Goal: Contribute content: Contribute content

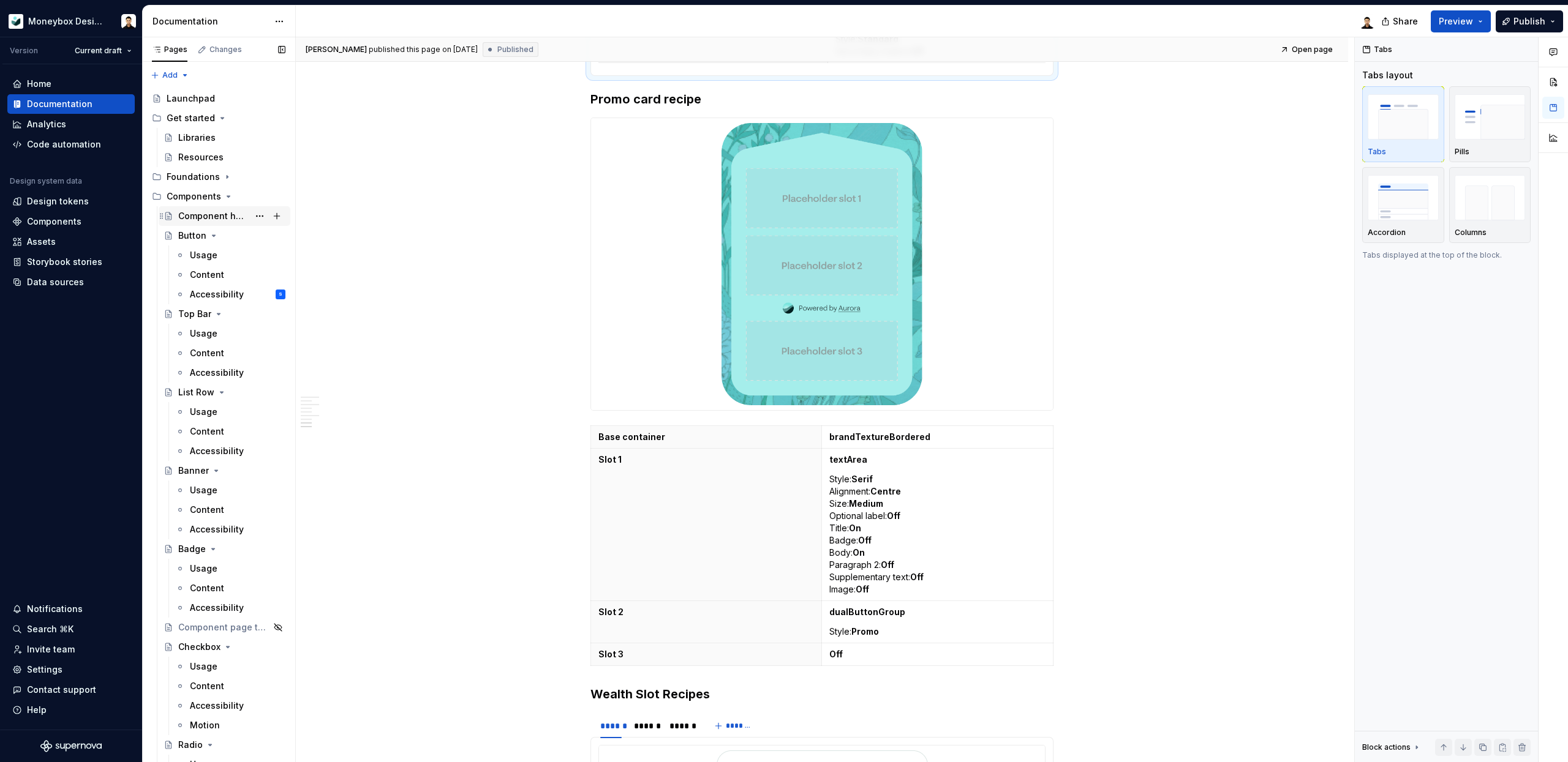
click at [222, 216] on div "Component health" at bounding box center [213, 216] width 70 height 12
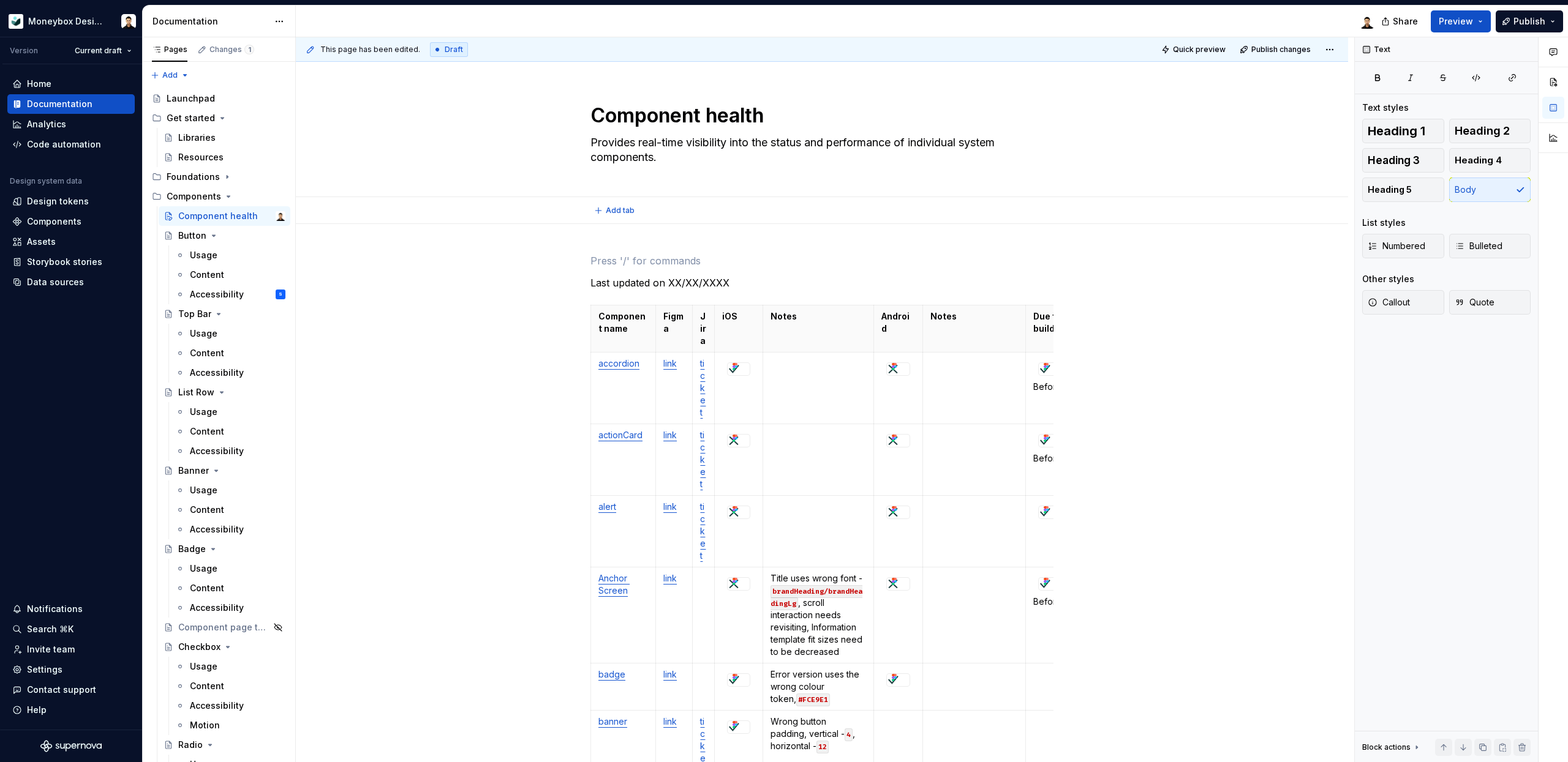
type textarea "*"
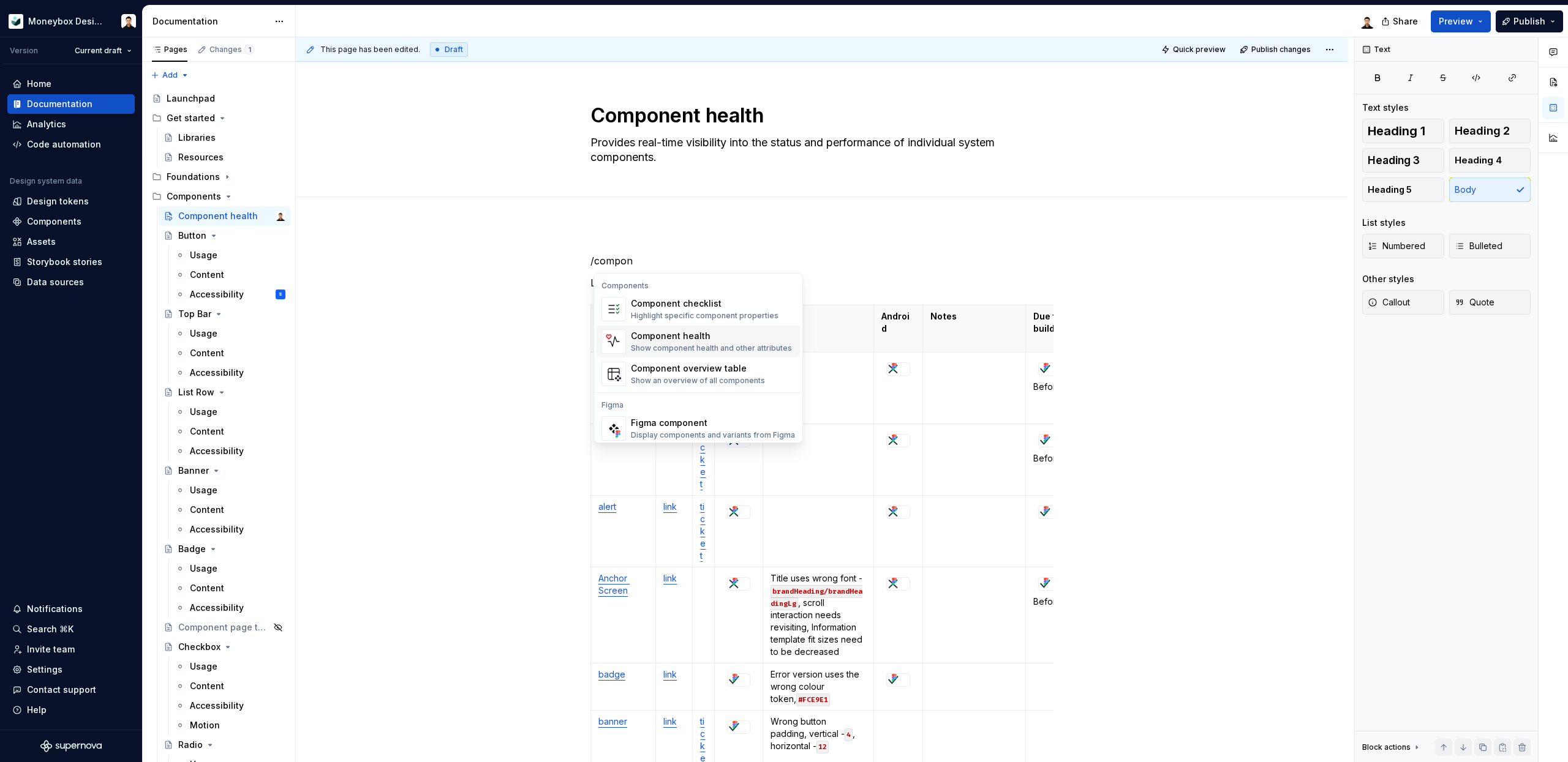
click at [697, 334] on div "Component health" at bounding box center [711, 336] width 161 height 12
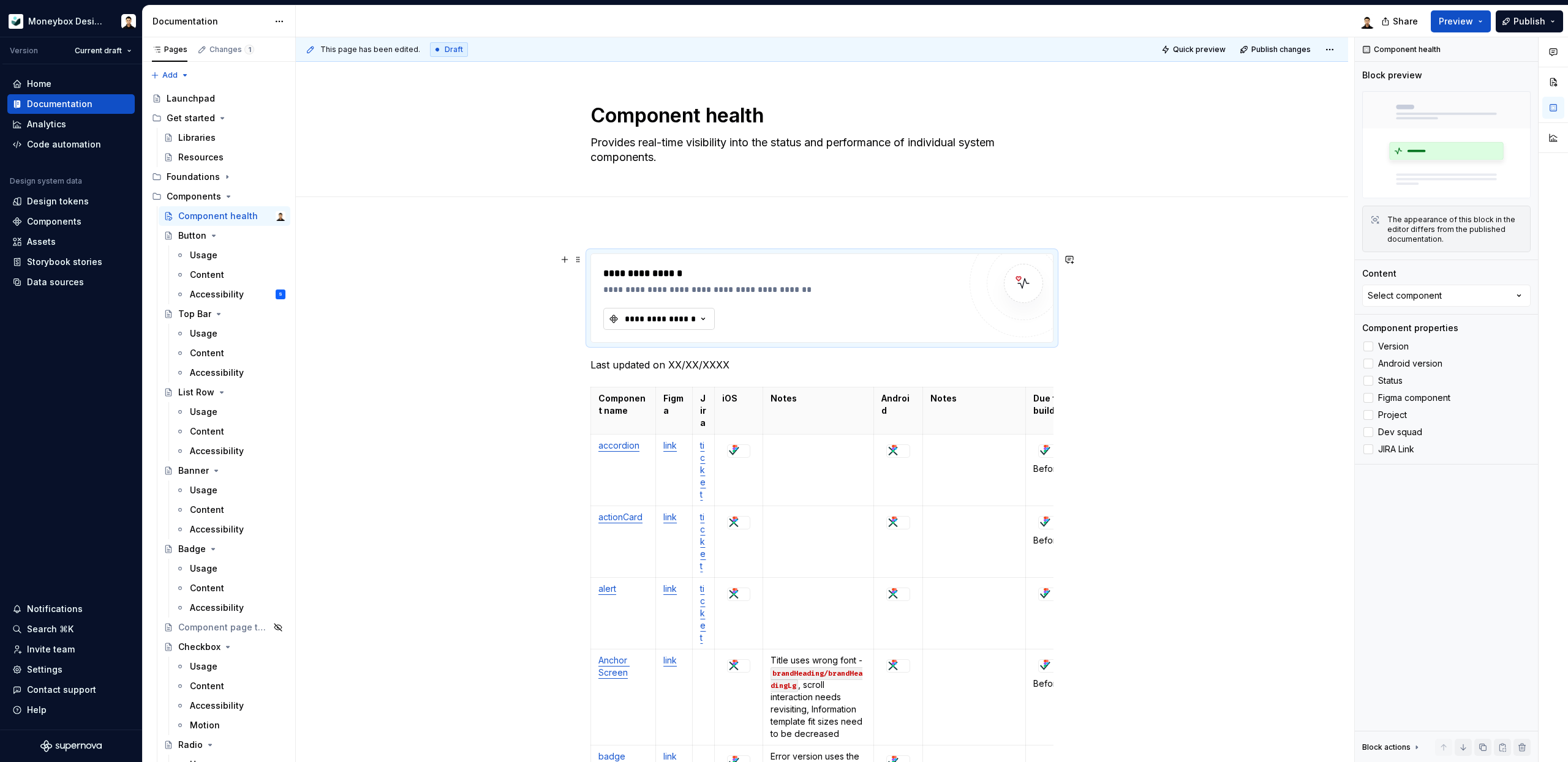
click at [692, 313] on div "**********" at bounding box center [659, 319] width 74 height 12
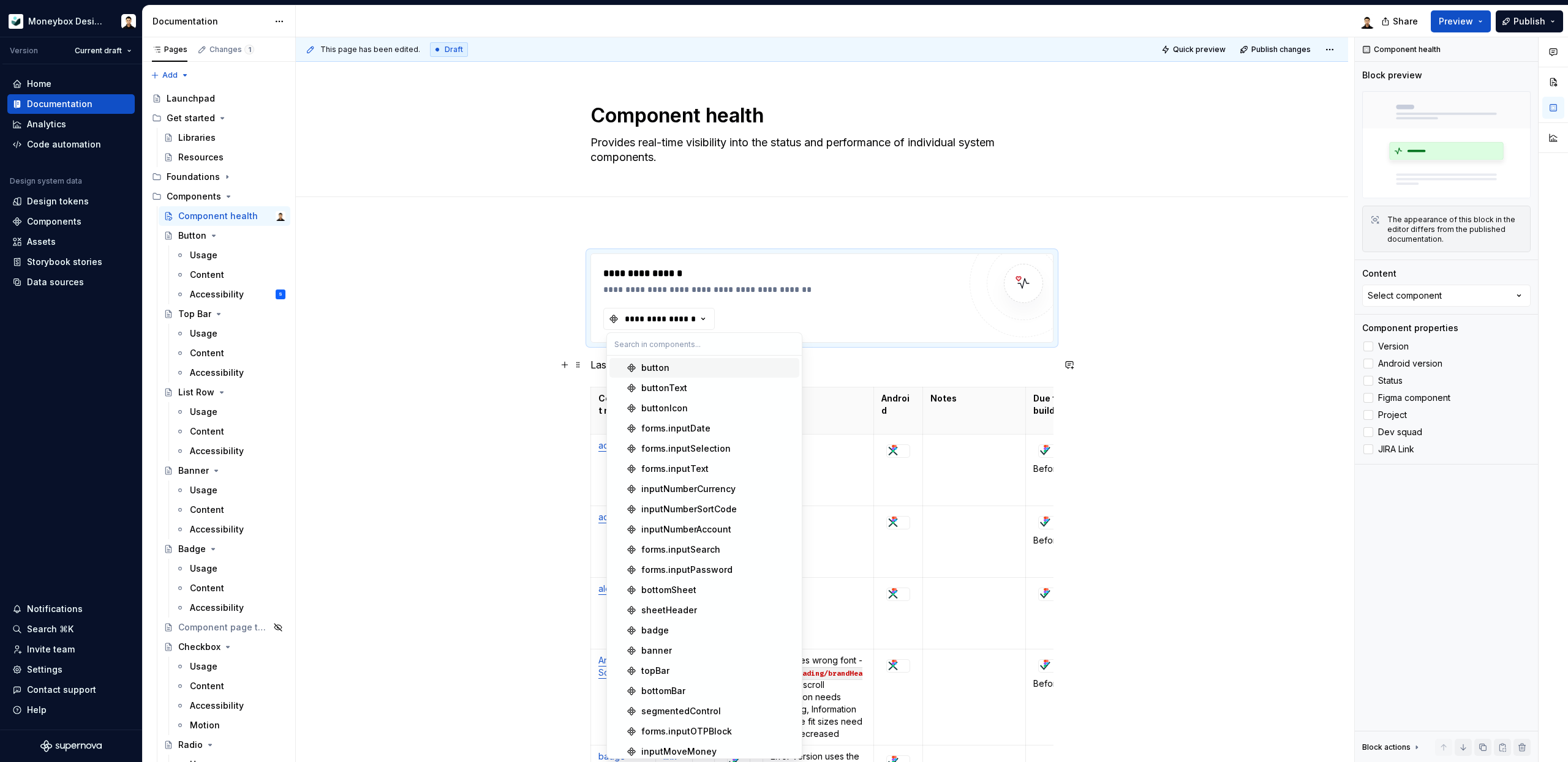
click at [681, 368] on div "button" at bounding box center [718, 368] width 154 height 12
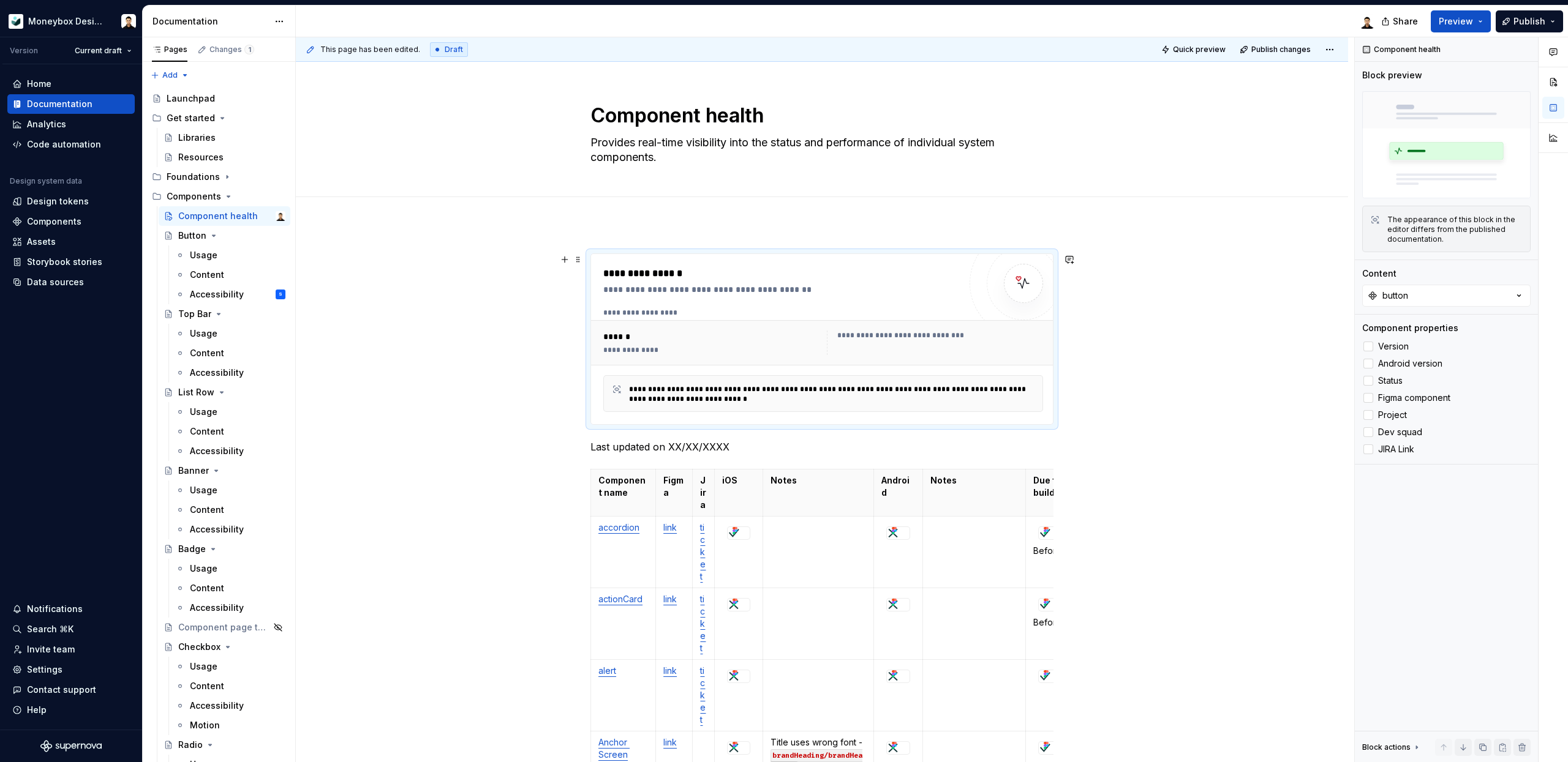
click at [919, 334] on div "**********" at bounding box center [940, 335] width 206 height 10
click at [643, 313] on div "**********" at bounding box center [823, 312] width 439 height 10
click at [623, 334] on div "******" at bounding box center [712, 337] width 217 height 12
click at [655, 337] on div "******" at bounding box center [712, 337] width 217 height 12
click at [1483, 19] on button "Preview" at bounding box center [1461, 21] width 60 height 22
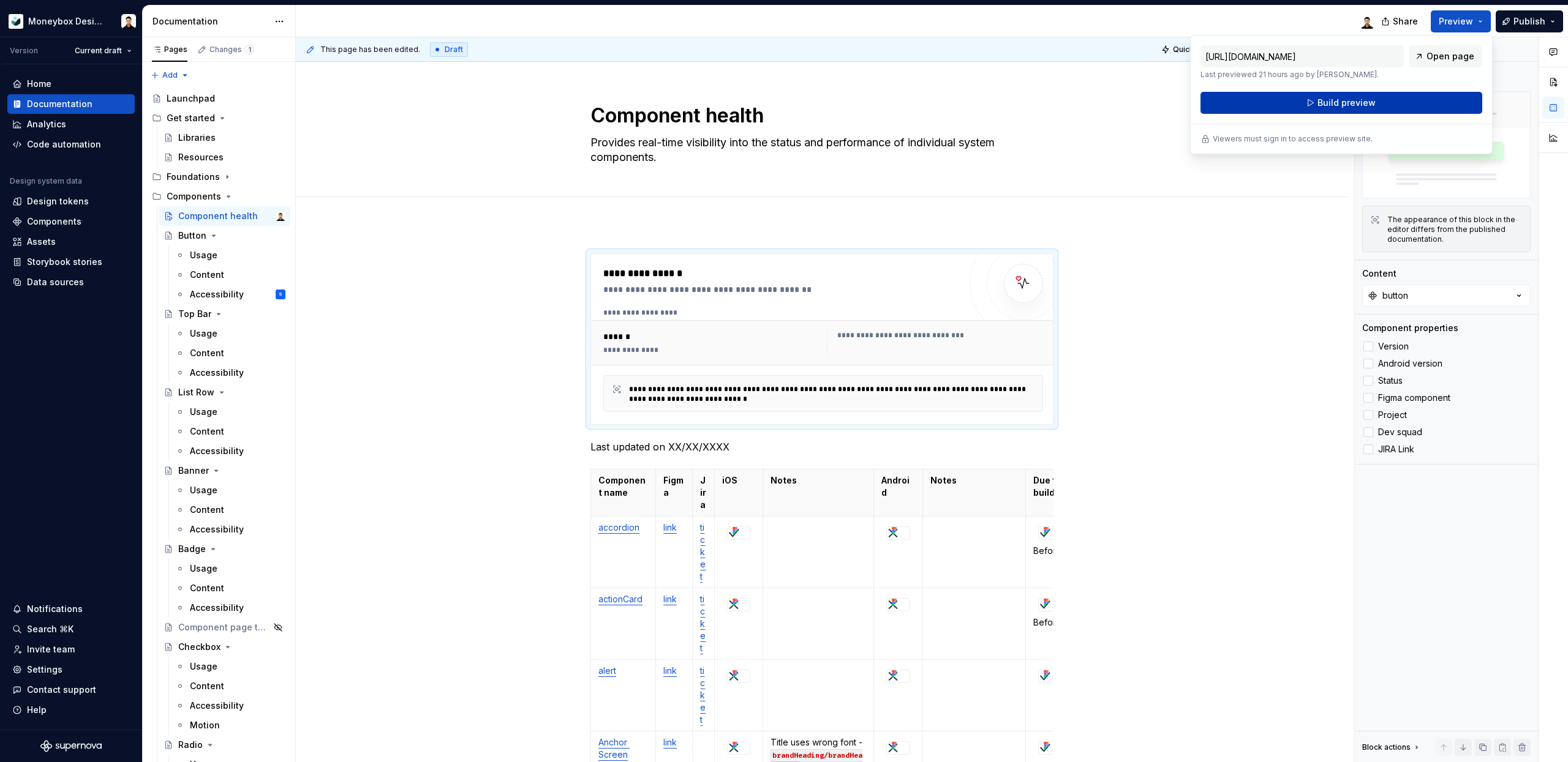
click at [1401, 98] on button "Build preview" at bounding box center [1341, 103] width 281 height 22
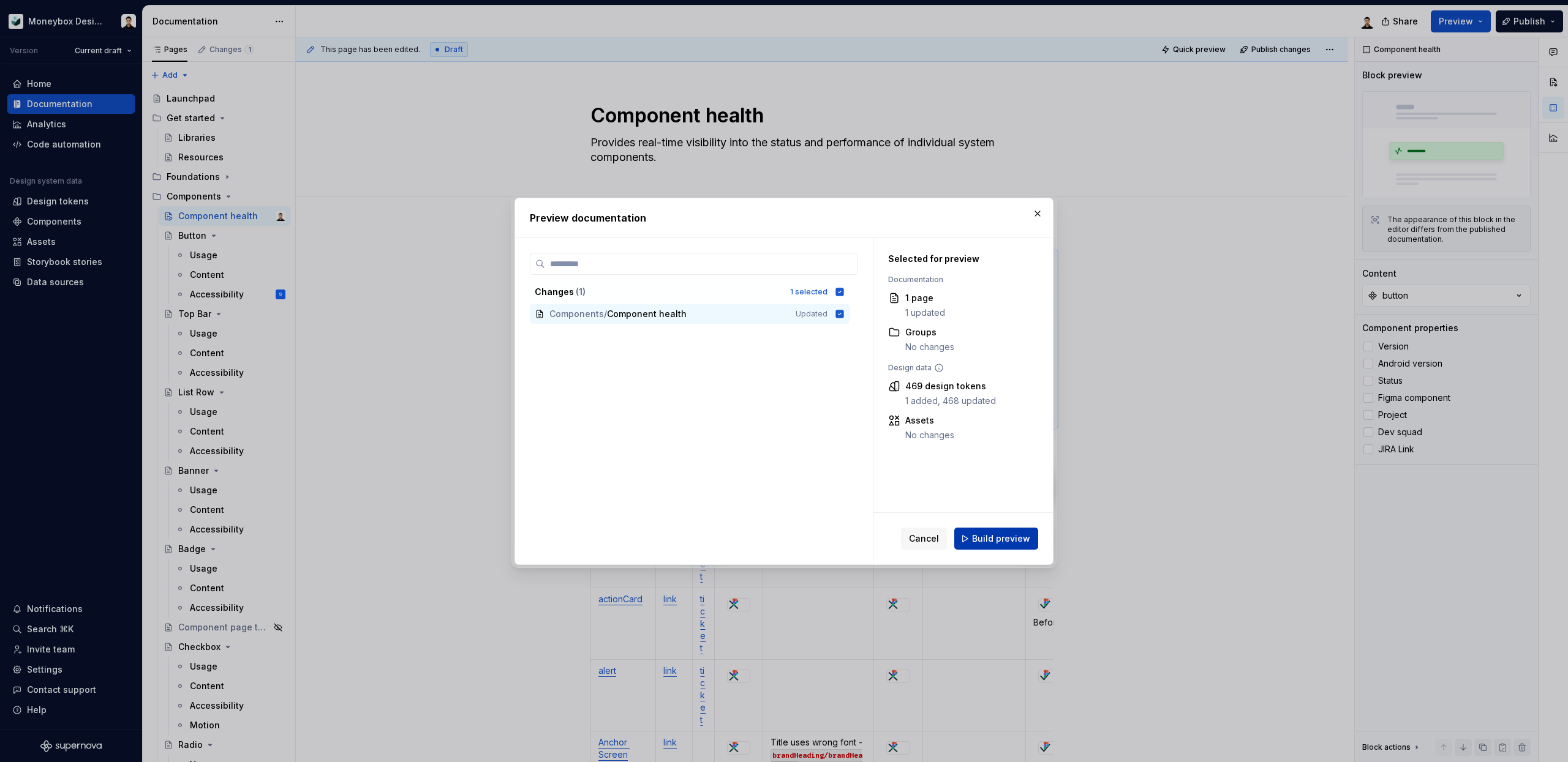
click at [995, 535] on span "Build preview" at bounding box center [1001, 538] width 59 height 12
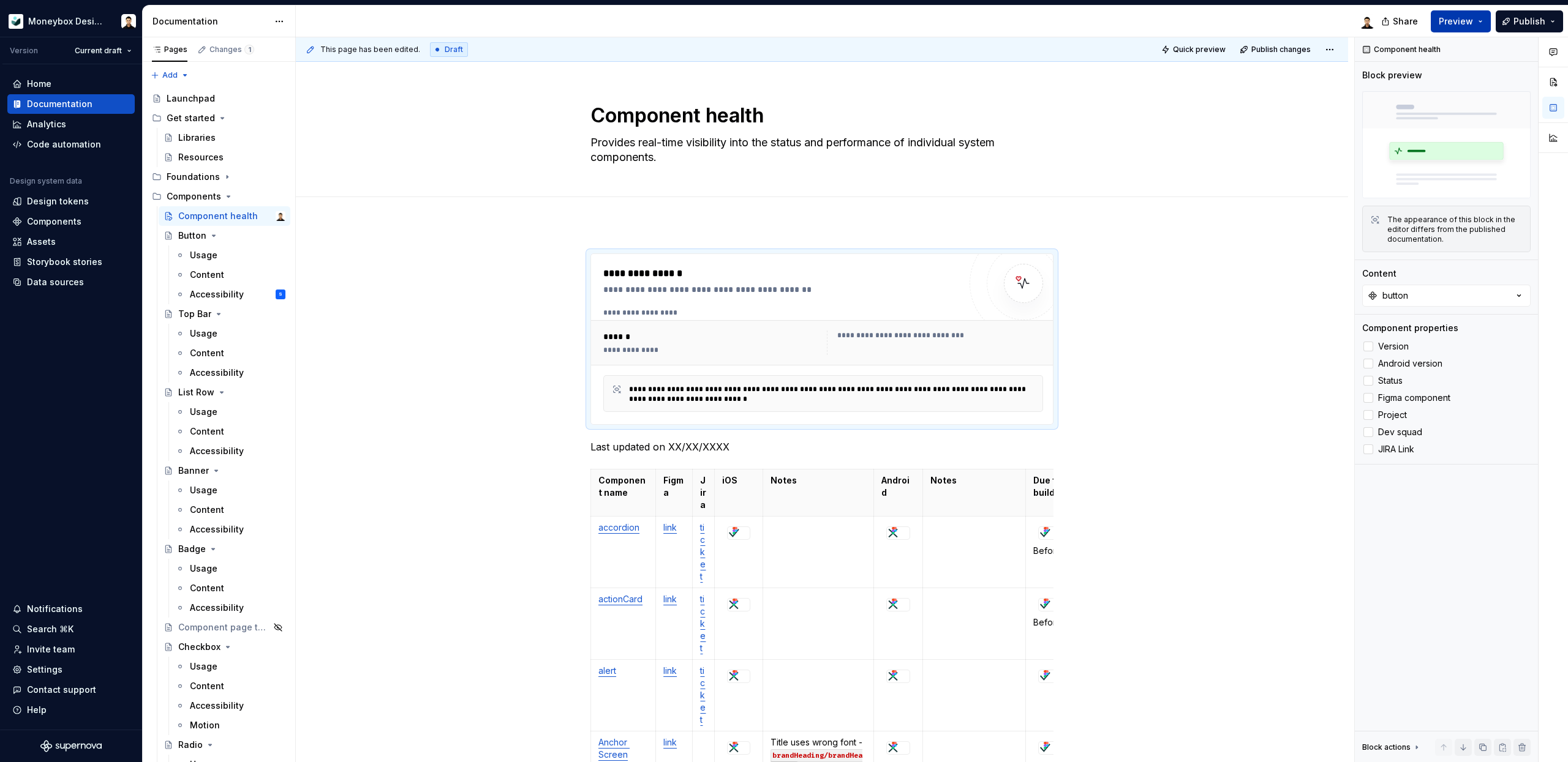
click at [1479, 23] on button "Preview" at bounding box center [1461, 21] width 60 height 22
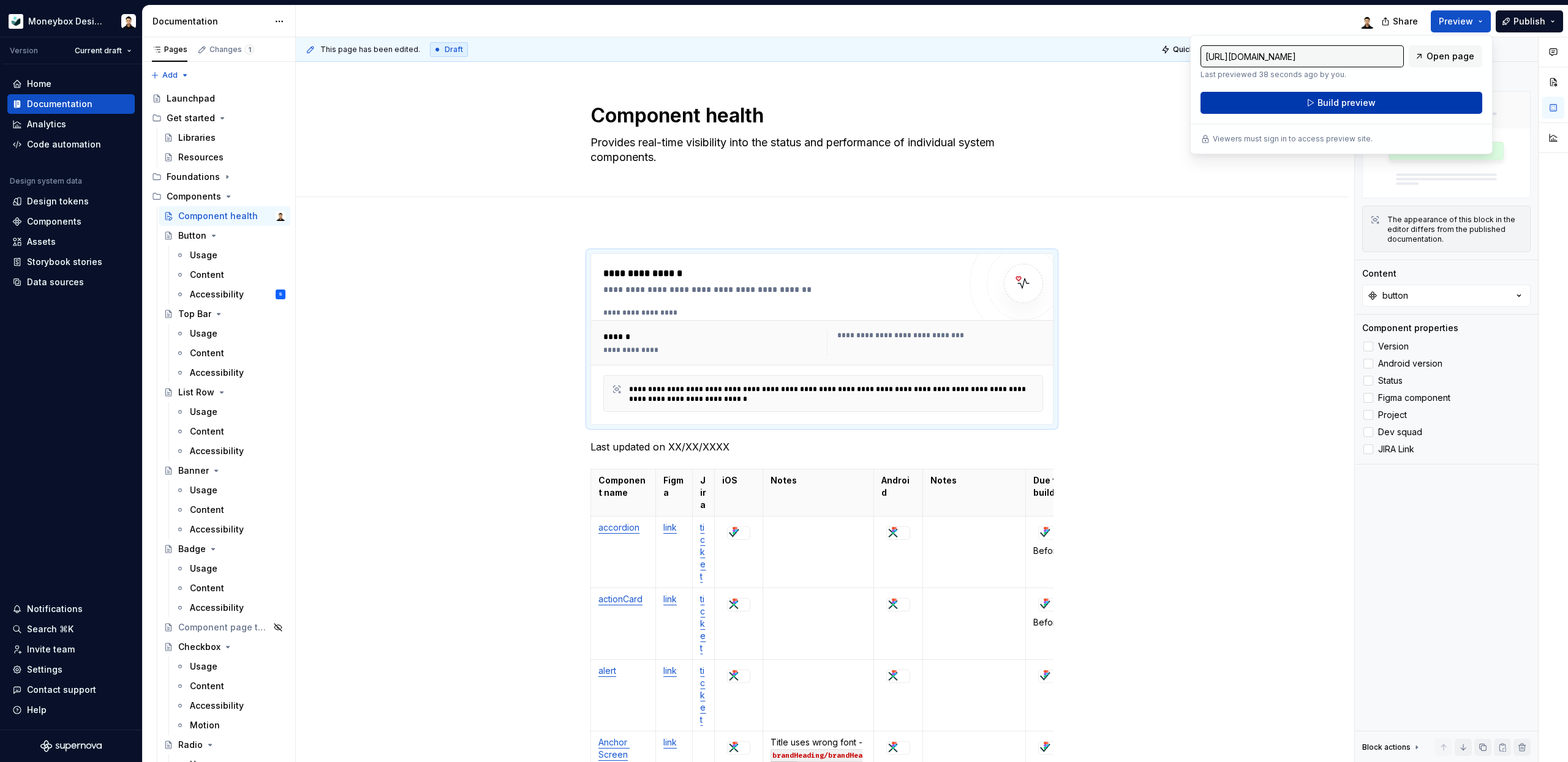
click at [1341, 103] on span "Build preview" at bounding box center [1346, 103] width 59 height 12
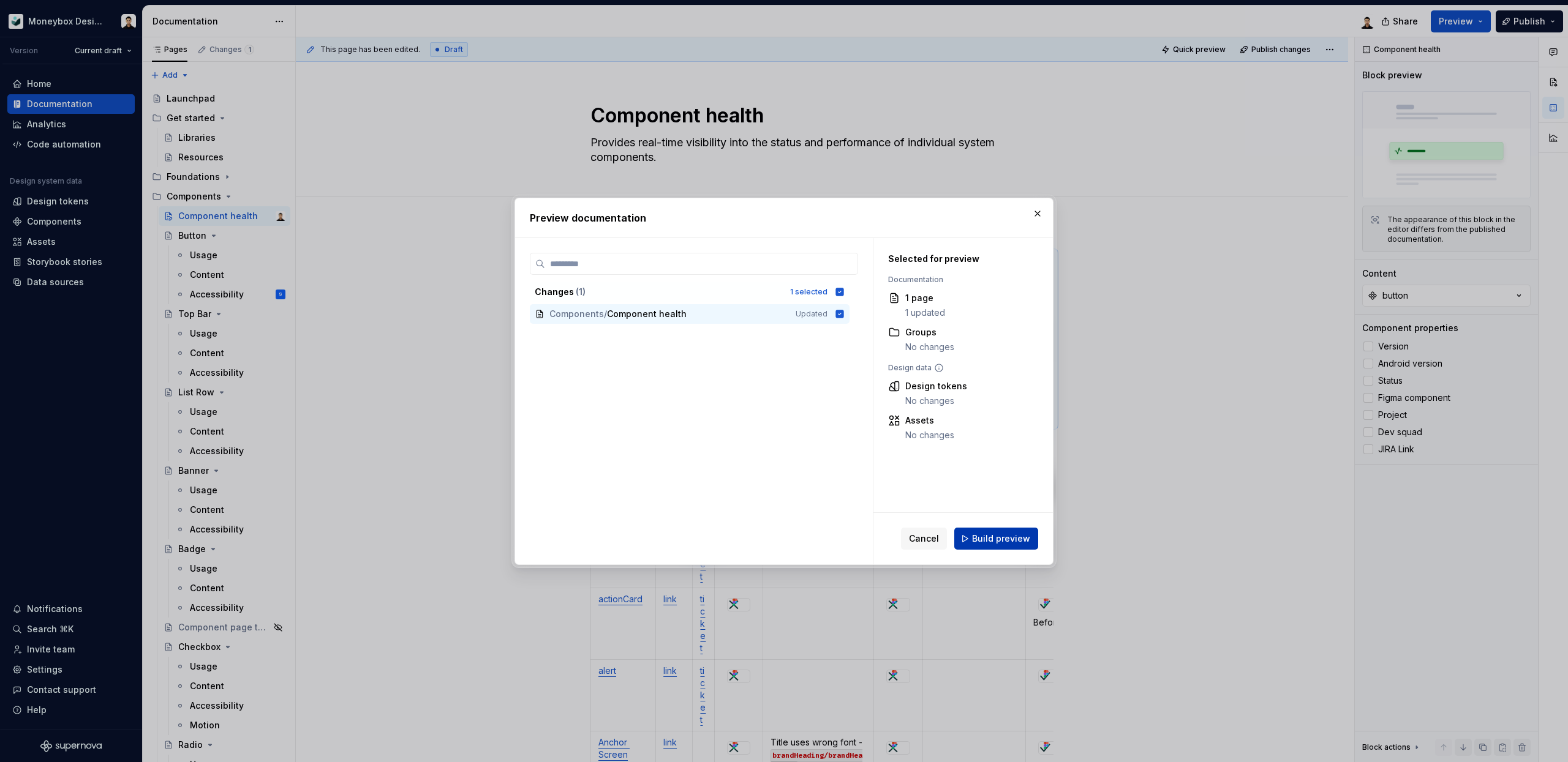
click at [999, 536] on span "Build preview" at bounding box center [1001, 538] width 59 height 12
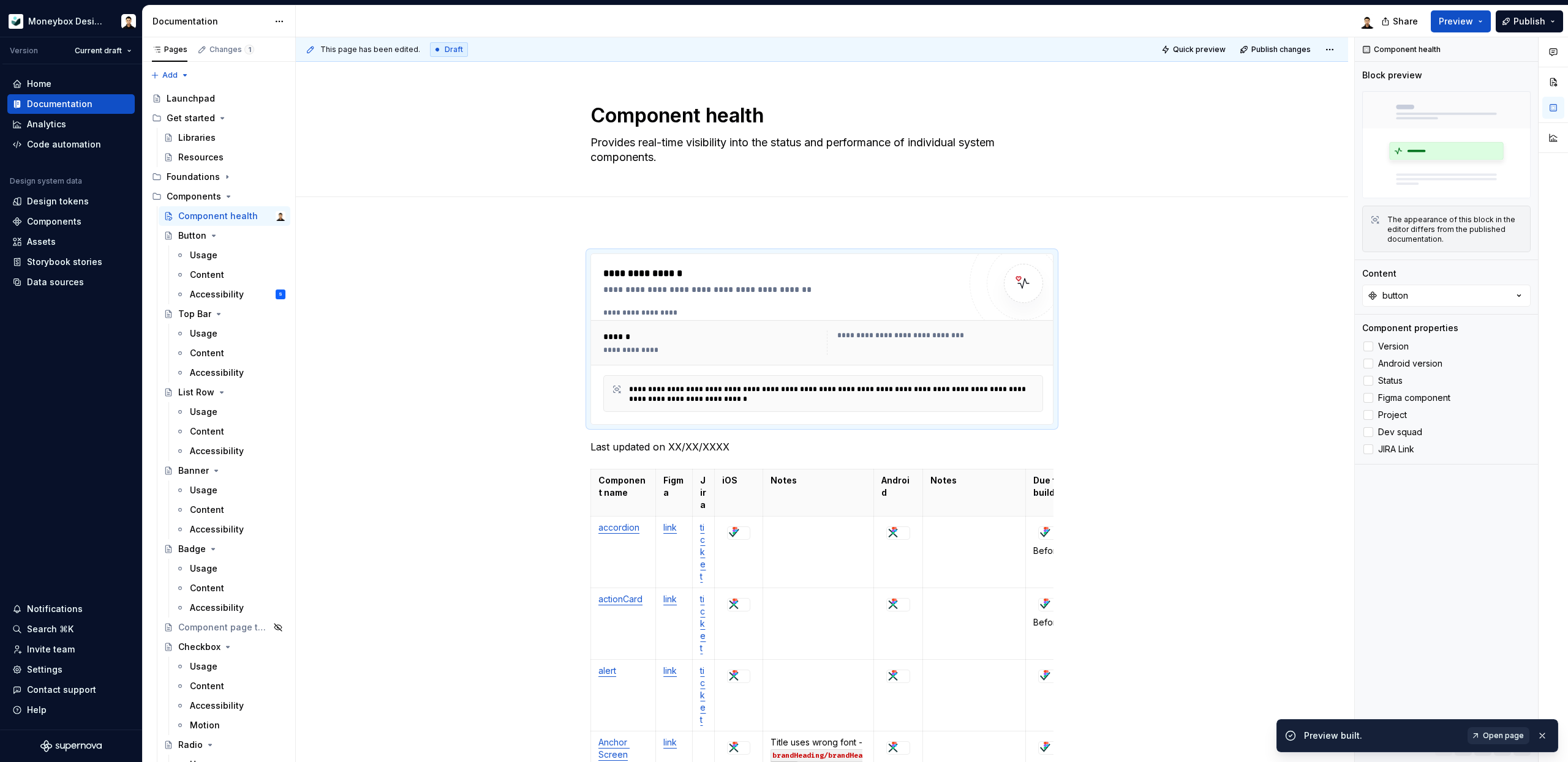
click at [1515, 733] on span "Open page" at bounding box center [1503, 735] width 41 height 10
click at [861, 295] on div "**********" at bounding box center [782, 290] width 357 height 12
click at [1366, 350] on div at bounding box center [1367, 346] width 10 height 10
click at [1372, 365] on div at bounding box center [1367, 363] width 10 height 10
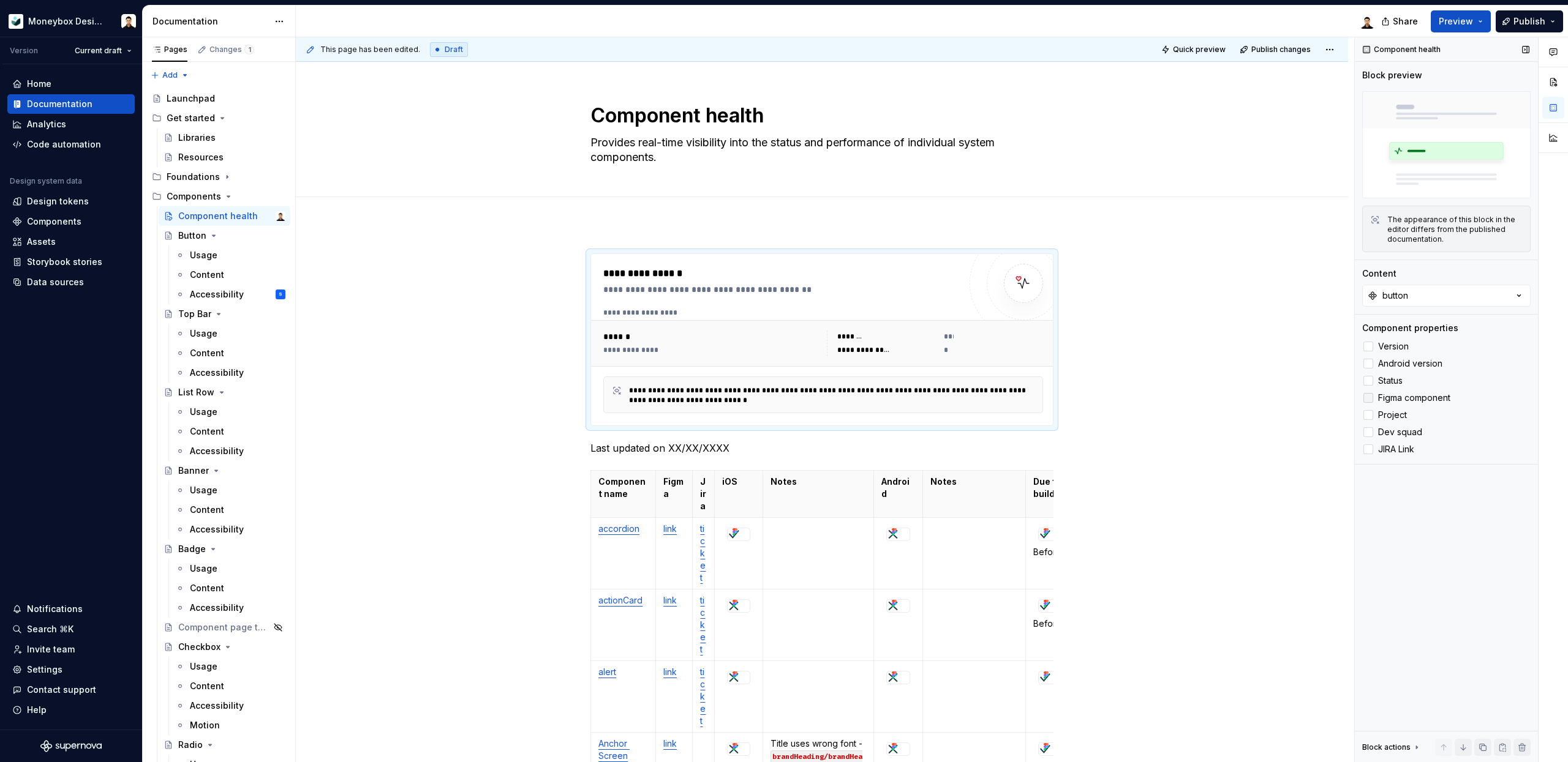
click at [1373, 398] on label "Figma component" at bounding box center [1446, 397] width 169 height 15
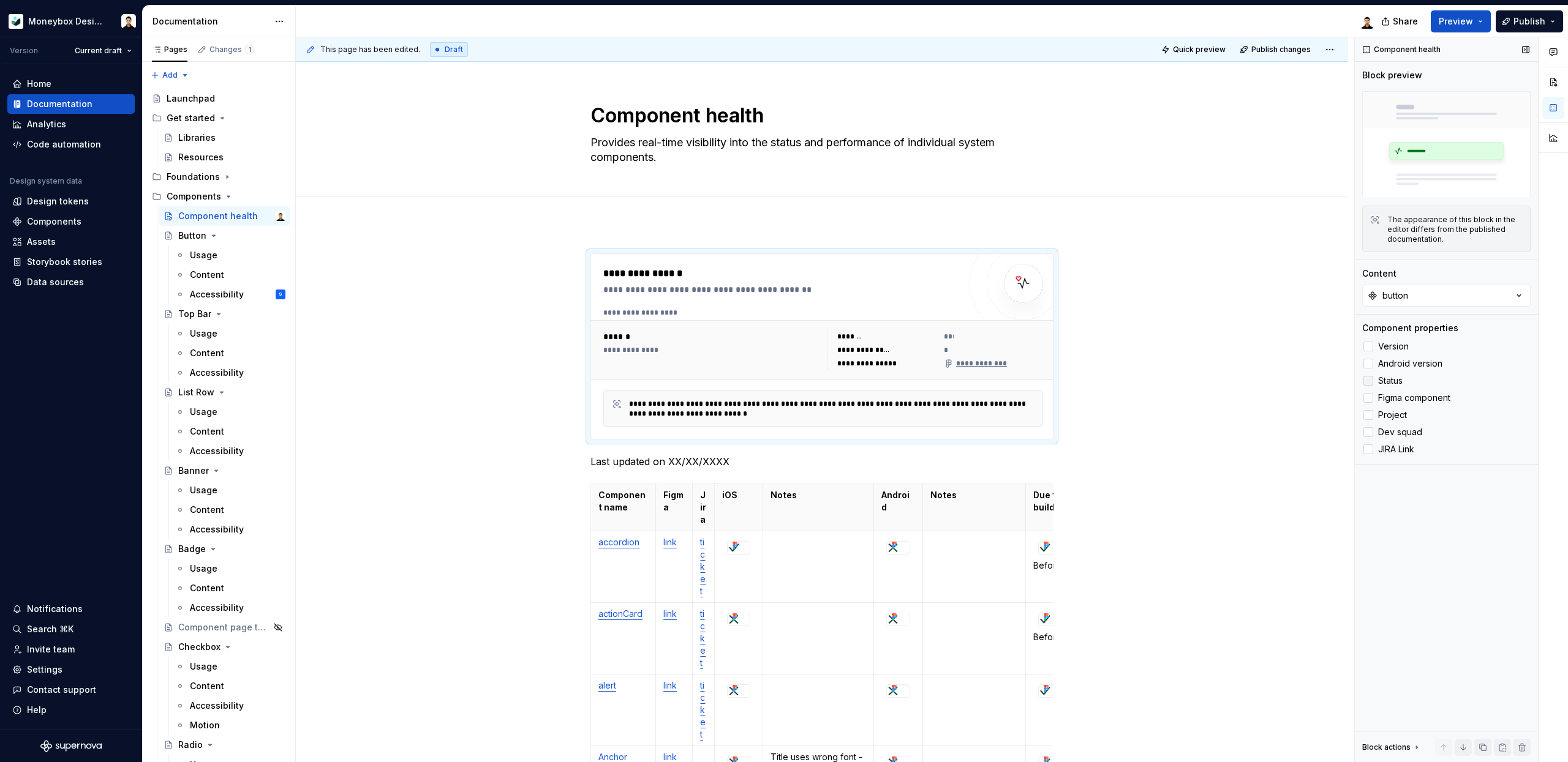
click at [1372, 382] on div at bounding box center [1367, 381] width 10 height 10
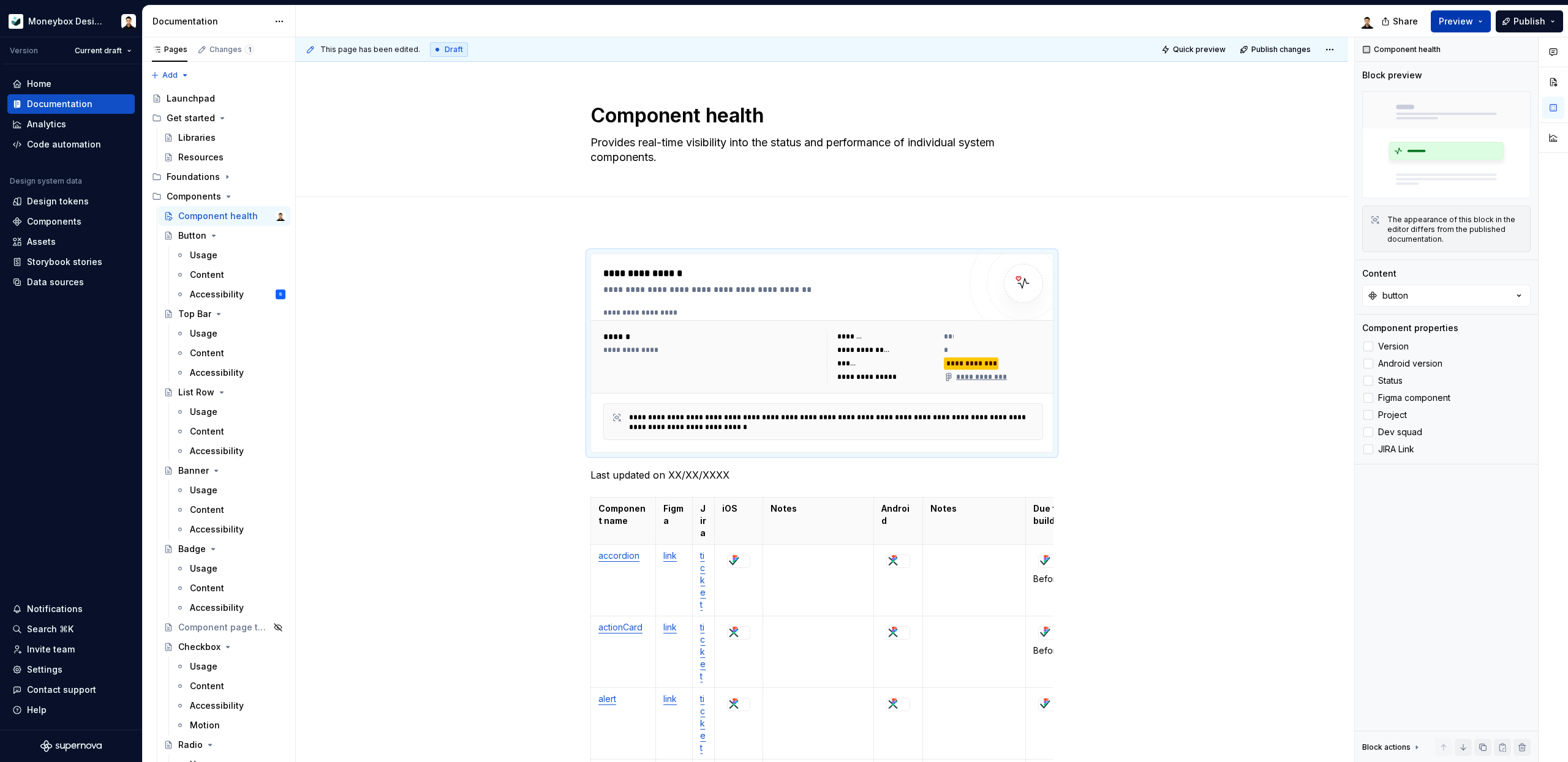
click at [1464, 22] on span "Preview" at bounding box center [1455, 21] width 35 height 12
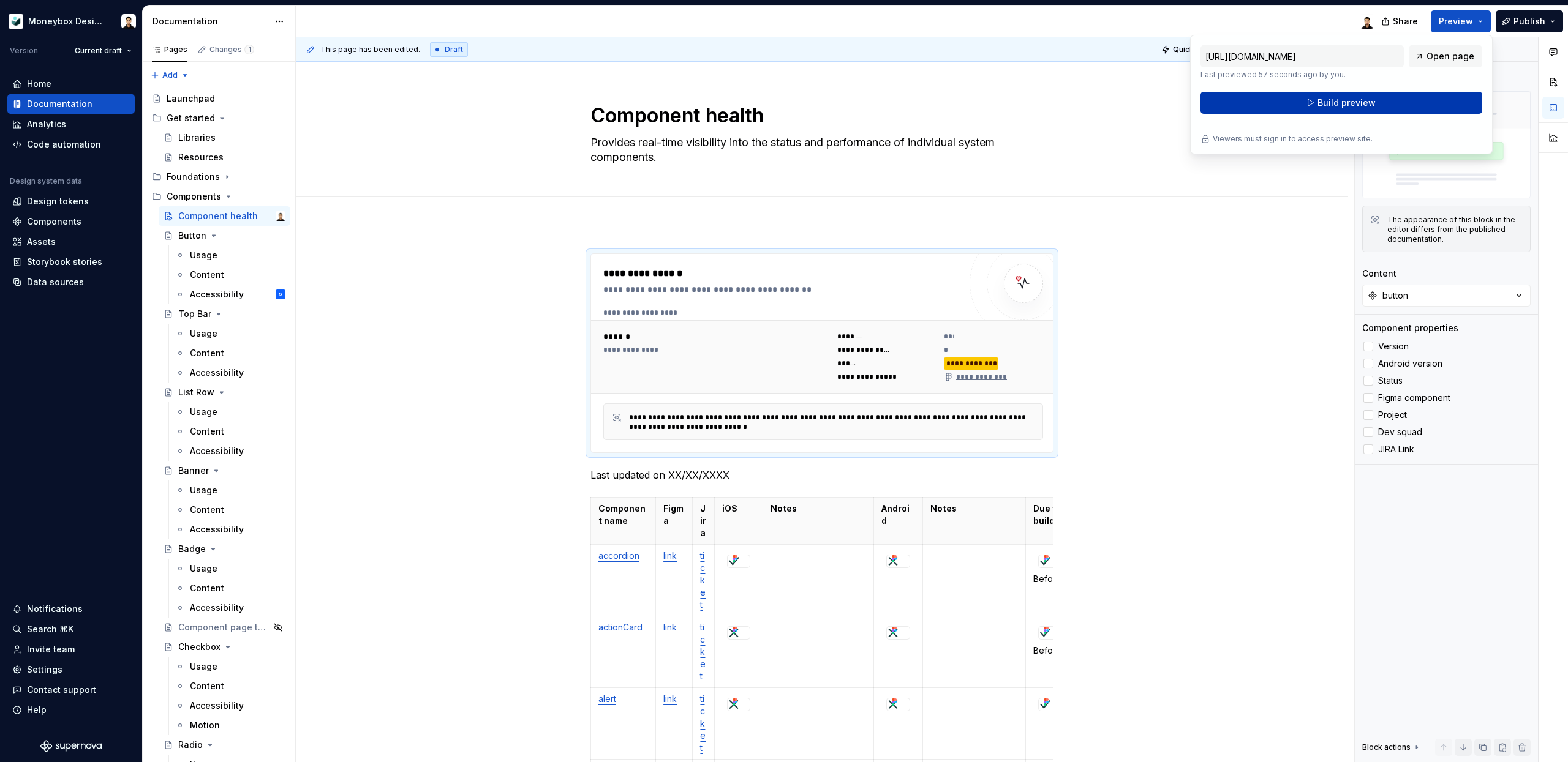
click at [1382, 105] on button "Build preview" at bounding box center [1341, 103] width 281 height 22
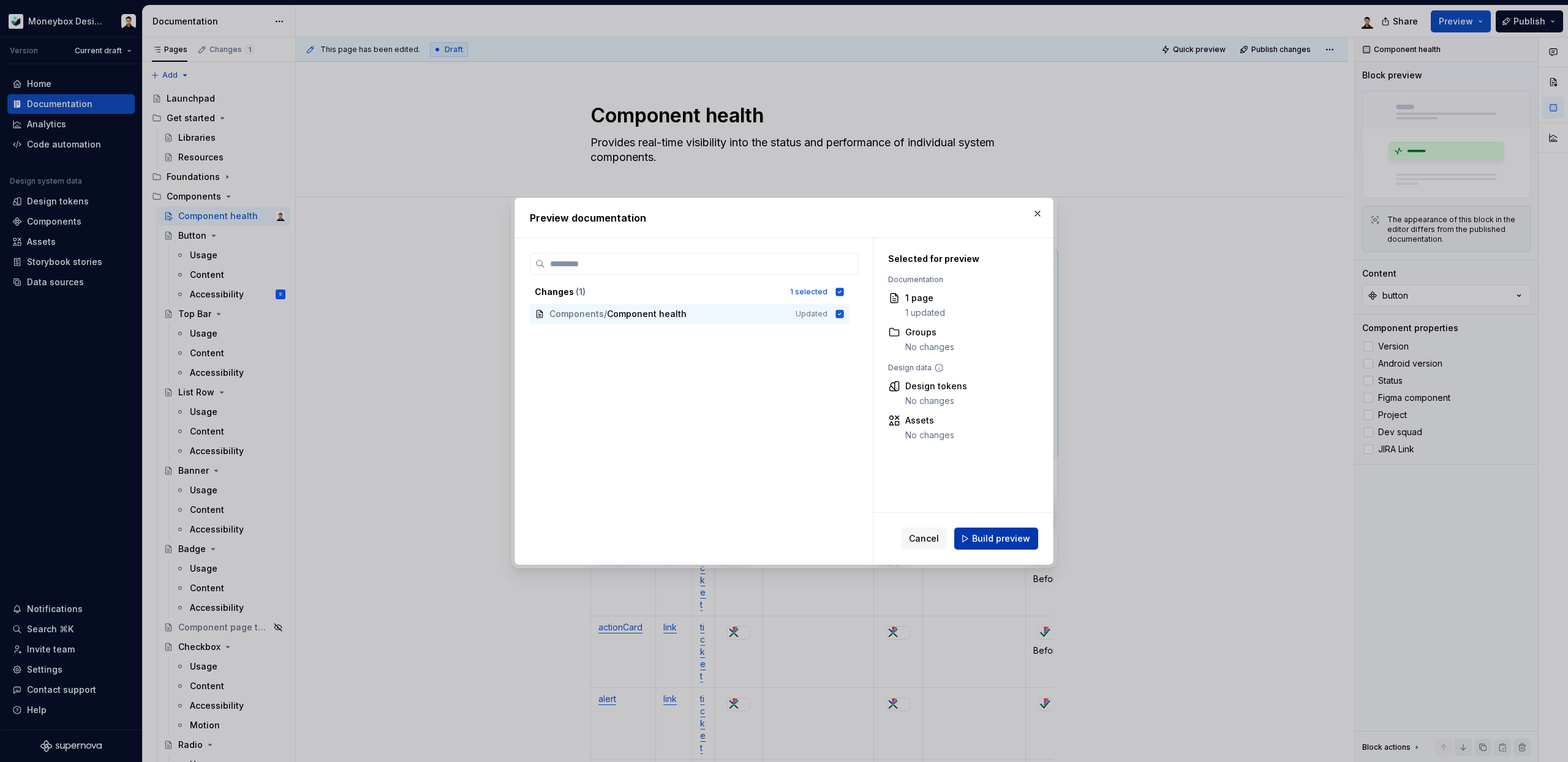
click at [989, 538] on span "Build preview" at bounding box center [1001, 538] width 59 height 12
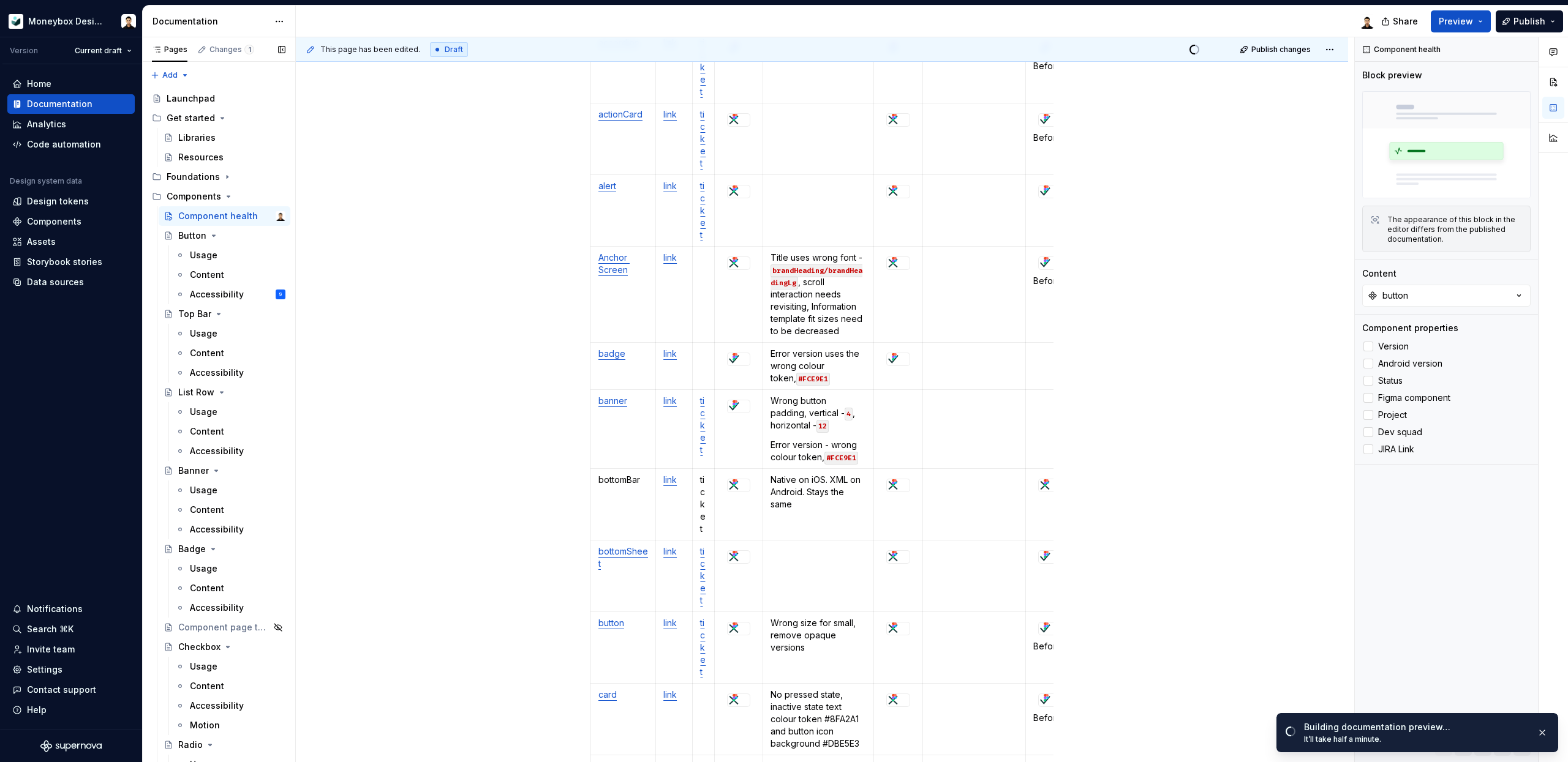
scroll to position [516, 0]
click at [50, 222] on div "Components" at bounding box center [53, 222] width 54 height 12
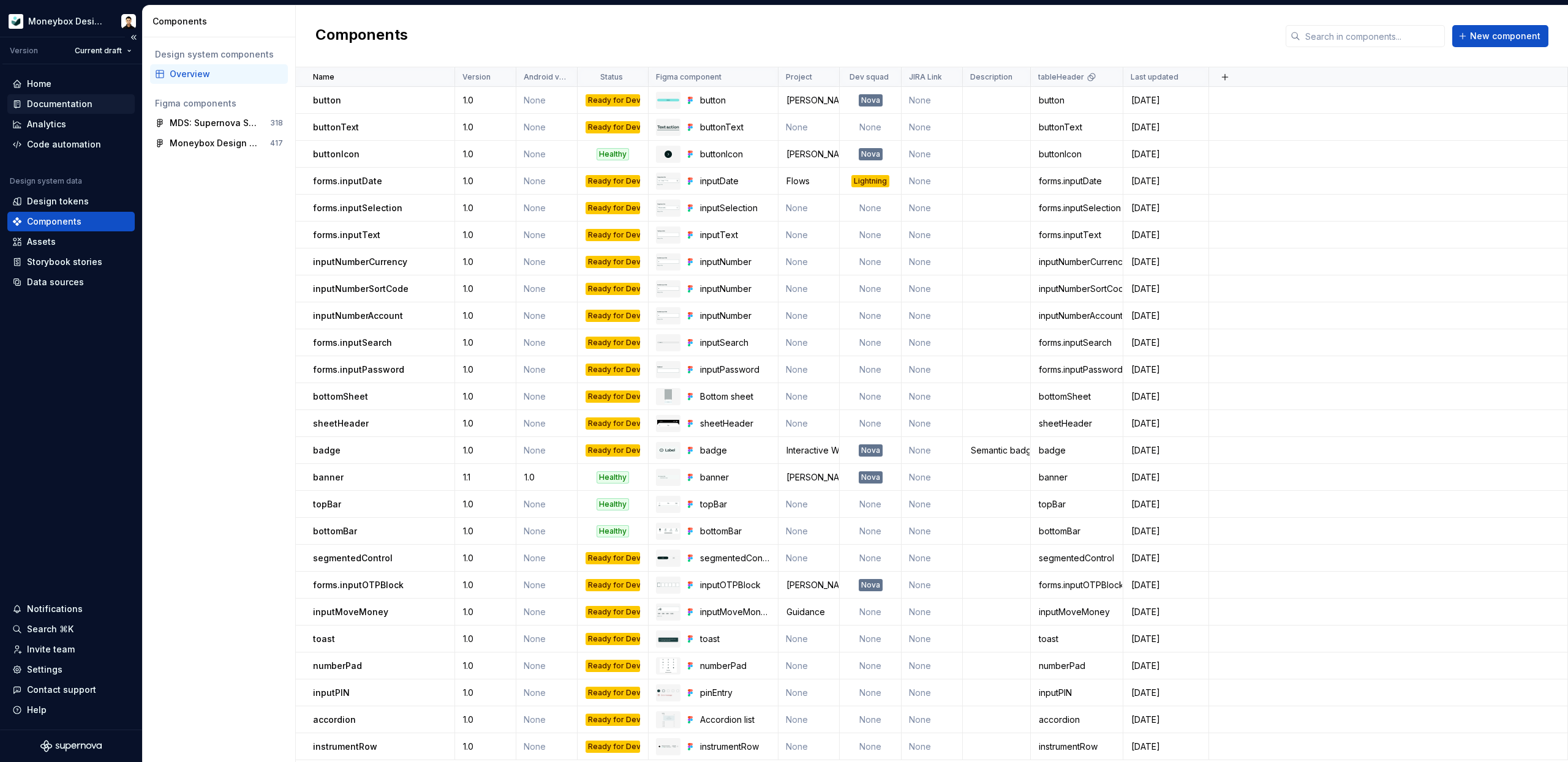
click at [74, 98] on div "Documentation" at bounding box center [59, 104] width 66 height 12
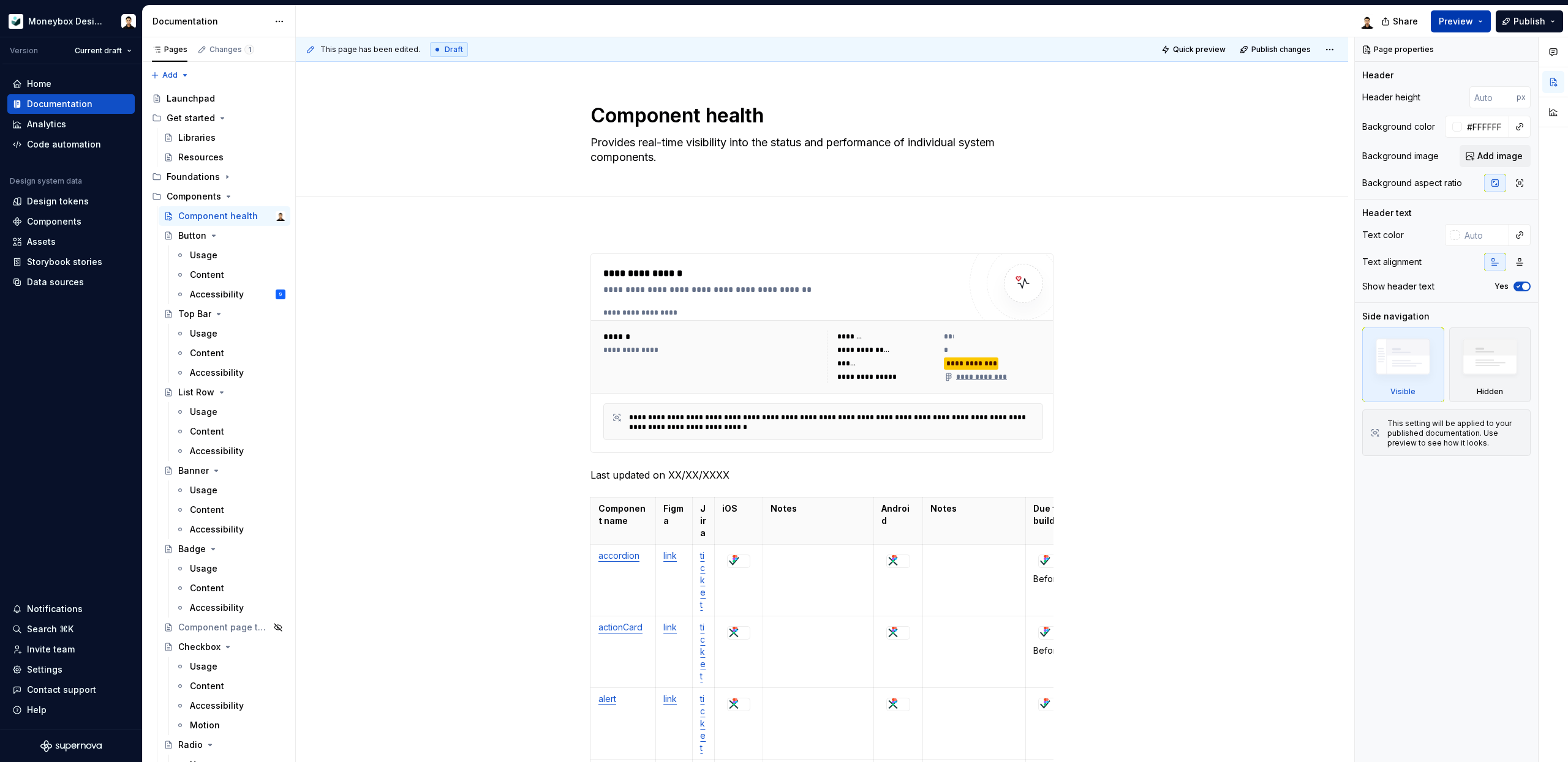
click at [1448, 23] on span "Preview" at bounding box center [1455, 21] width 35 height 12
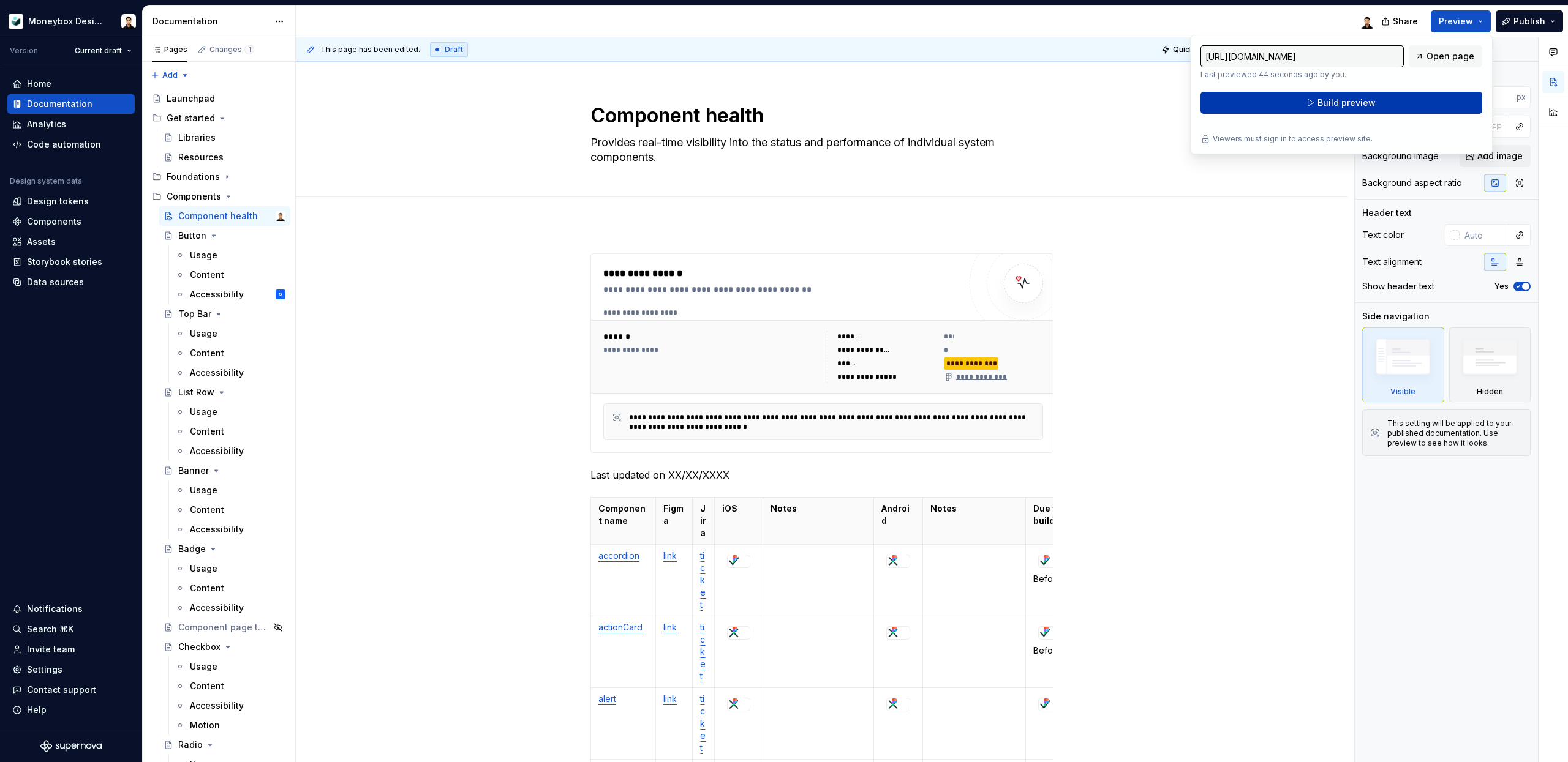
click at [1347, 99] on span "Build preview" at bounding box center [1346, 103] width 59 height 12
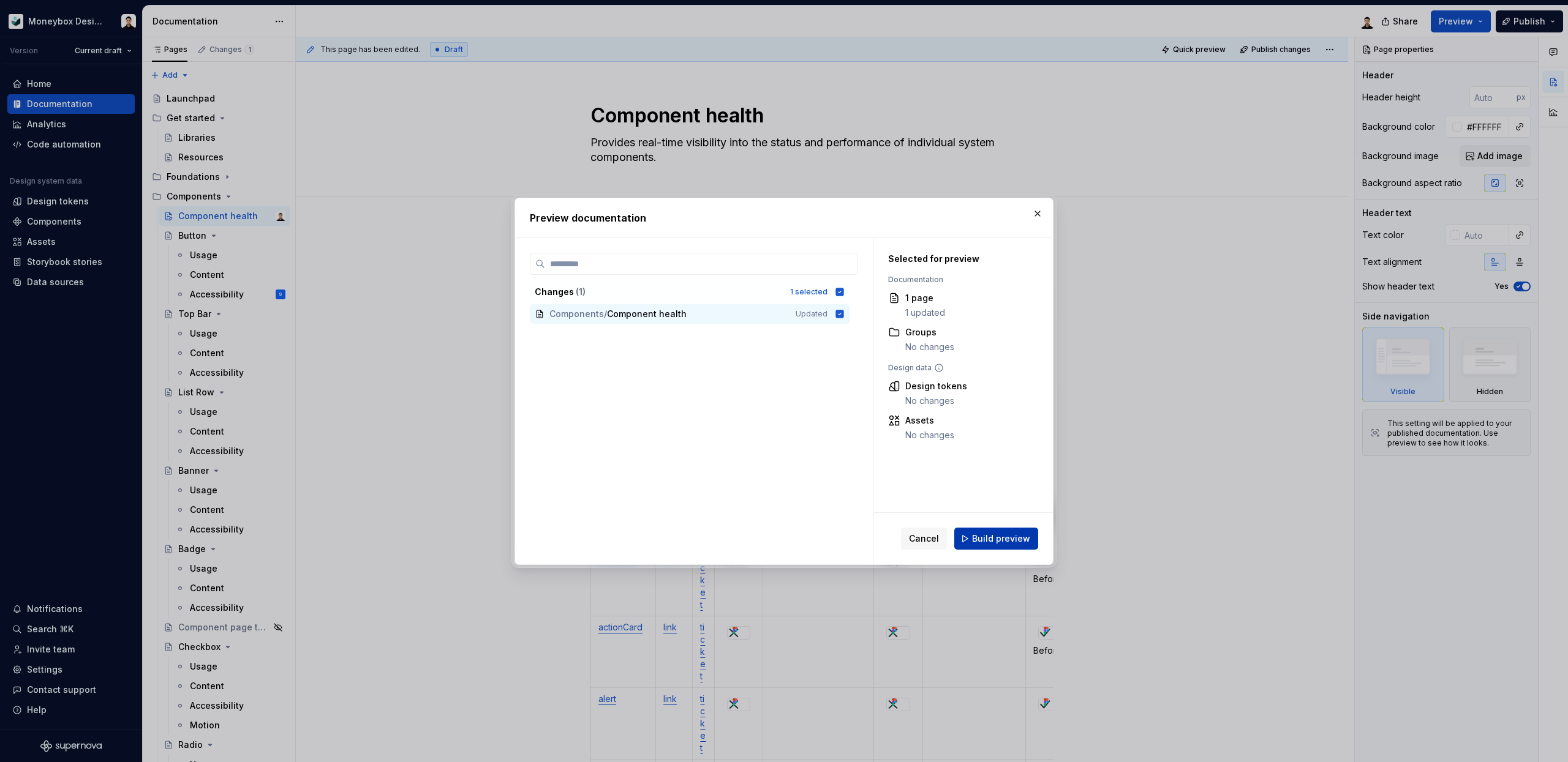
click at [1001, 537] on span "Build preview" at bounding box center [1001, 538] width 59 height 12
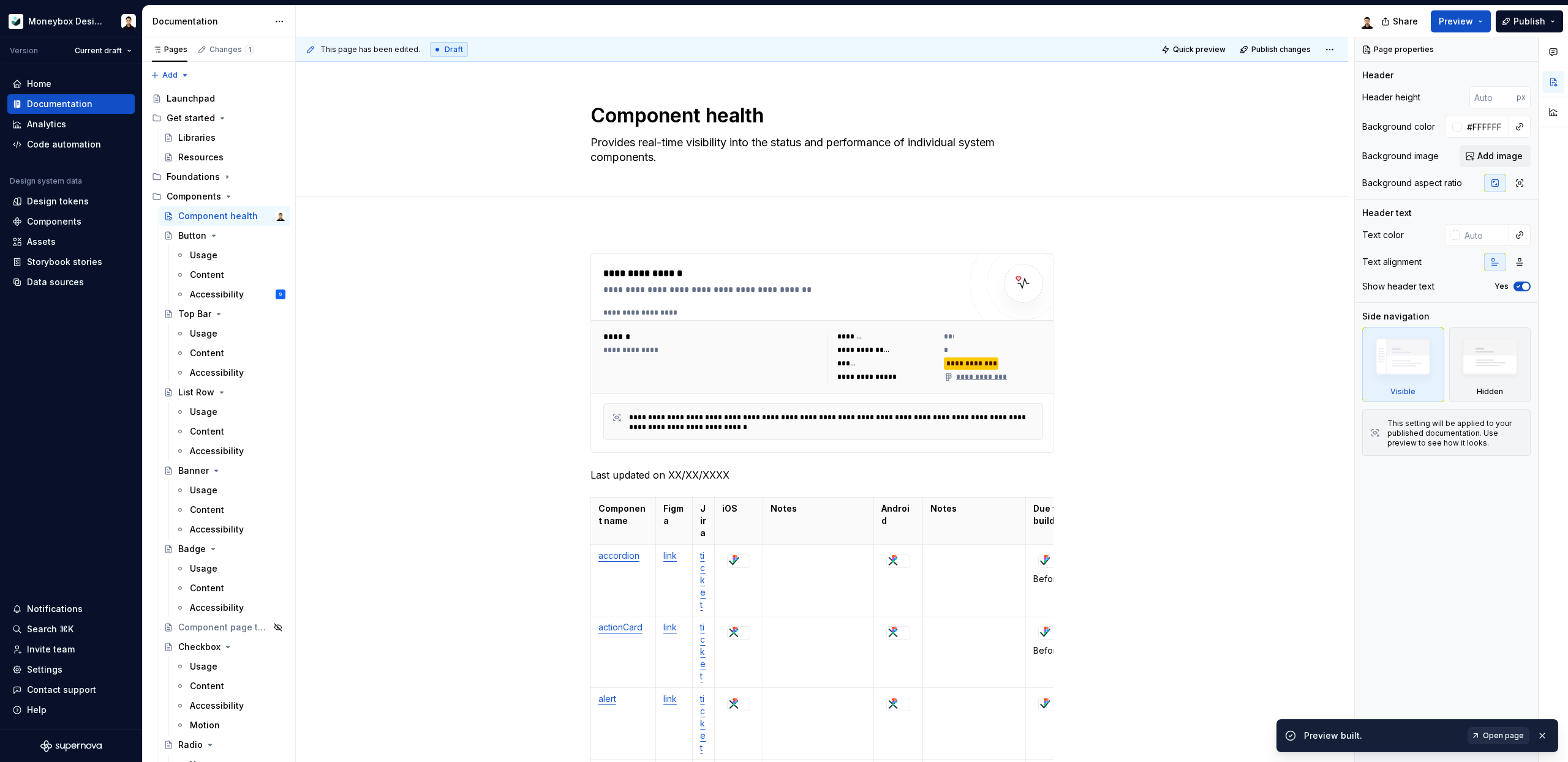
click at [1500, 732] on span "Open page" at bounding box center [1503, 735] width 41 height 10
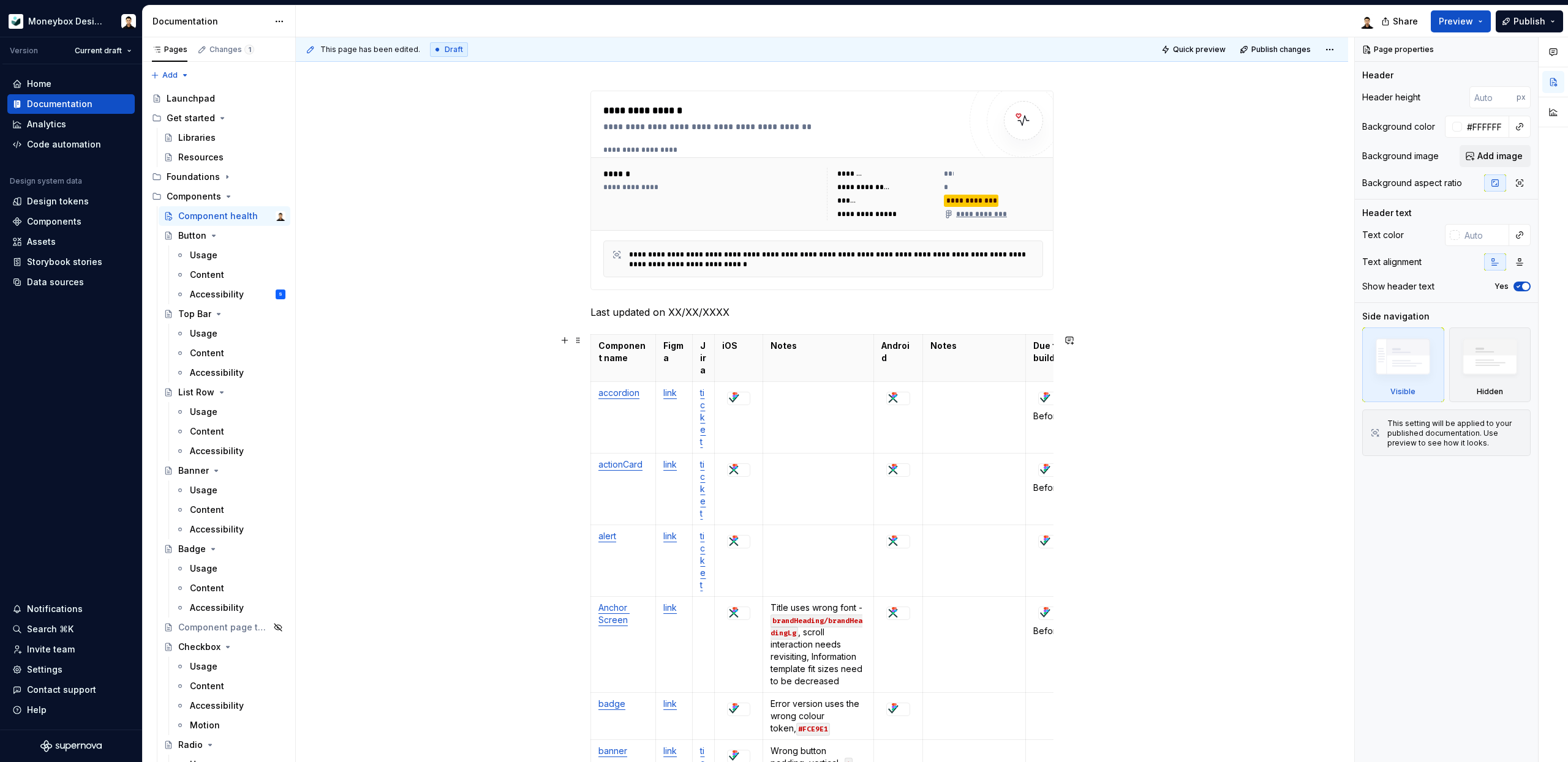
scroll to position [492, 0]
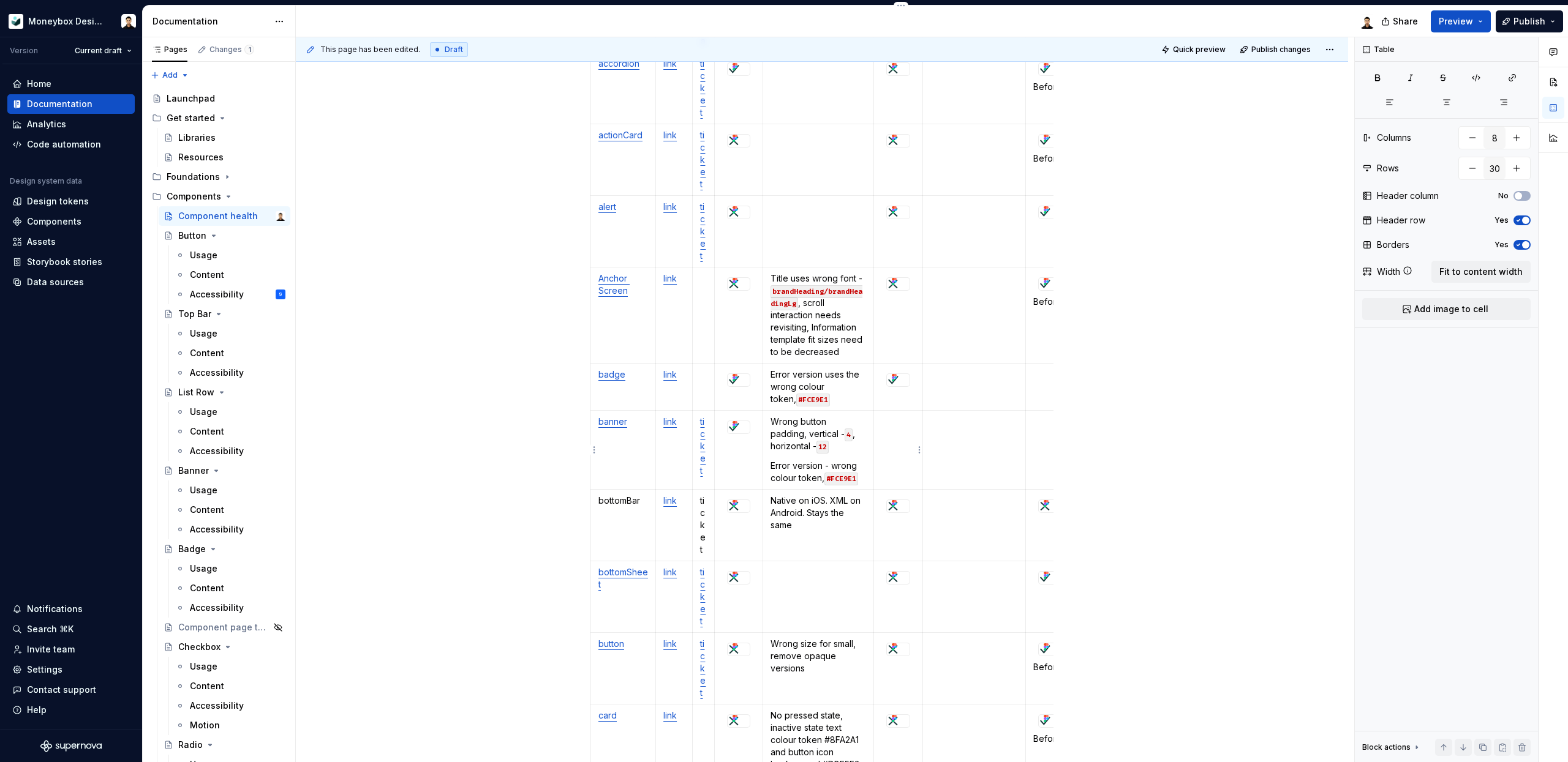
click at [900, 444] on td at bounding box center [897, 450] width 49 height 79
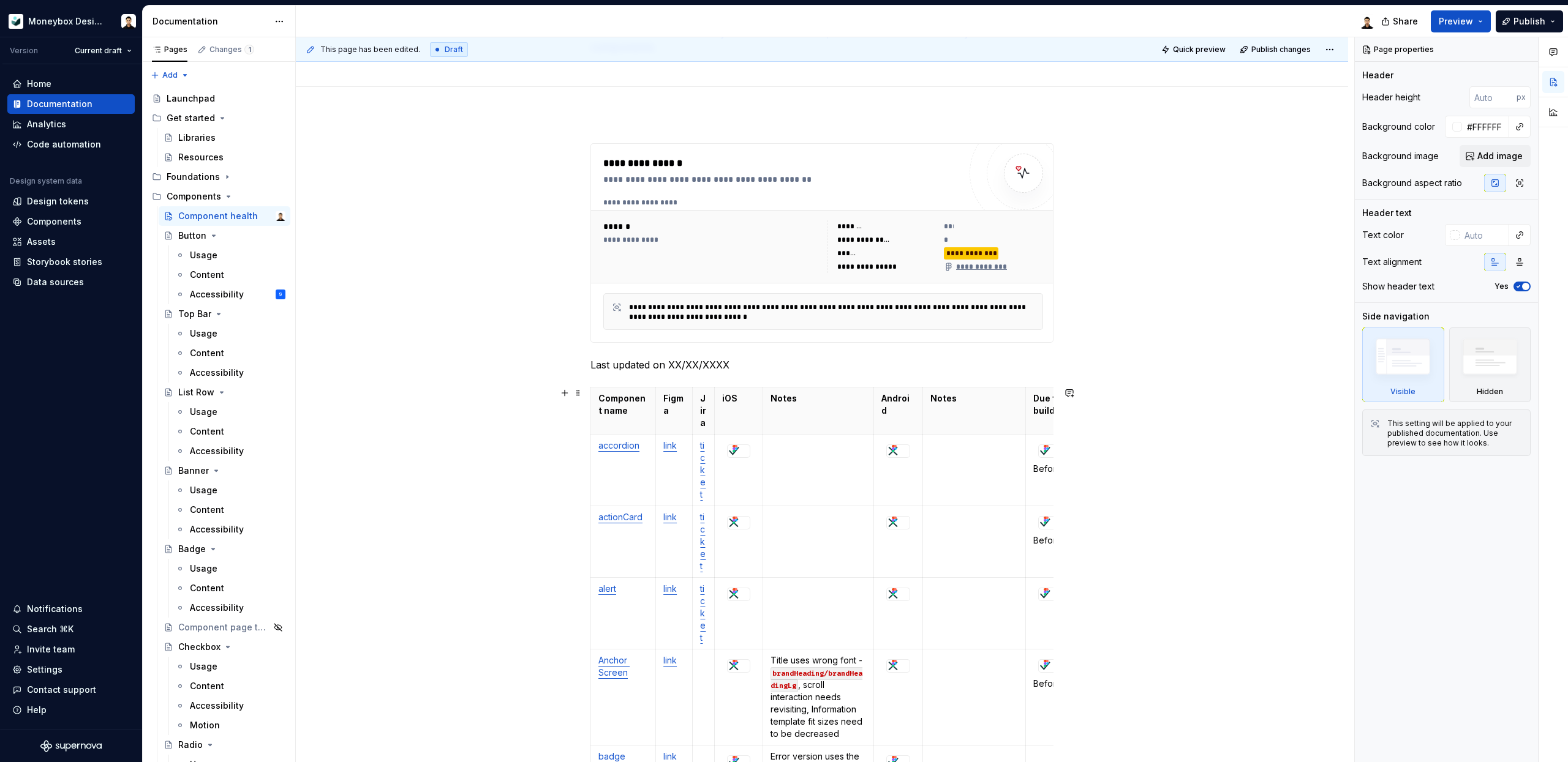
scroll to position [0, 0]
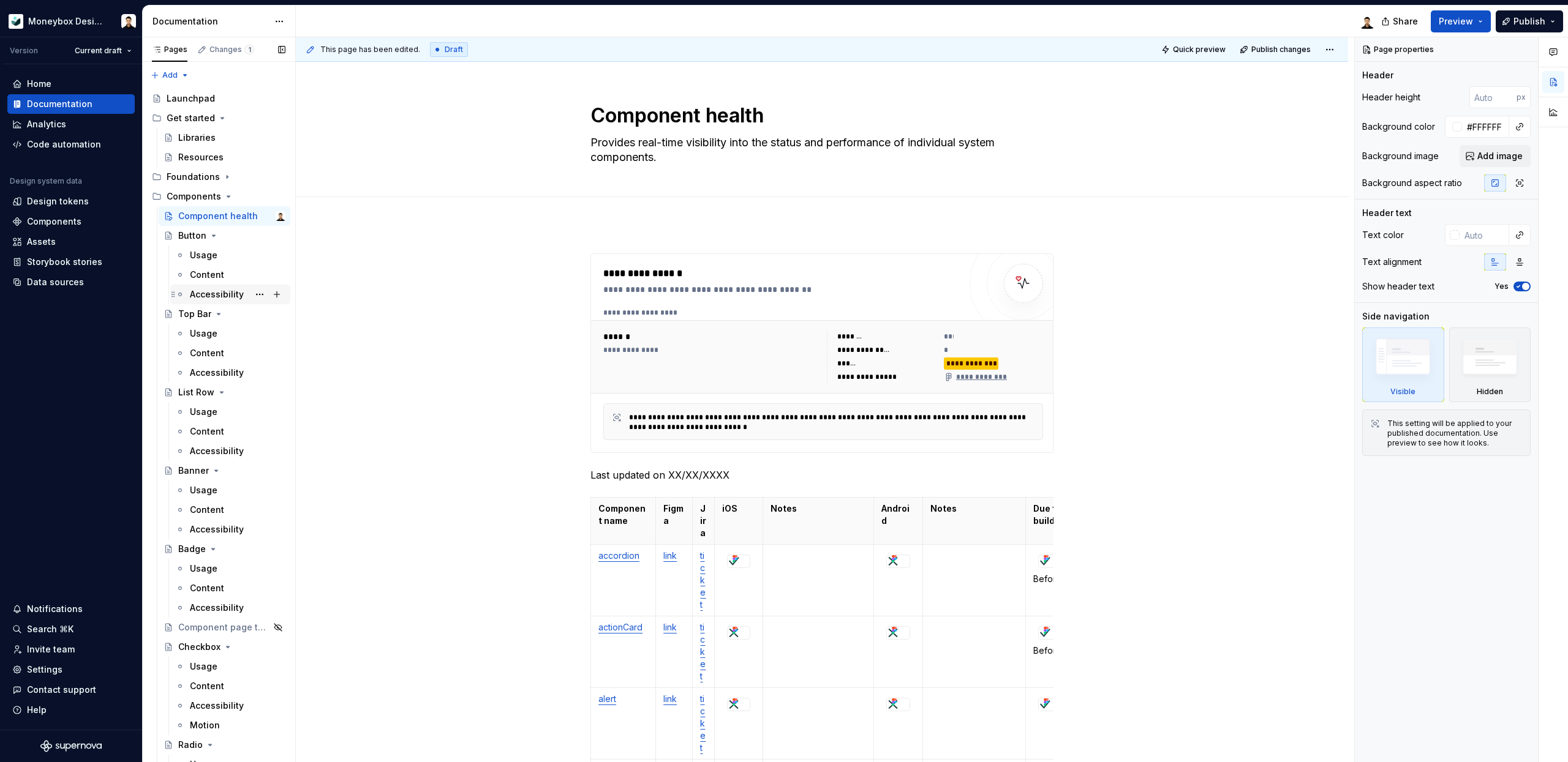
click at [218, 299] on div "Accessibility" at bounding box center [217, 295] width 54 height 12
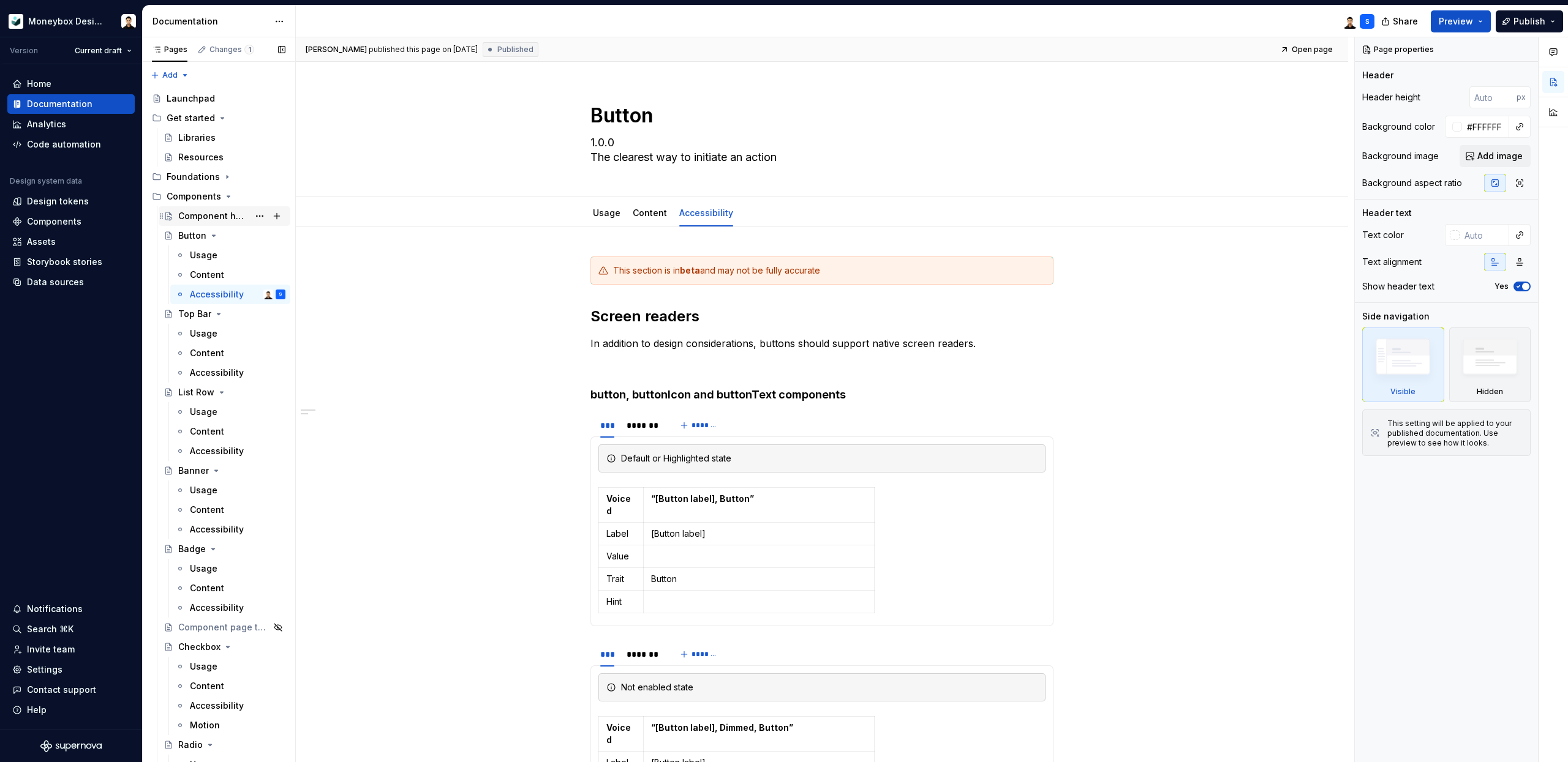
click at [207, 211] on div "Component health" at bounding box center [213, 216] width 70 height 12
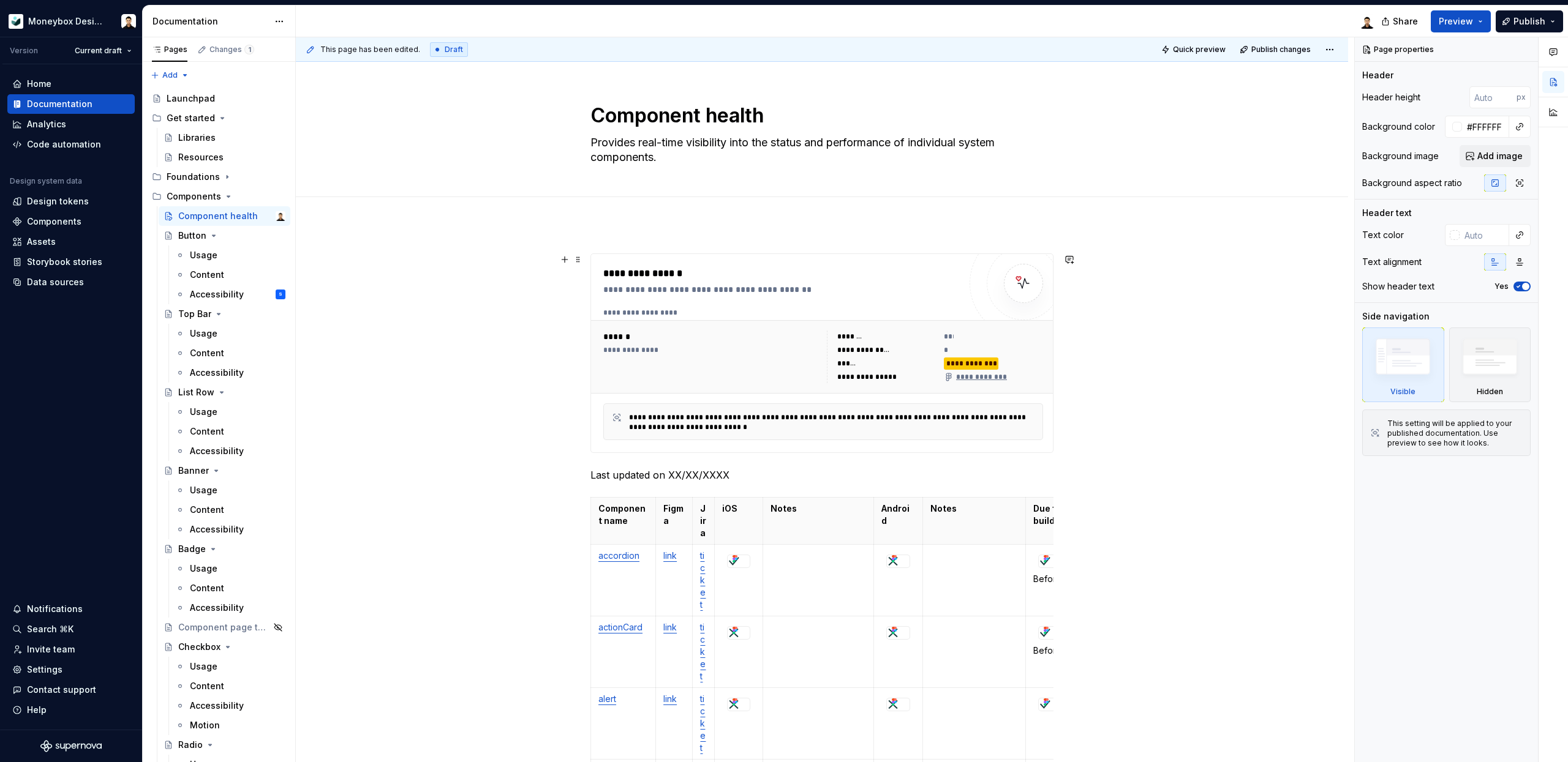
click at [966, 265] on div "**********" at bounding box center [822, 353] width 461 height 199
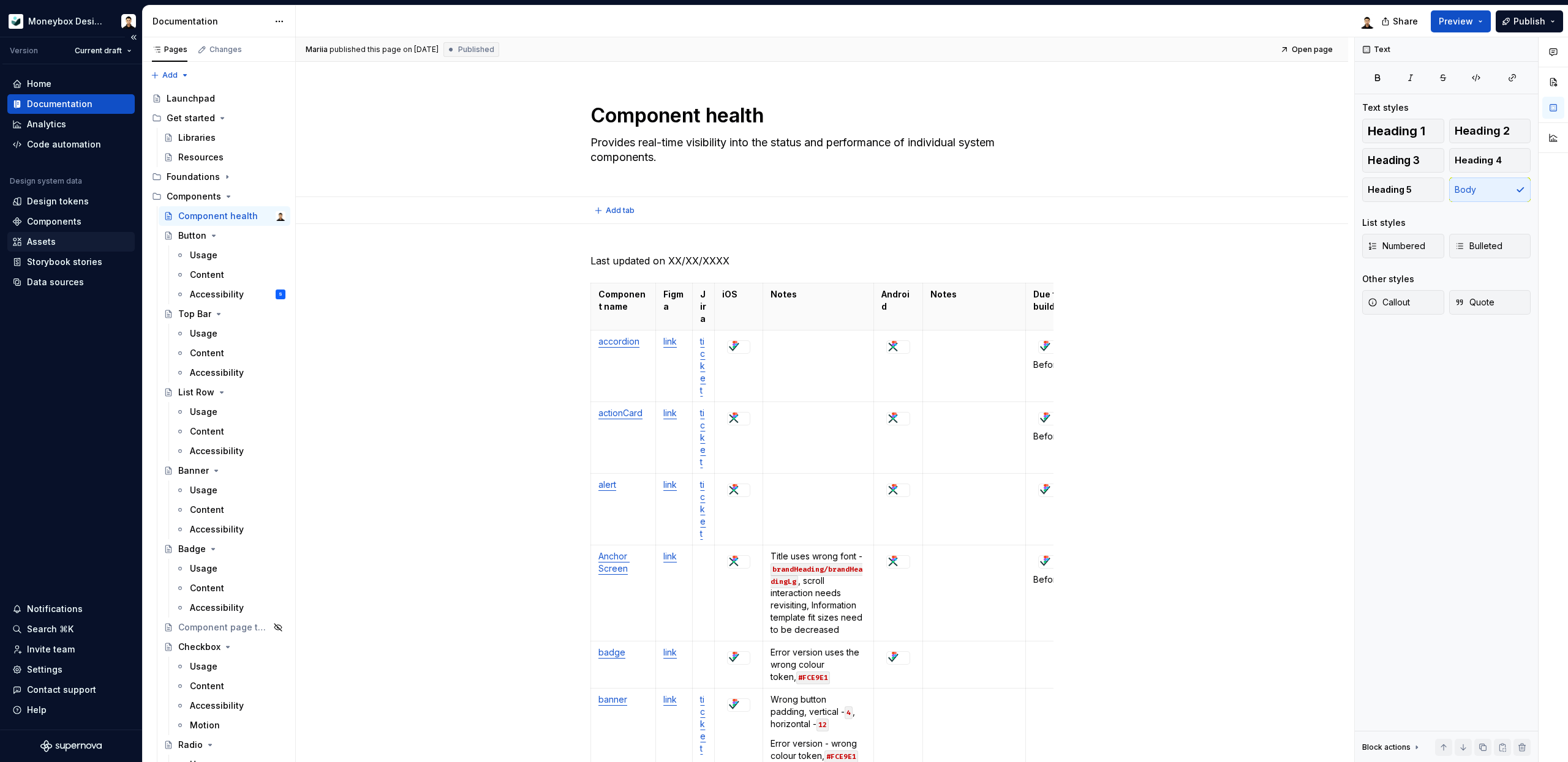
type textarea "*"
click at [72, 216] on div "Components" at bounding box center [53, 222] width 54 height 12
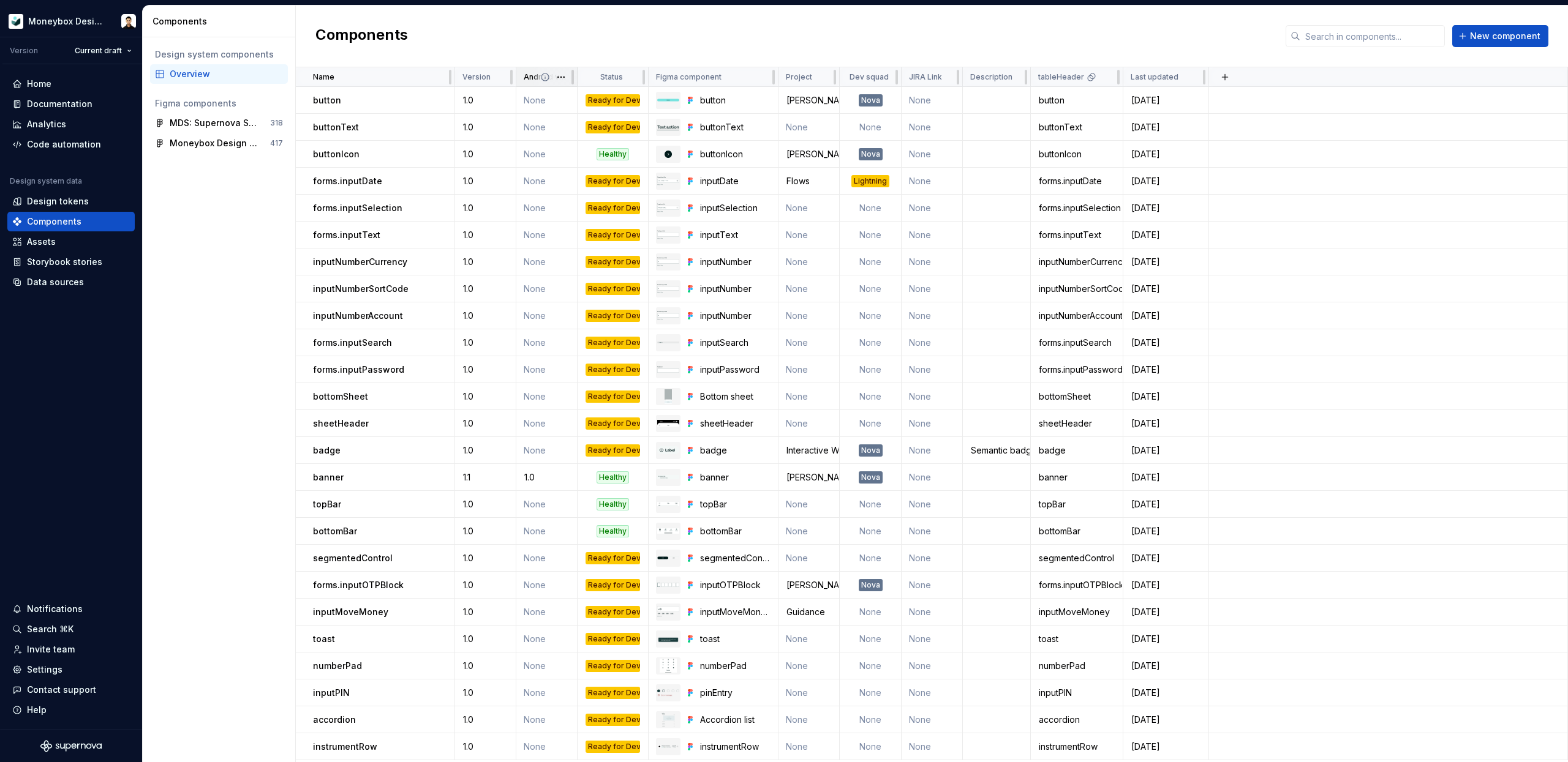
click at [537, 80] on span at bounding box center [555, 76] width 44 height 19
click at [479, 75] on icon at bounding box center [484, 76] width 10 height 10
click at [497, 82] on html "Moneybox Design System Version Current draft Home Documentation Analytics Code …" at bounding box center [784, 381] width 1568 height 762
click at [532, 97] on span "Edit property" at bounding box center [554, 101] width 80 height 12
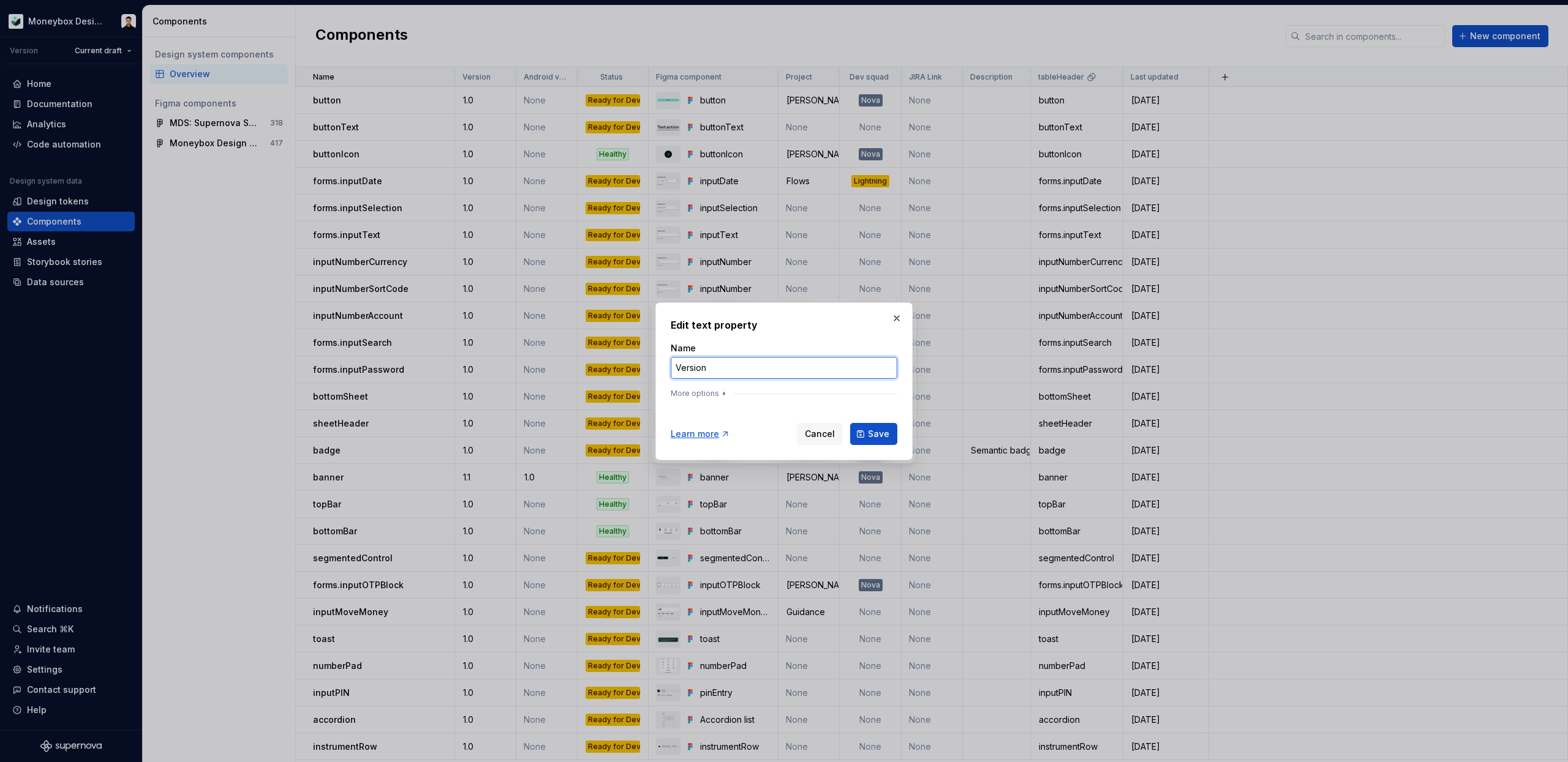
click at [718, 371] on input "Version" at bounding box center [784, 367] width 226 height 22
type input "Design version"
click at [850, 423] on button "Save" at bounding box center [873, 434] width 47 height 22
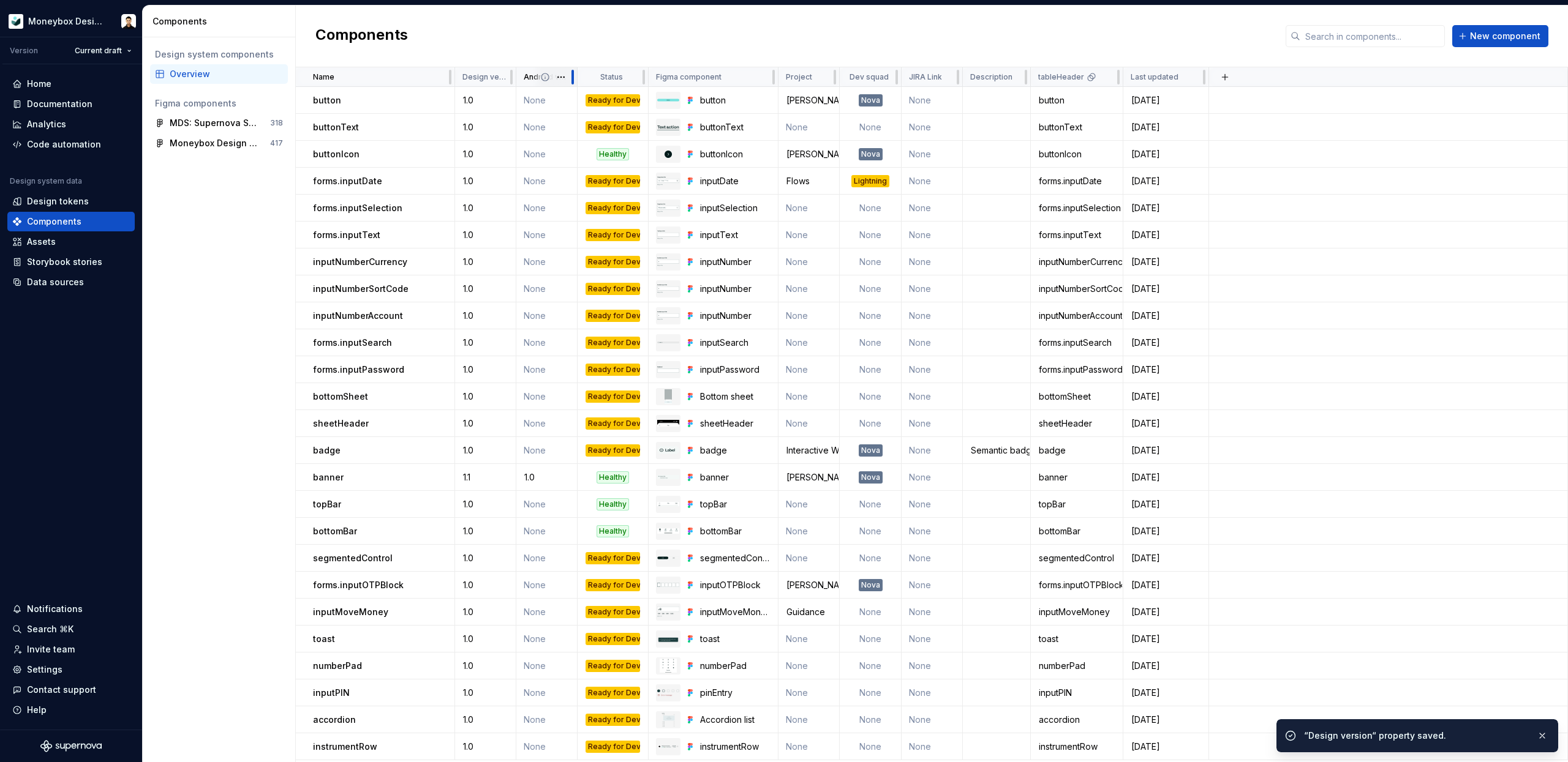
click at [574, 80] on div at bounding box center [572, 77] width 10 height 20
click at [1226, 74] on button "button" at bounding box center [1224, 76] width 17 height 17
click at [1173, 101] on div "New custom property" at bounding box center [1155, 101] width 92 height 12
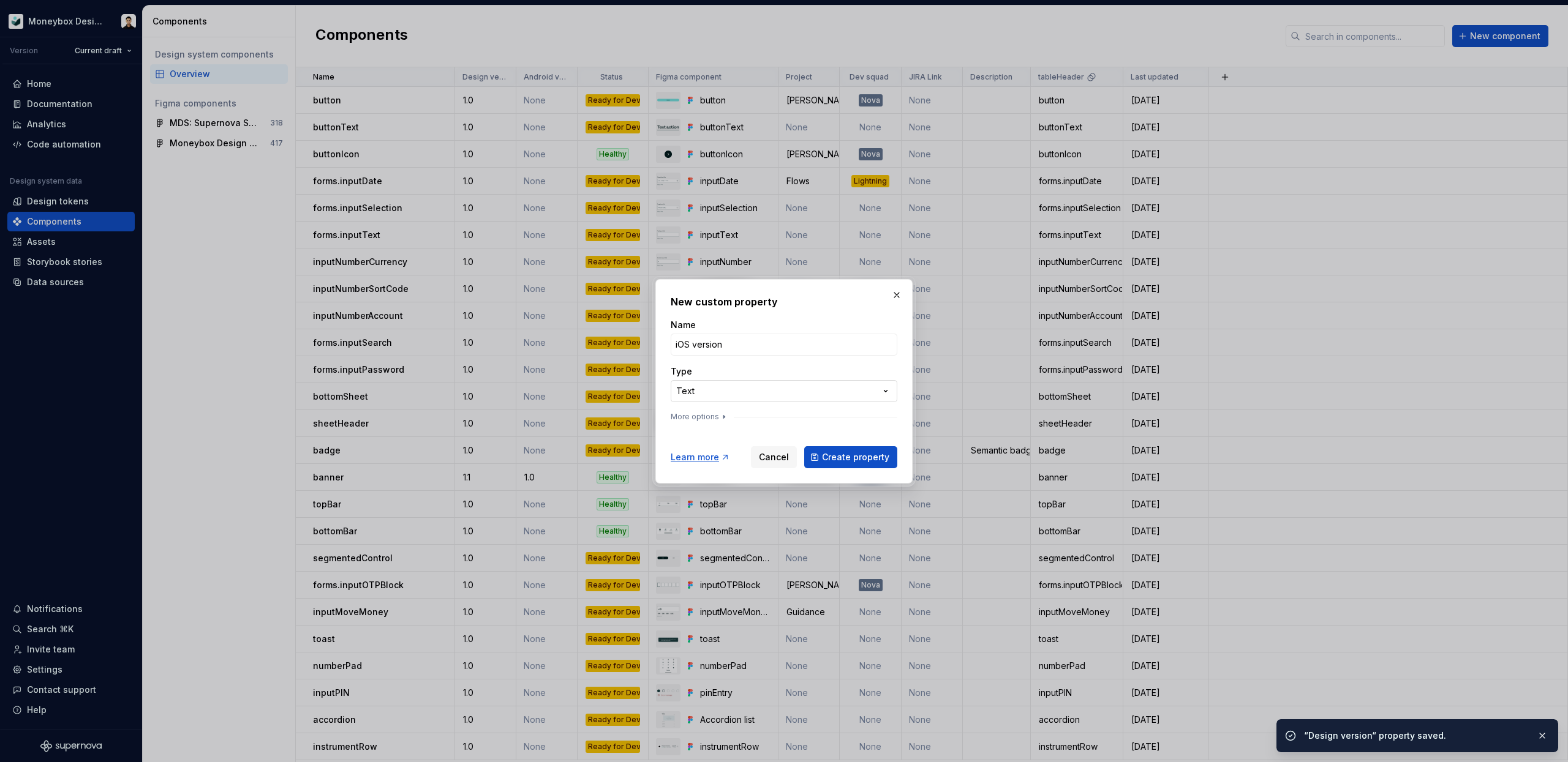
type input "iOS version"
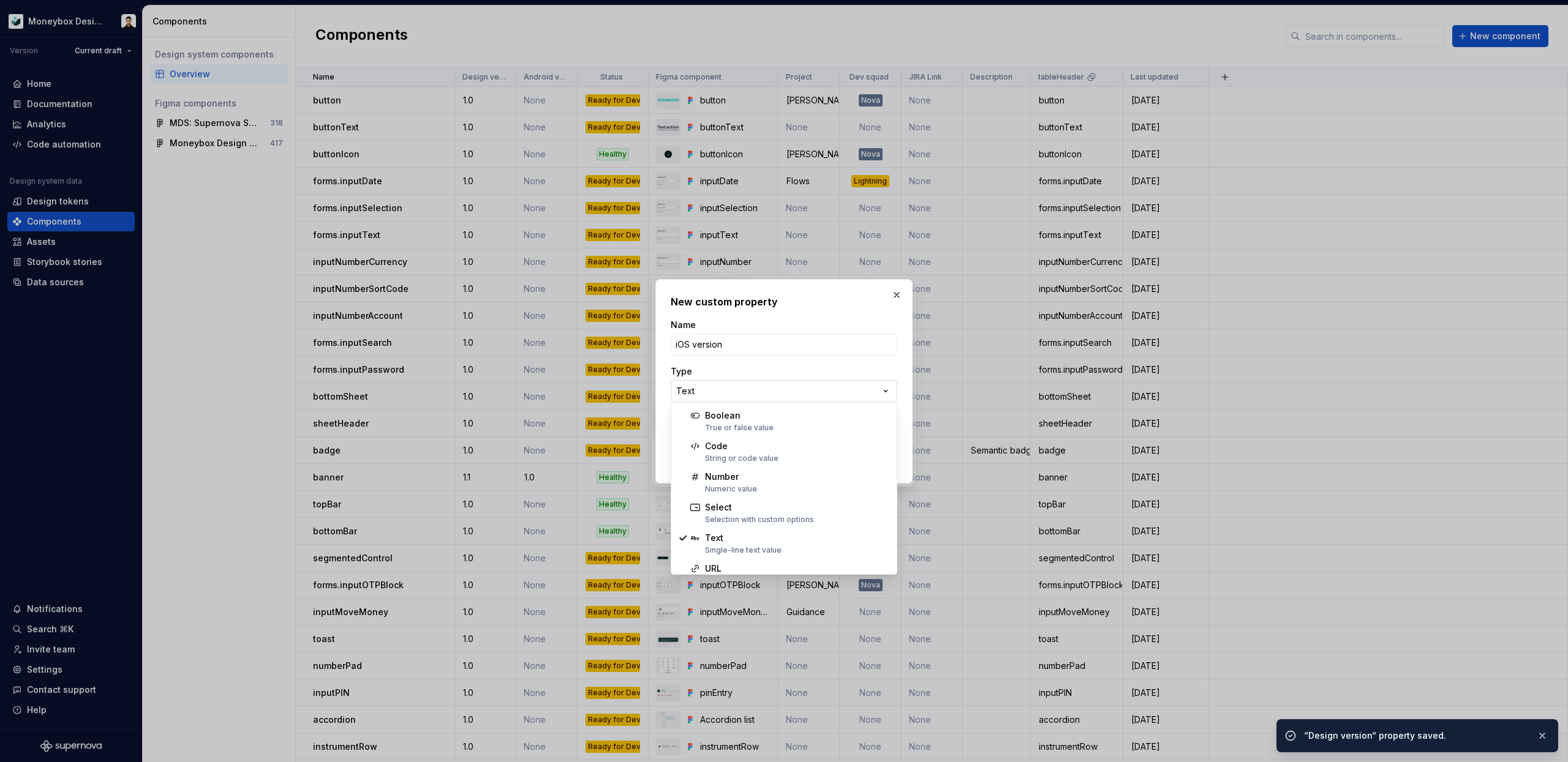
click at [877, 396] on div "**********" at bounding box center [784, 381] width 1568 height 762
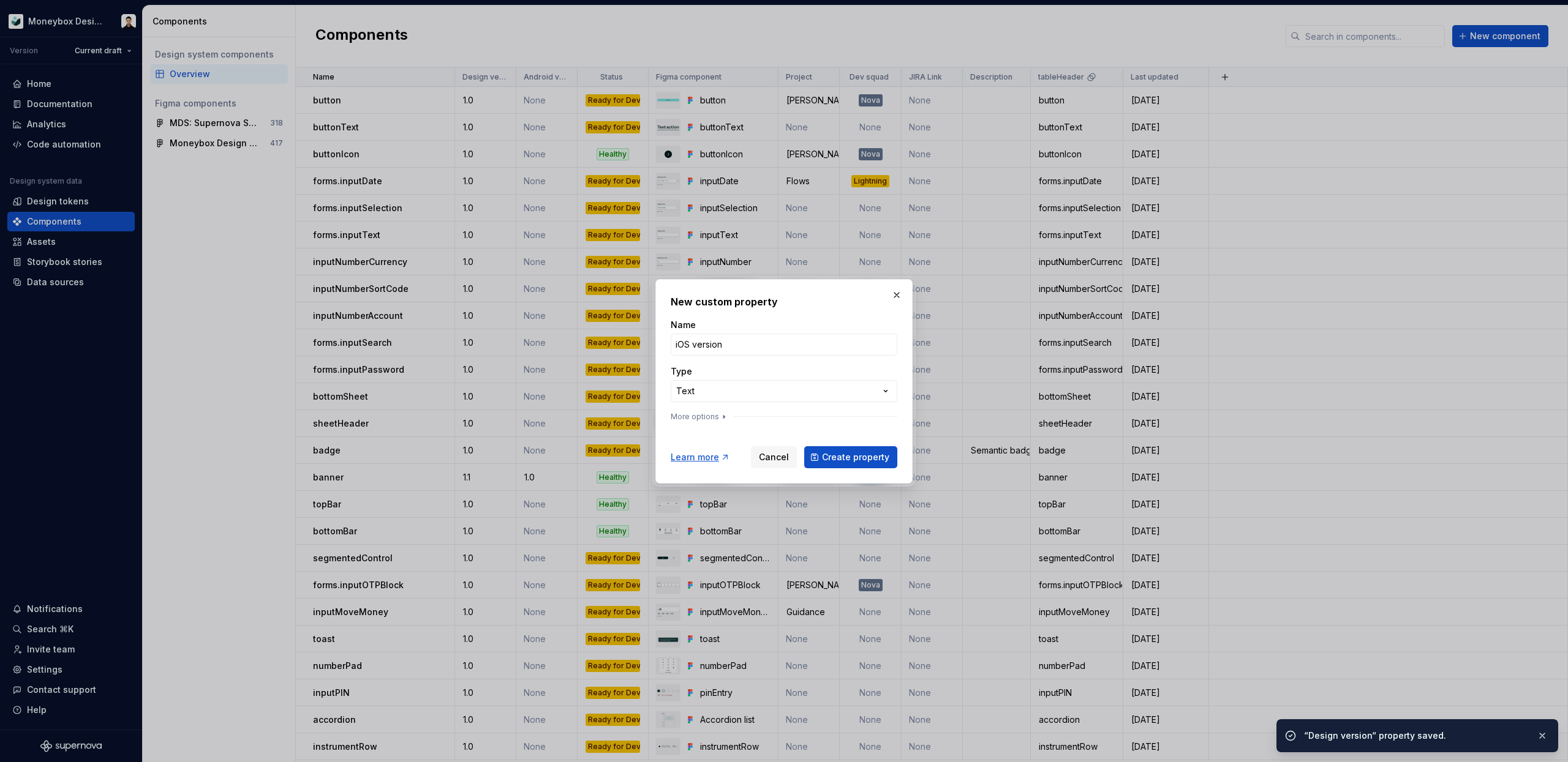
click at [876, 396] on div "**********" at bounding box center [784, 381] width 1568 height 762
click at [855, 456] on span "Create property" at bounding box center [855, 458] width 67 height 12
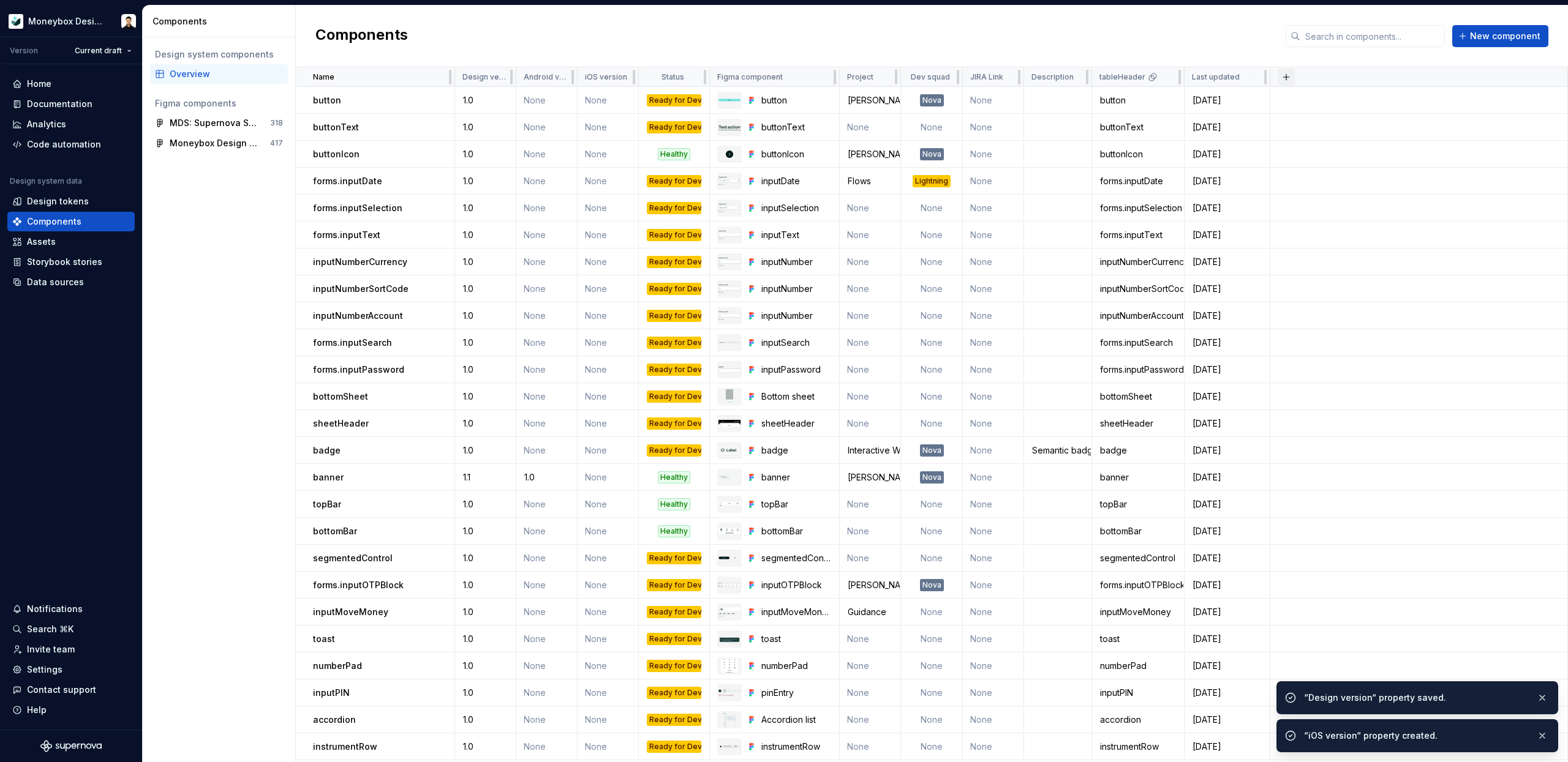
click at [1288, 75] on button "button" at bounding box center [1285, 76] width 17 height 17
click at [1233, 99] on div "New custom property" at bounding box center [1217, 101] width 92 height 12
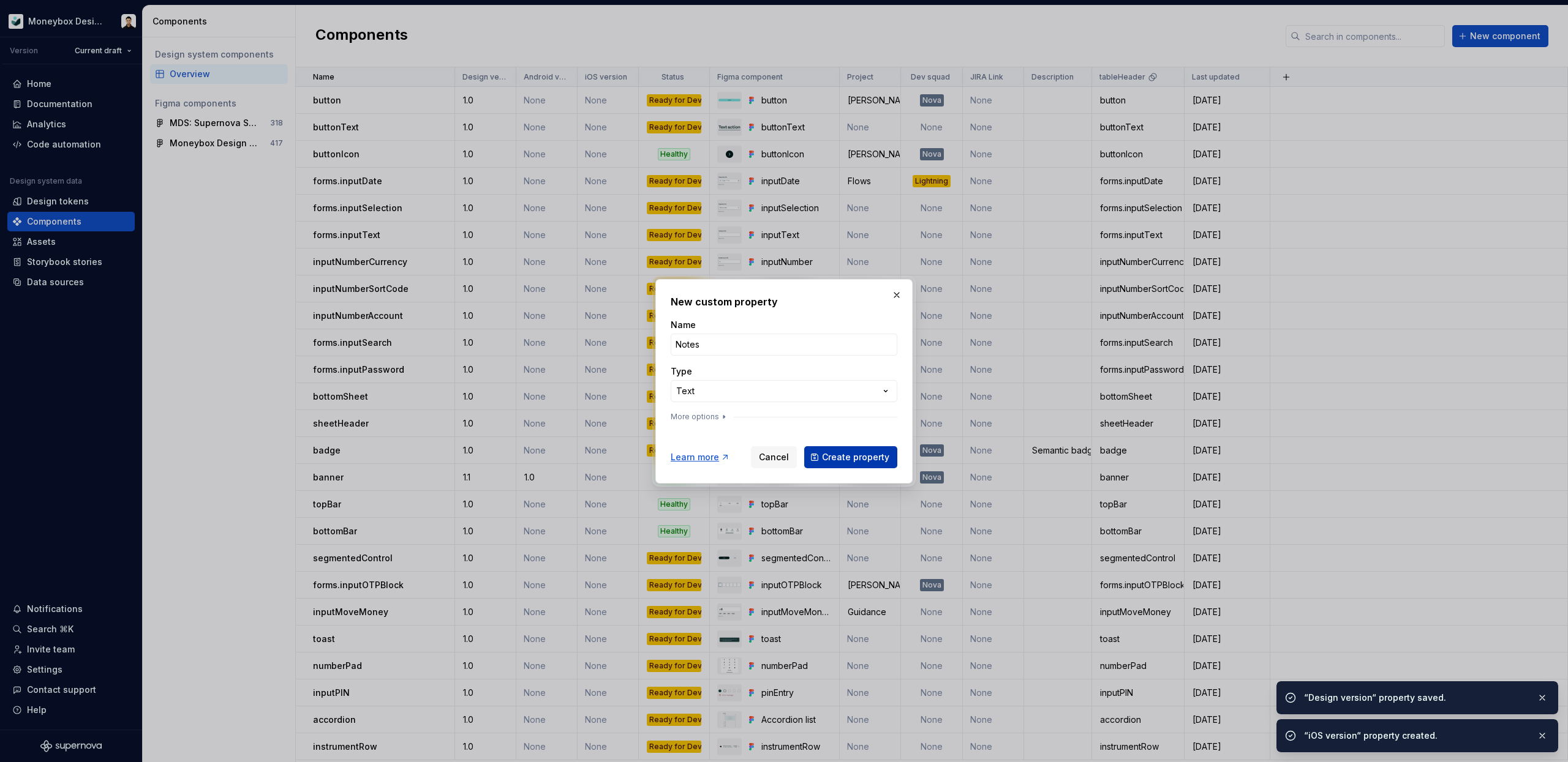
type input "Notes"
click at [841, 448] on button "Create property" at bounding box center [850, 457] width 93 height 22
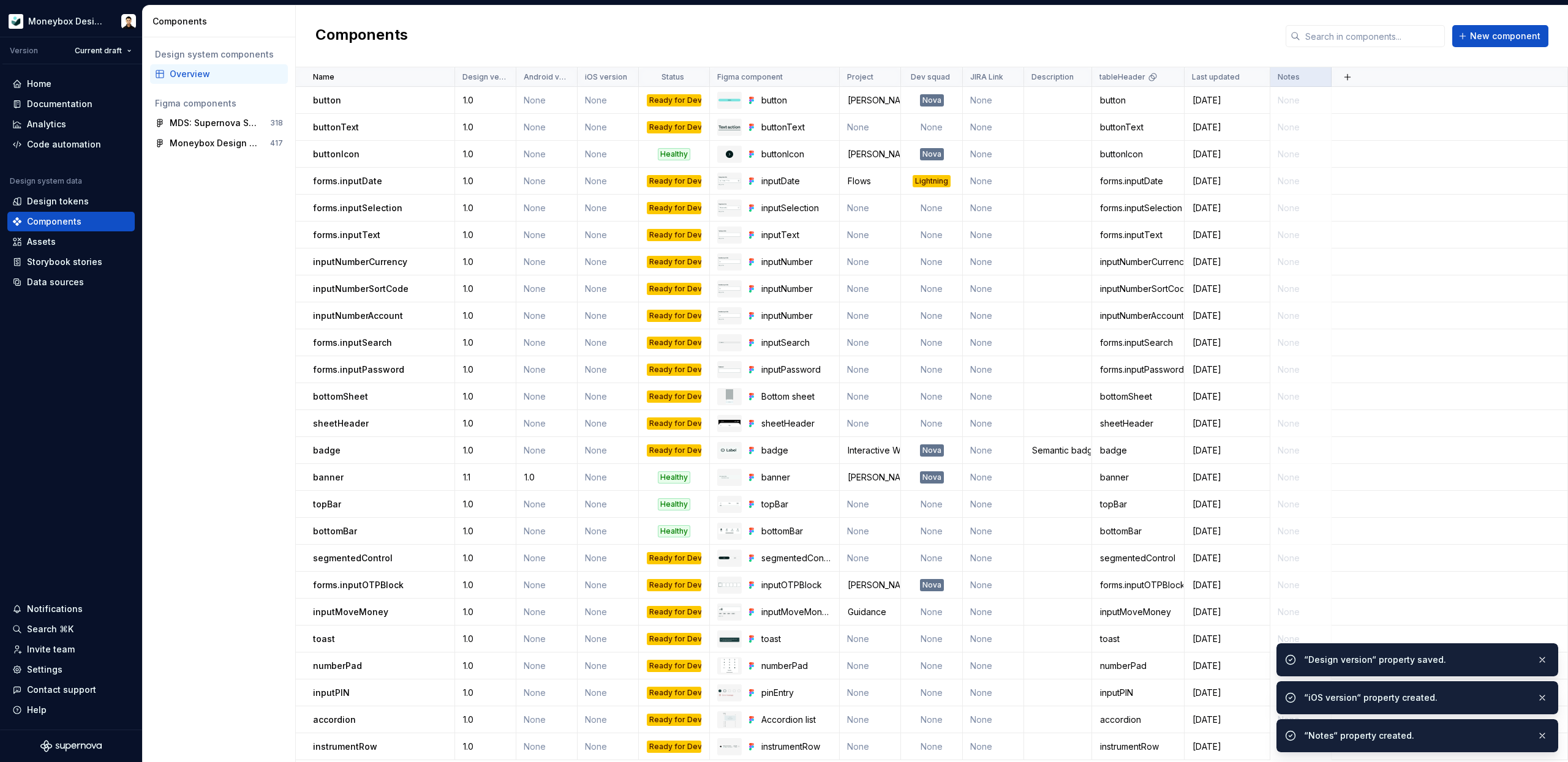
drag, startPoint x: 317, startPoint y: 77, endPoint x: 1331, endPoint y: 76, distance: 1014.0
click at [1256, 78] on html "Moneybox Design System Version Current draft Home Documentation Analytics Code …" at bounding box center [784, 381] width 1568 height 762
click at [1213, 75] on html "Moneybox Design System Version Current draft Home Documentation Analytics Code …" at bounding box center [784, 381] width 1568 height 762
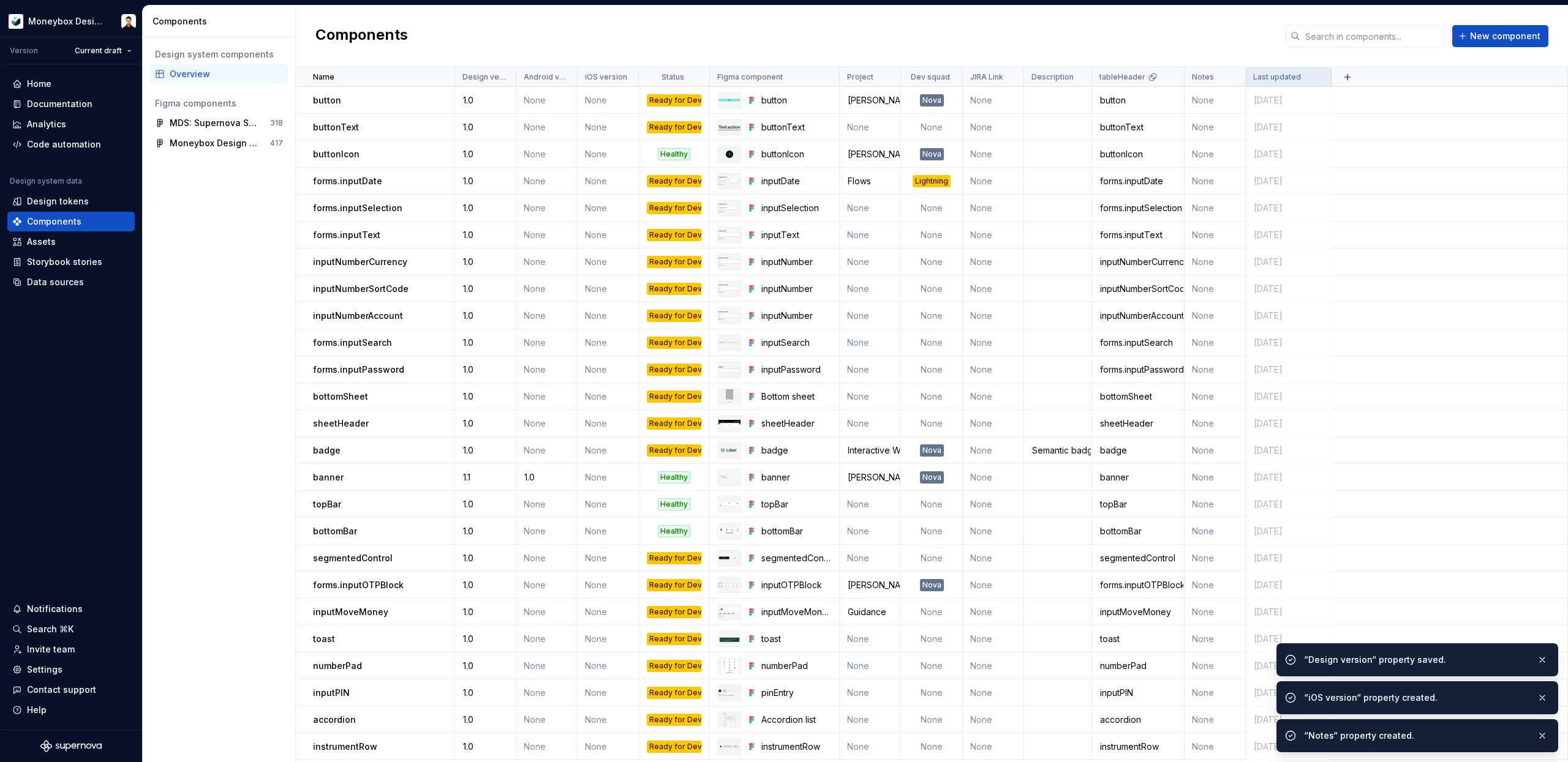
drag, startPoint x: 1204, startPoint y: 76, endPoint x: 1331, endPoint y: 73, distance: 127.0
click at [1169, 77] on html "Moneybox Design System Version Current draft Home Documentation Analytics Code …" at bounding box center [784, 381] width 1568 height 762
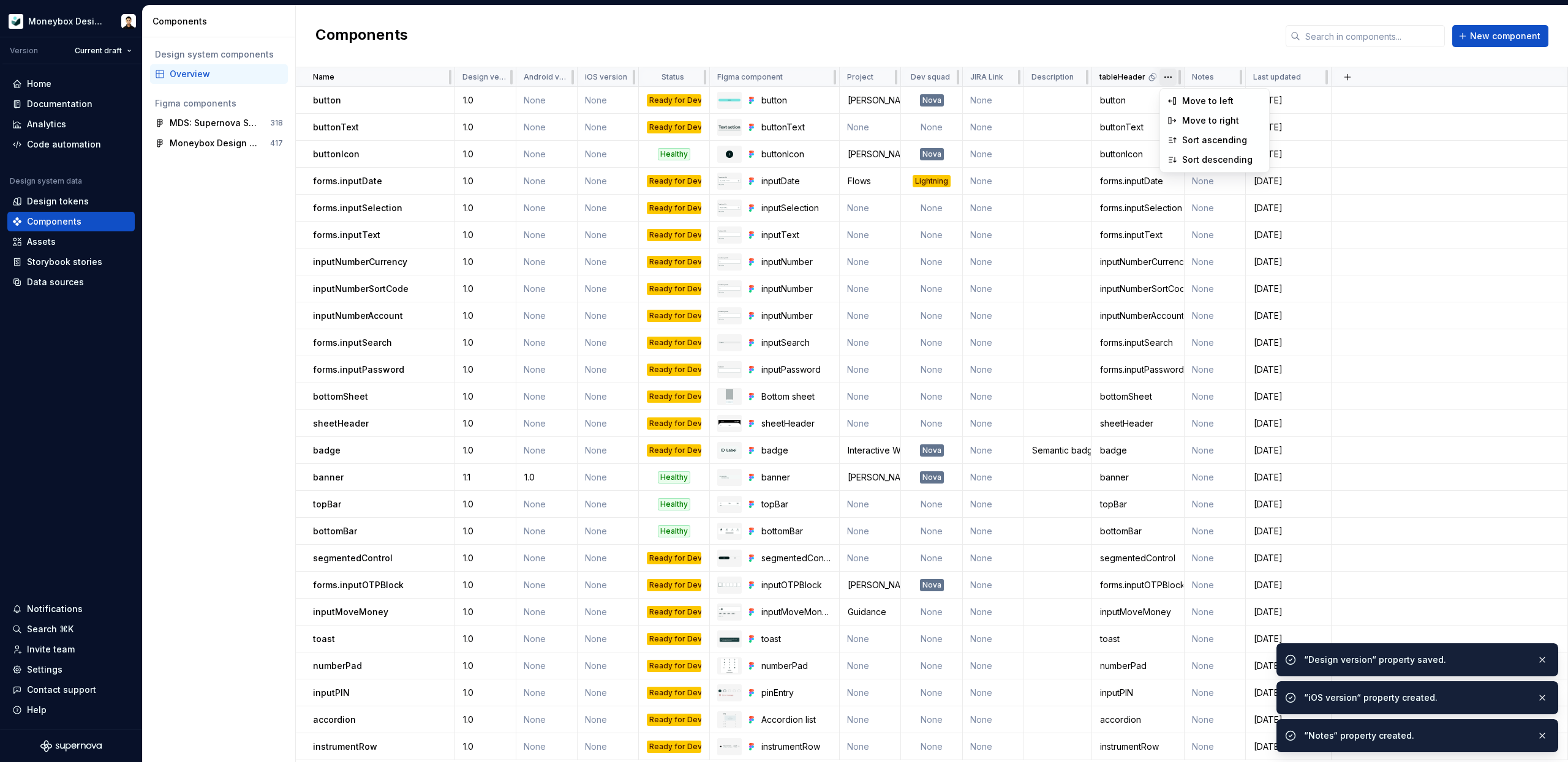
click at [1169, 77] on html "Moneybox Design System Version Current draft Home Documentation Analytics Code …" at bounding box center [784, 381] width 1568 height 762
click at [1116, 76] on p "tableHeader" at bounding box center [1123, 76] width 46 height 10
click at [1150, 84] on div "tableHeader" at bounding box center [1138, 77] width 92 height 20
click at [1168, 77] on html "Moneybox Design System Version Current draft Home Documentation Analytics Code …" at bounding box center [784, 381] width 1568 height 762
click at [1122, 79] on html "Moneybox Design System Version Current draft Home Documentation Analytics Code …" at bounding box center [784, 381] width 1568 height 762
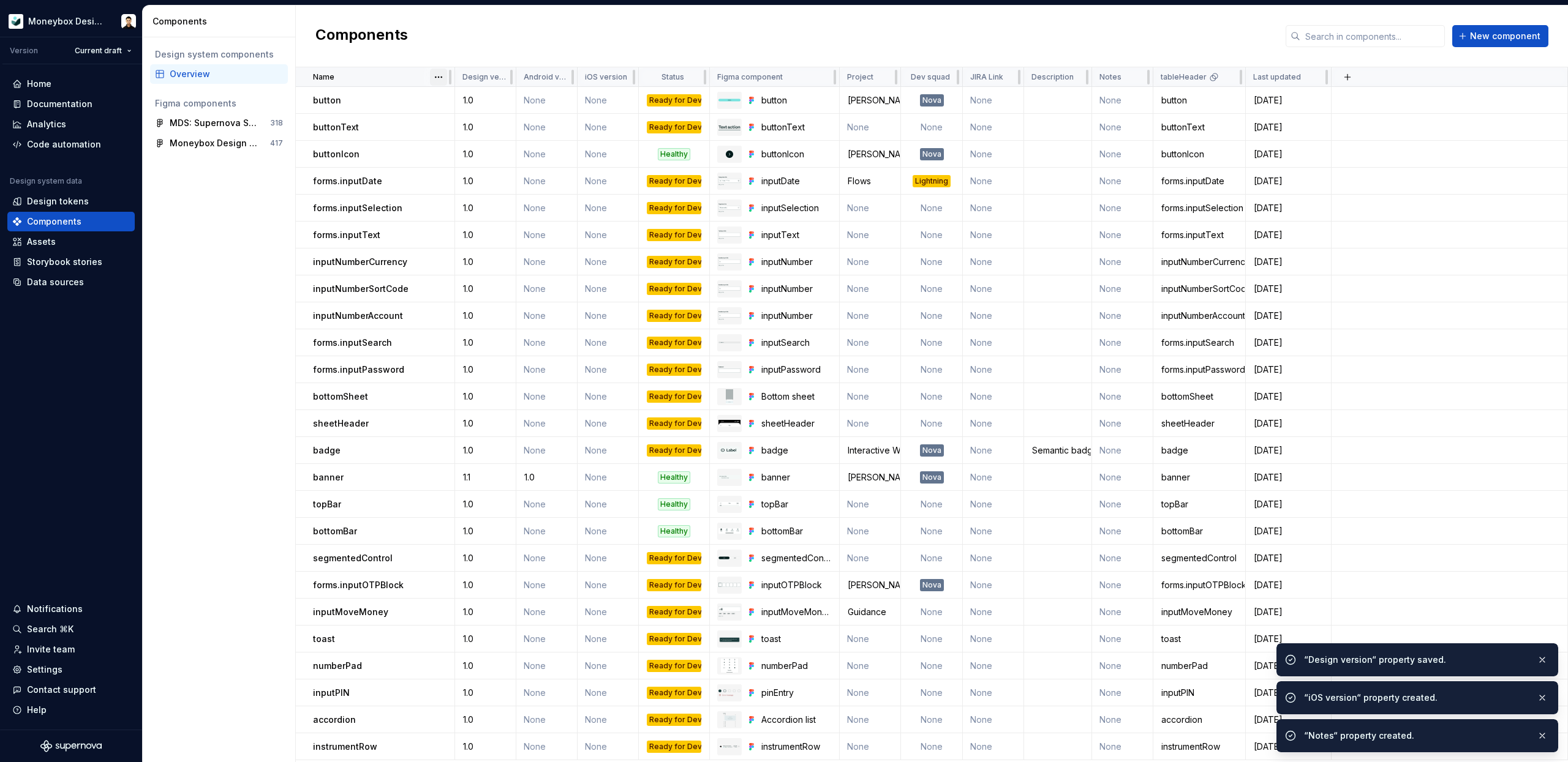
click at [439, 78] on html "Moneybox Design System Version Current draft Home Documentation Analytics Code …" at bounding box center [784, 381] width 1568 height 762
click at [1474, 30] on span "New component" at bounding box center [1504, 36] width 70 height 12
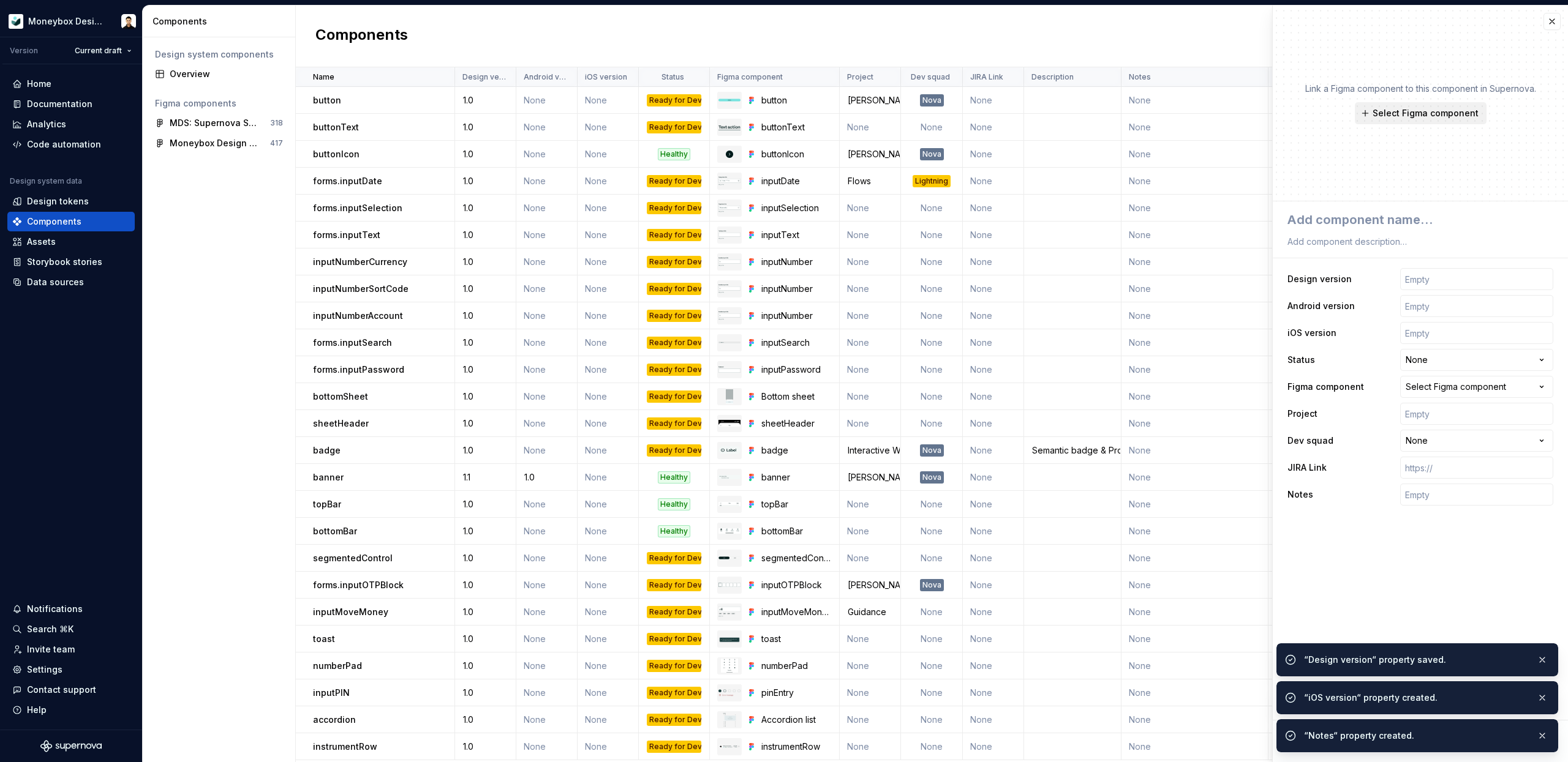
click at [1420, 115] on span "Select Figma component" at bounding box center [1424, 114] width 106 height 12
type textarea "*"
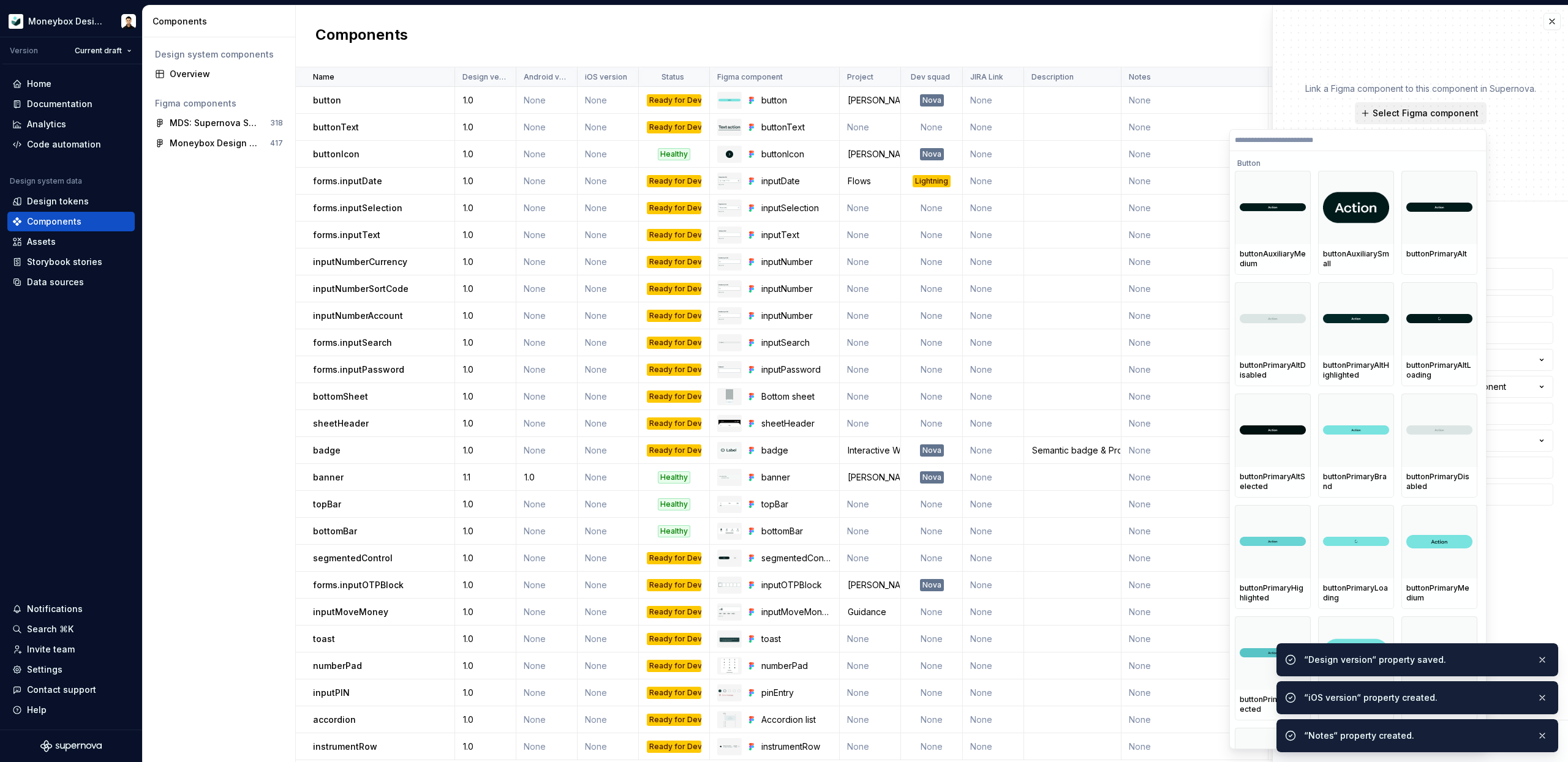
type input "*"
type textarea "*"
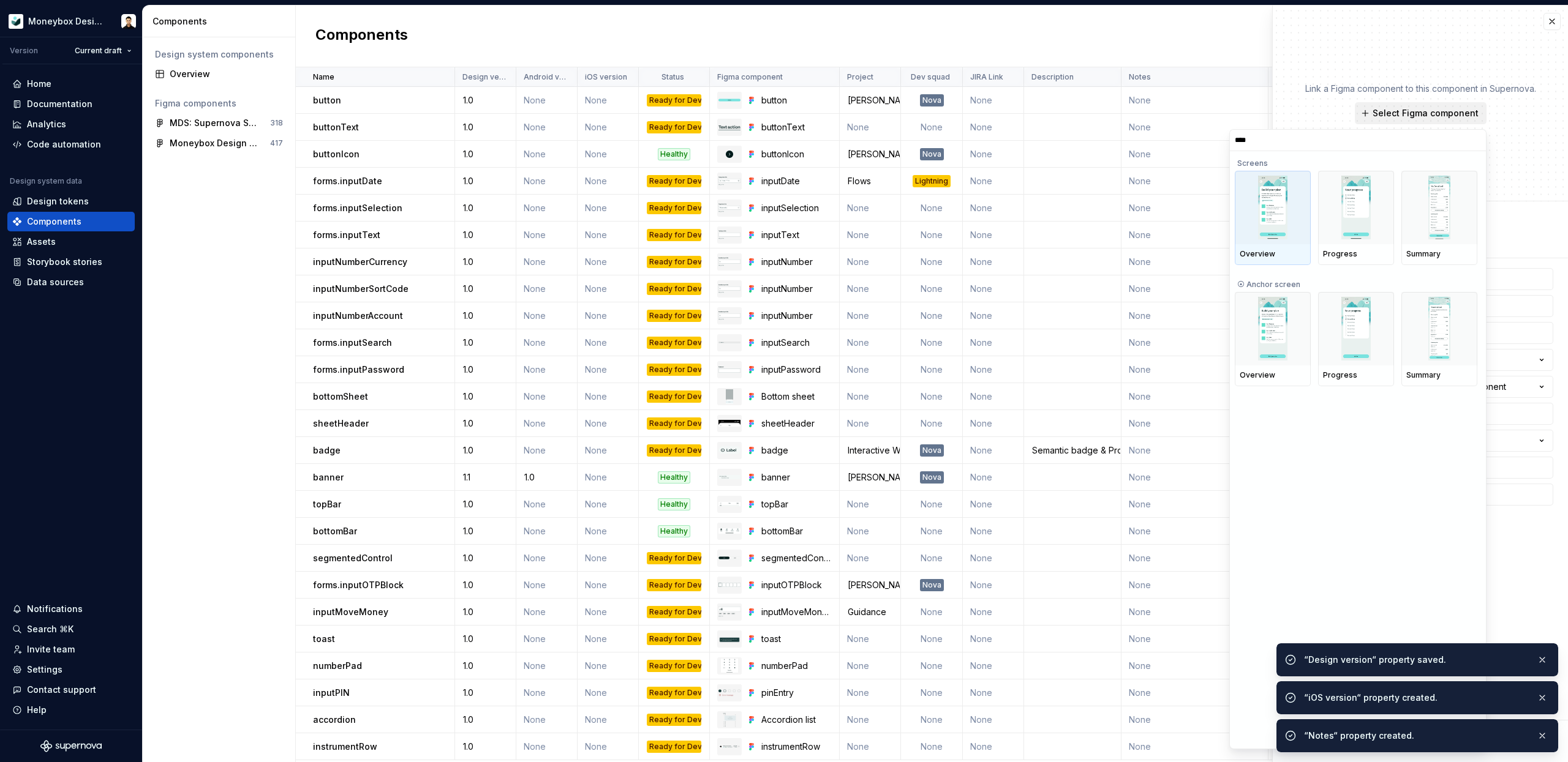
type input "*****"
click at [1277, 334] on img at bounding box center [1272, 329] width 29 height 64
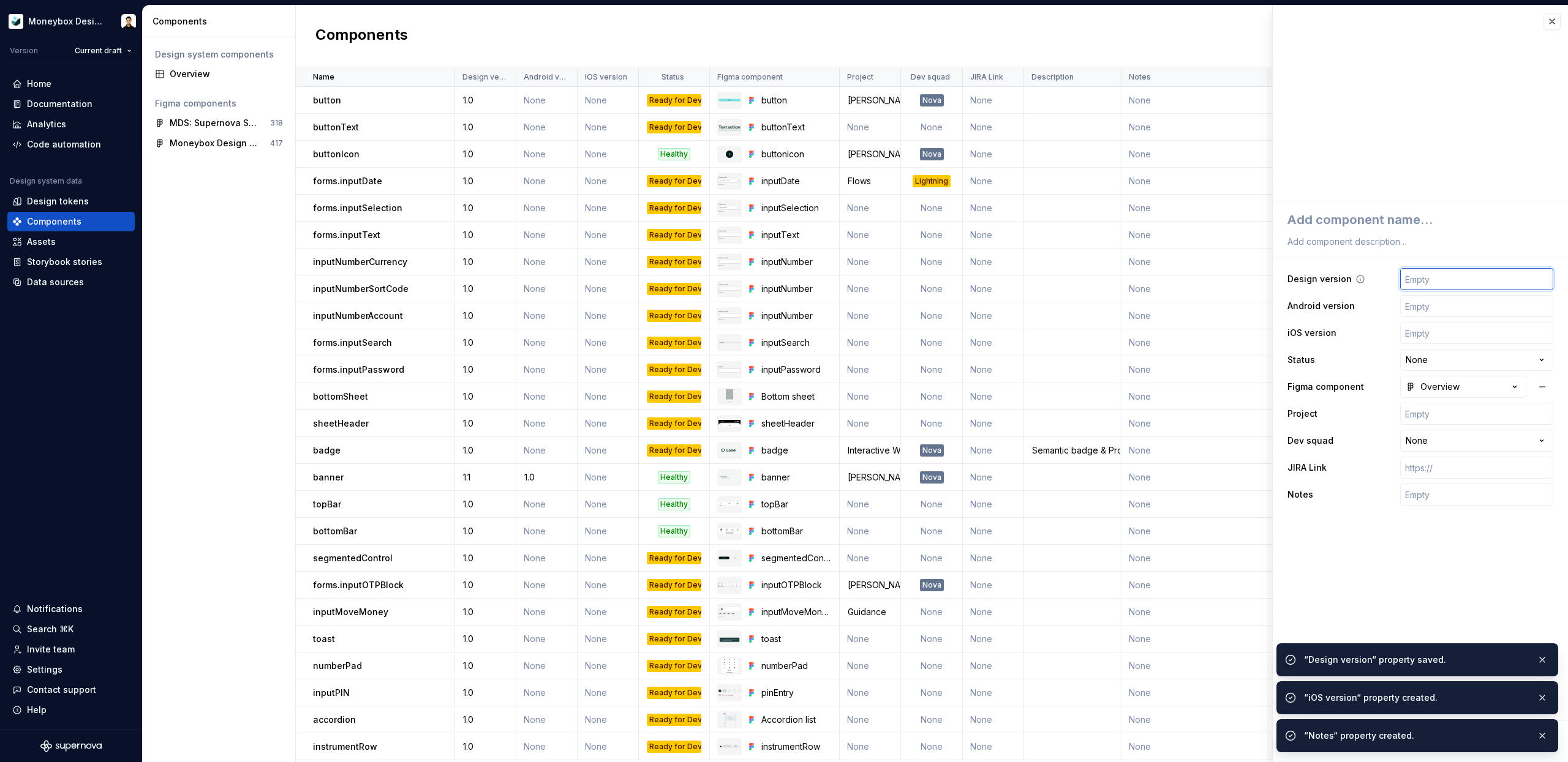
click at [1430, 283] on input "text" at bounding box center [1476, 279] width 154 height 22
type textarea "*"
type input "1"
type textarea "*"
type input "1."
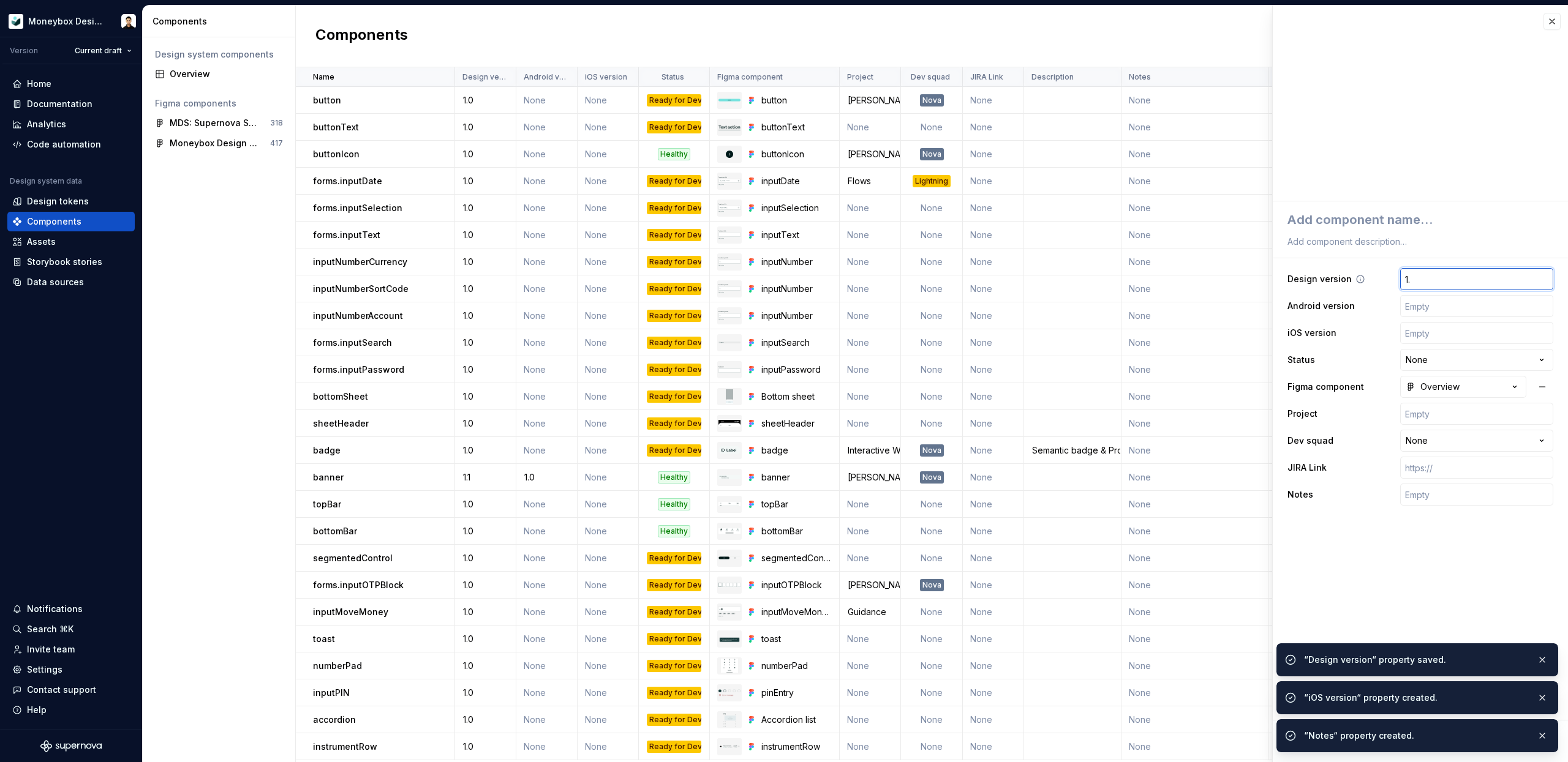
type textarea "*"
type input "1.0"
click at [1433, 310] on input "text" at bounding box center [1476, 306] width 154 height 22
type textarea "*"
click at [1339, 362] on div "**********" at bounding box center [1420, 359] width 265 height 22
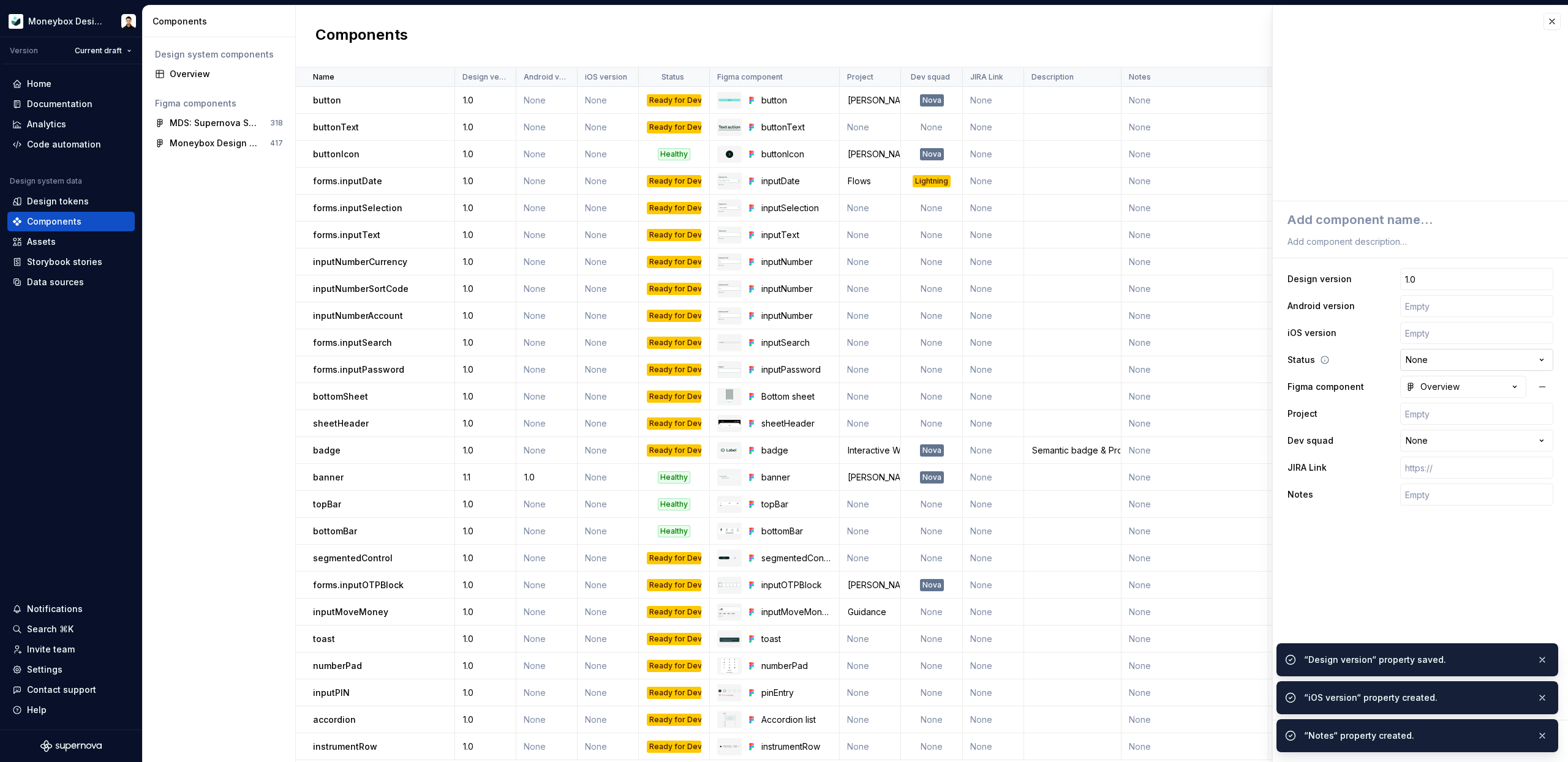
click at [1453, 360] on html "Moneybox Design System Version Current draft Home Documentation Analytics Code …" at bounding box center [784, 381] width 1568 height 762
select select "**********"
click at [1455, 416] on input "text" at bounding box center [1476, 413] width 154 height 22
type textarea "*"
type input "R"
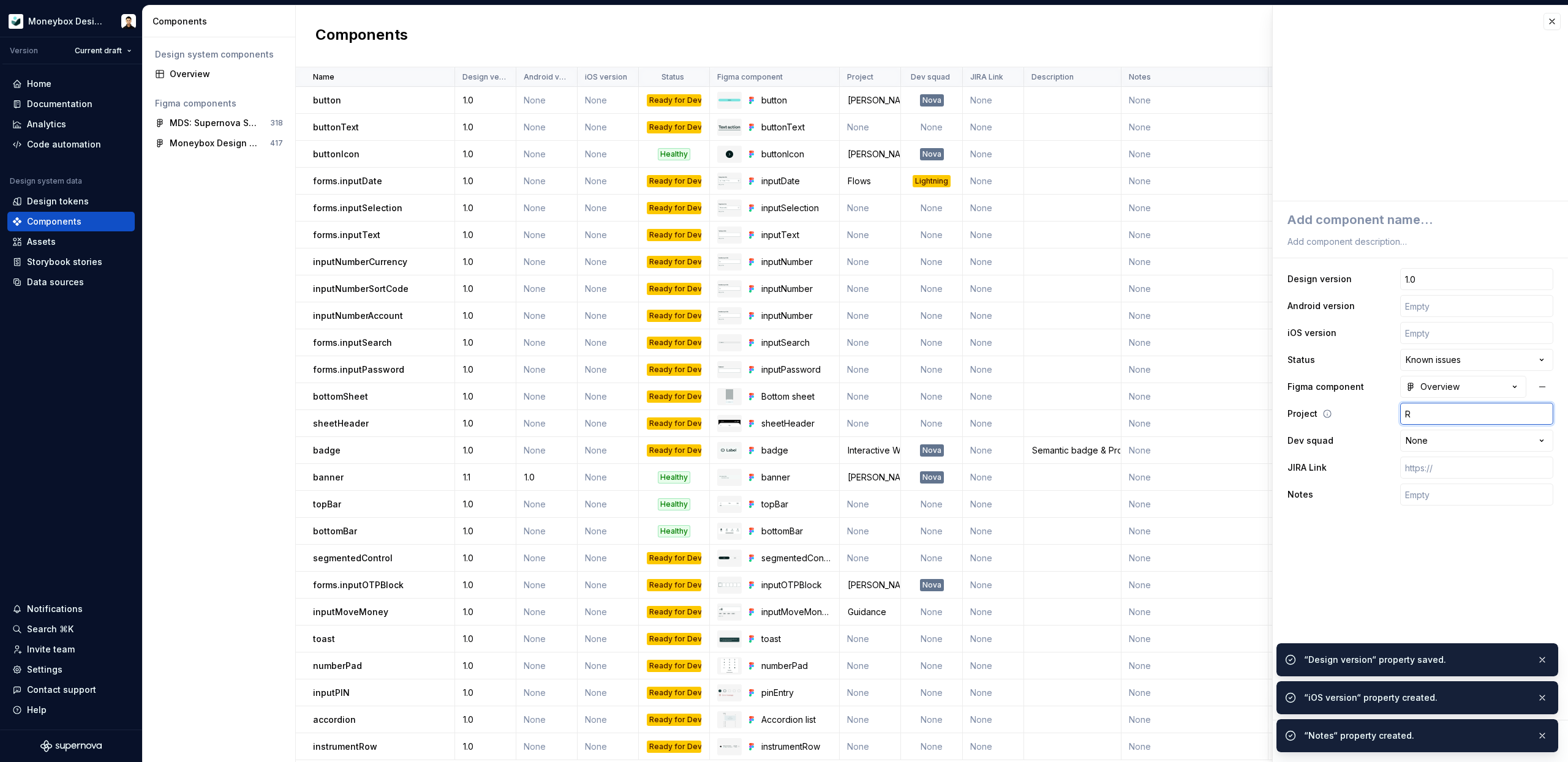
type textarea "*"
type input "Re"
type textarea "*"
type input "Reg"
type textarea "*"
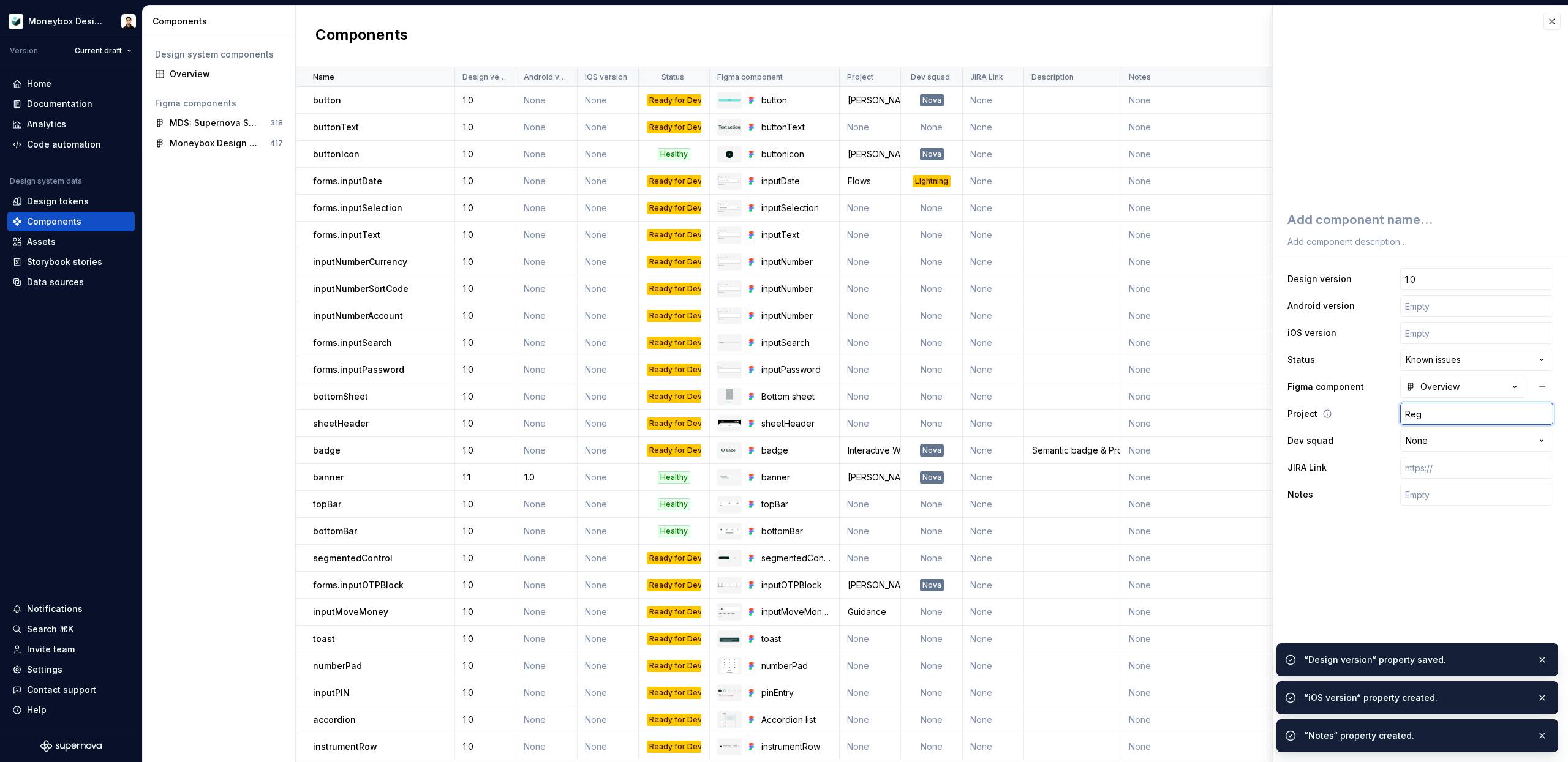
type input "Reg"
type textarea "*"
type input "Reg r"
type textarea "*"
type input "Reg re"
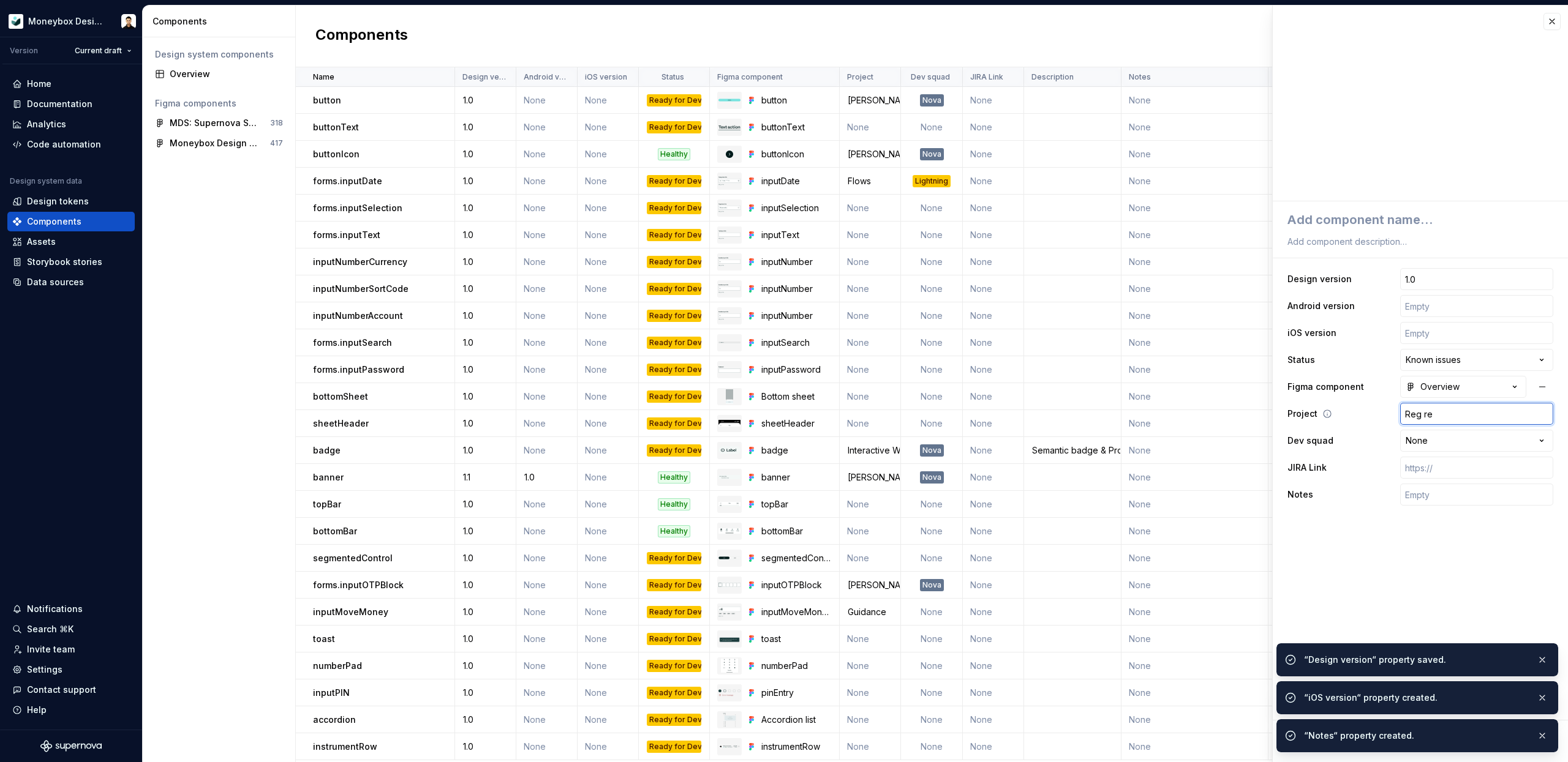
type textarea "*"
type input "Reg reb"
type textarea "*"
type input "Reg rebr"
type textarea "*"
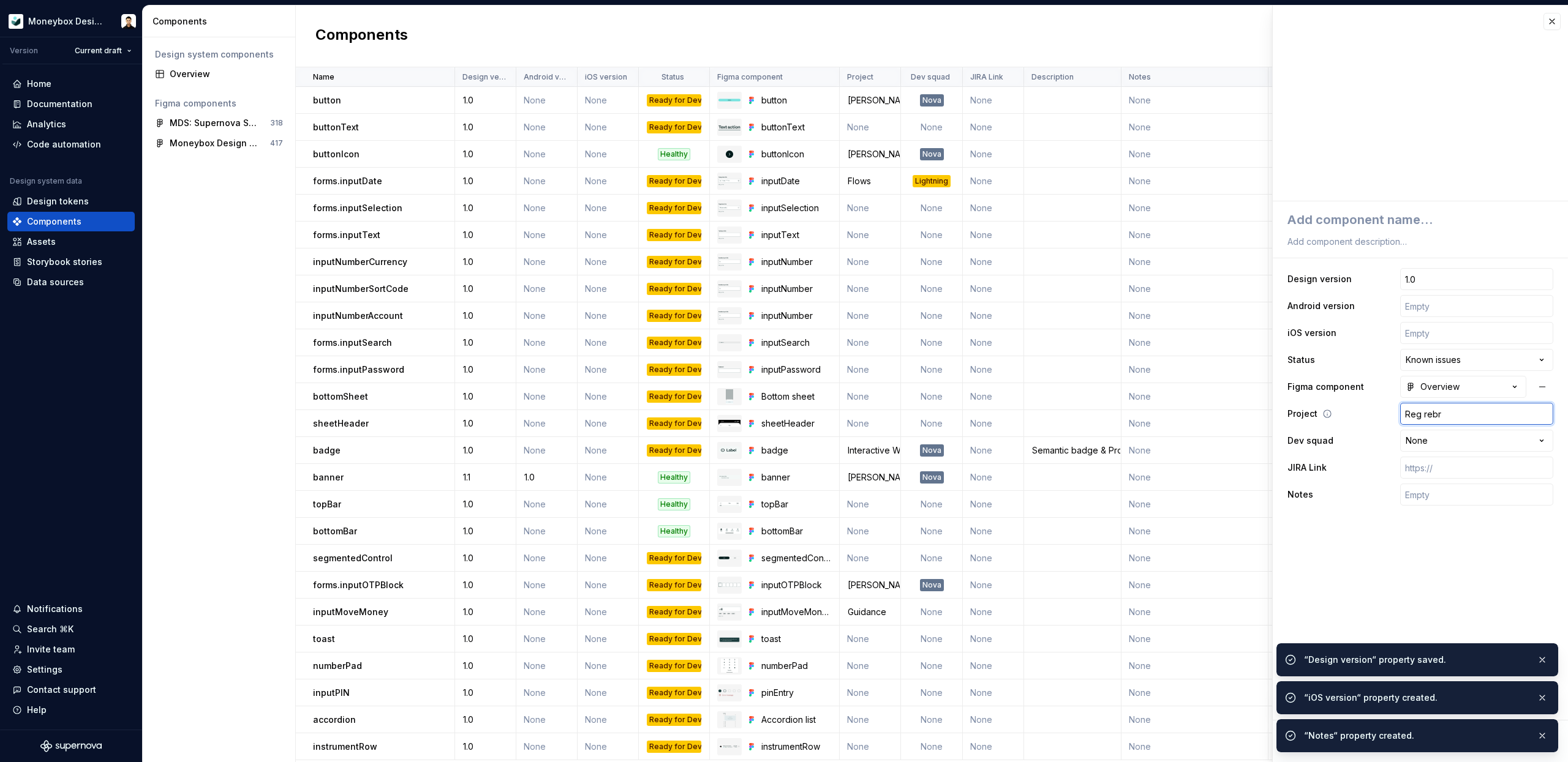
type input "Reg rebra"
type textarea "*"
type input "Reg rebran"
type textarea "*"
type input "[PERSON_NAME]"
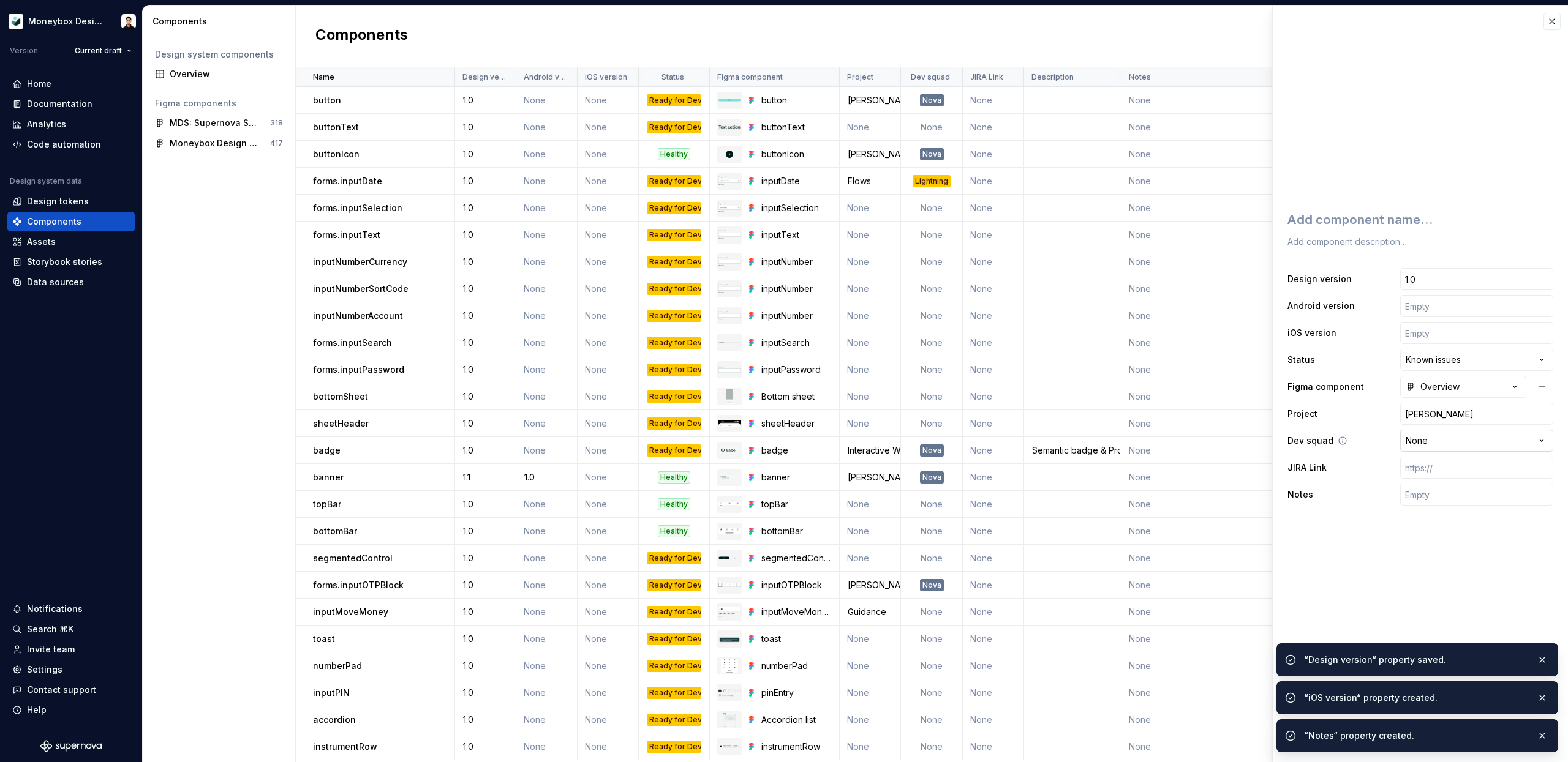
type textarea "*"
click at [1469, 441] on html "Moneybox Design System Version Current draft Home Documentation Analytics Code …" at bounding box center [784, 381] width 1568 height 762
click at [1340, 524] on fieldset "**********" at bounding box center [1420, 482] width 295 height 561
click at [1435, 604] on fieldset "**********" at bounding box center [1420, 482] width 295 height 561
click at [1455, 489] on input "text" at bounding box center [1476, 494] width 154 height 22
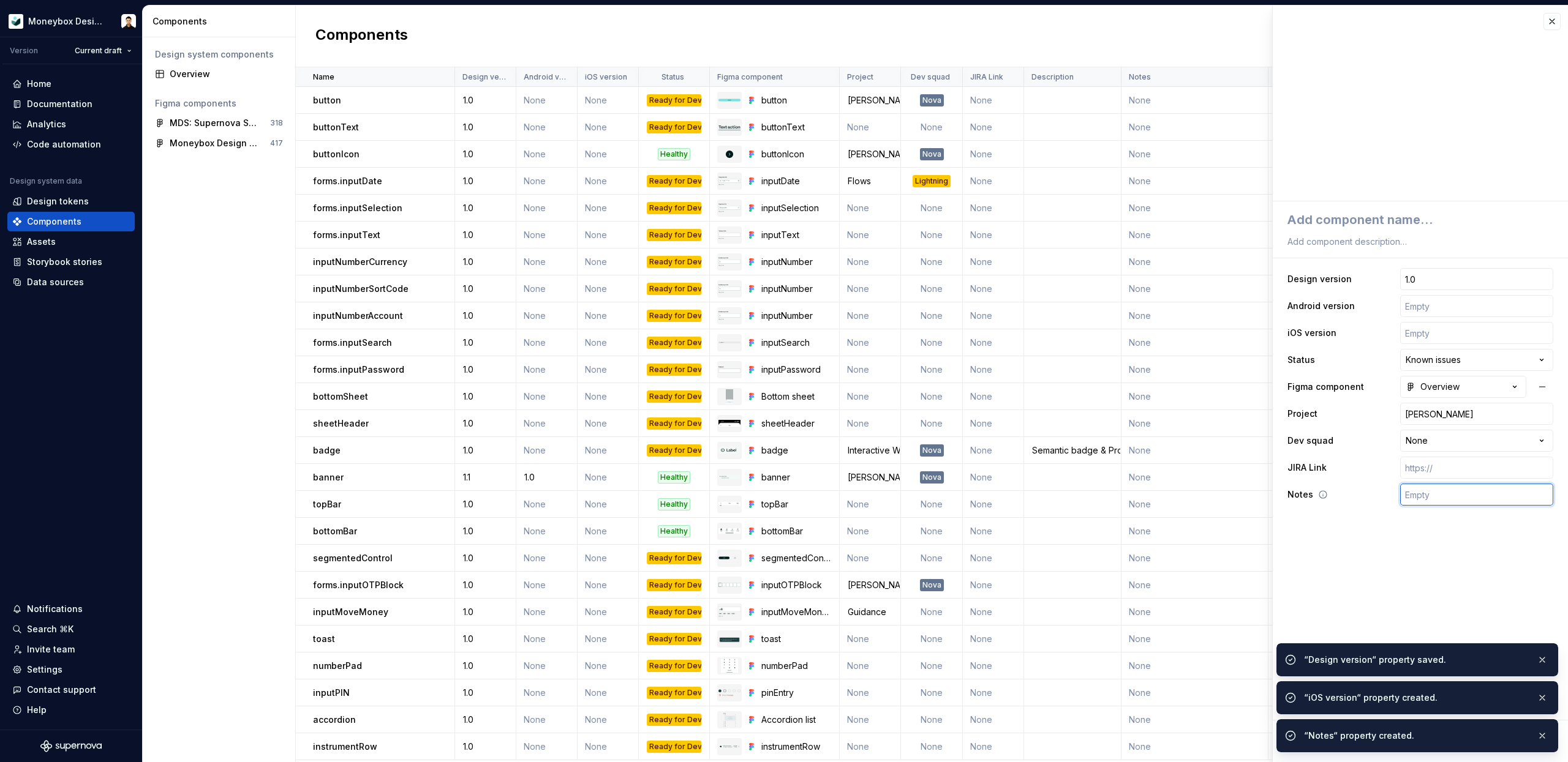
paste input "Title uses wrong font - brandHeading/brandHeadingLg, scroll interaction needs r…"
type textarea "*"
type input "Title uses wrong font - brandHeading/brandHeadingLg, scroll interaction needs r…"
drag, startPoint x: 1501, startPoint y: 489, endPoint x: 1378, endPoint y: 478, distance: 123.5
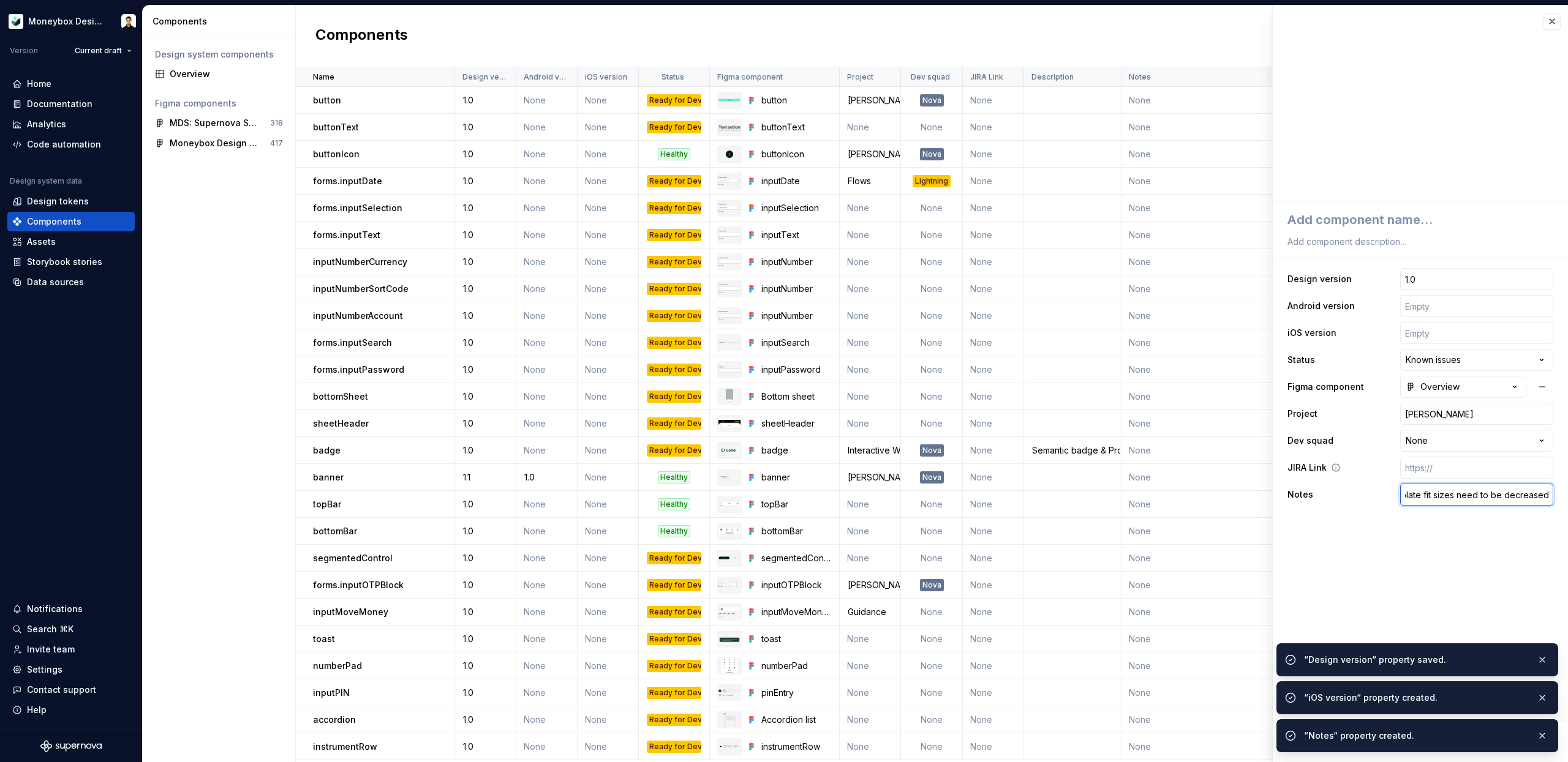
click at [1312, 491] on div "Notes Title uses wrong font - brandHeading/brandHeadingLg, scroll interaction n…" at bounding box center [1420, 494] width 265 height 22
drag, startPoint x: 1451, startPoint y: 497, endPoint x: 1351, endPoint y: 490, distance: 100.2
click at [1351, 490] on div "Notes Title uses wrong font - brandHeading/brandHeadingLg, scroll interaction n…" at bounding box center [1420, 494] width 265 height 22
click at [1522, 496] on input "Title uses wrong font - brandHeading/brandHeadingLg, scroll interaction needs r…" at bounding box center [1476, 494] width 154 height 22
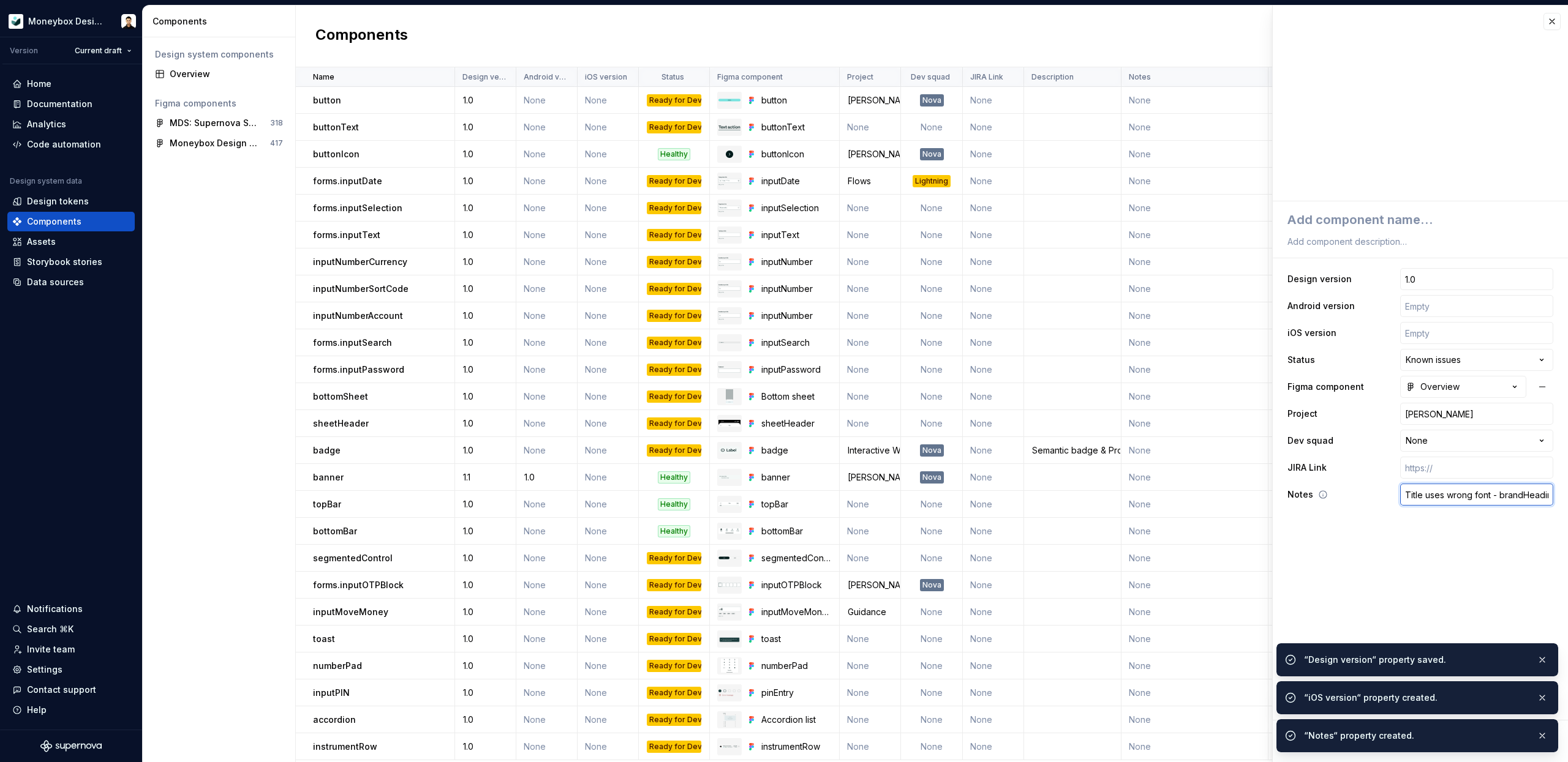
drag, startPoint x: 1501, startPoint y: 498, endPoint x: 1533, endPoint y: 491, distance: 32.8
click at [1533, 491] on input "Title uses wrong font - brandHeading/brandHeadingLg, scroll interaction needs r…" at bounding box center [1476, 494] width 154 height 22
type textarea "*"
type input "Title uses wrong font - brandHeading/brandHeadingLg, scroll interaction needs r…"
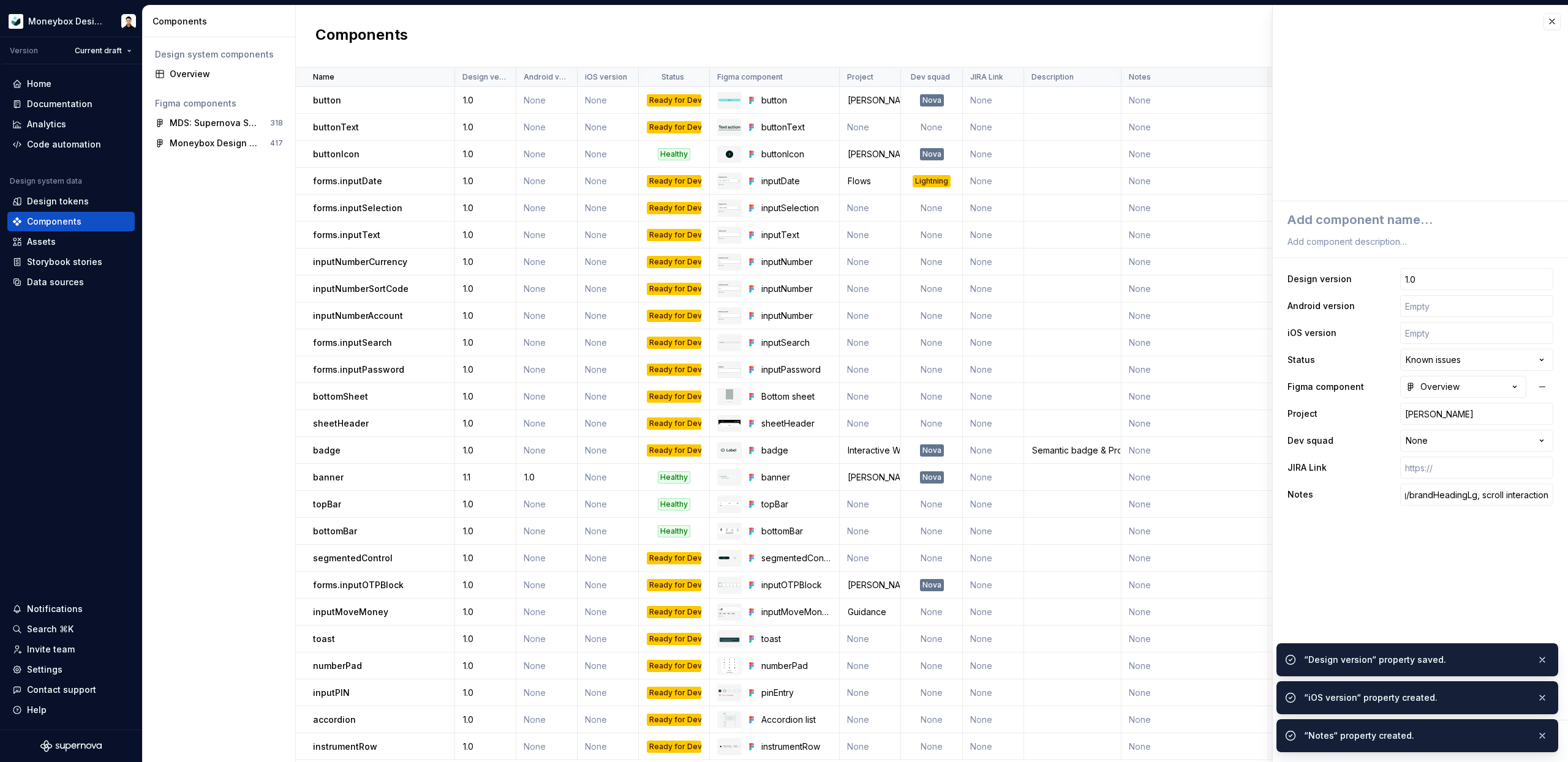
click at [1473, 541] on fieldset "**********" at bounding box center [1420, 482] width 295 height 561
click at [1550, 662] on div "“Design version“ property saved." at bounding box center [1416, 659] width 281 height 33
click at [1542, 735] on button "button" at bounding box center [1542, 735] width 16 height 17
click at [1546, 734] on button "button" at bounding box center [1542, 735] width 16 height 17
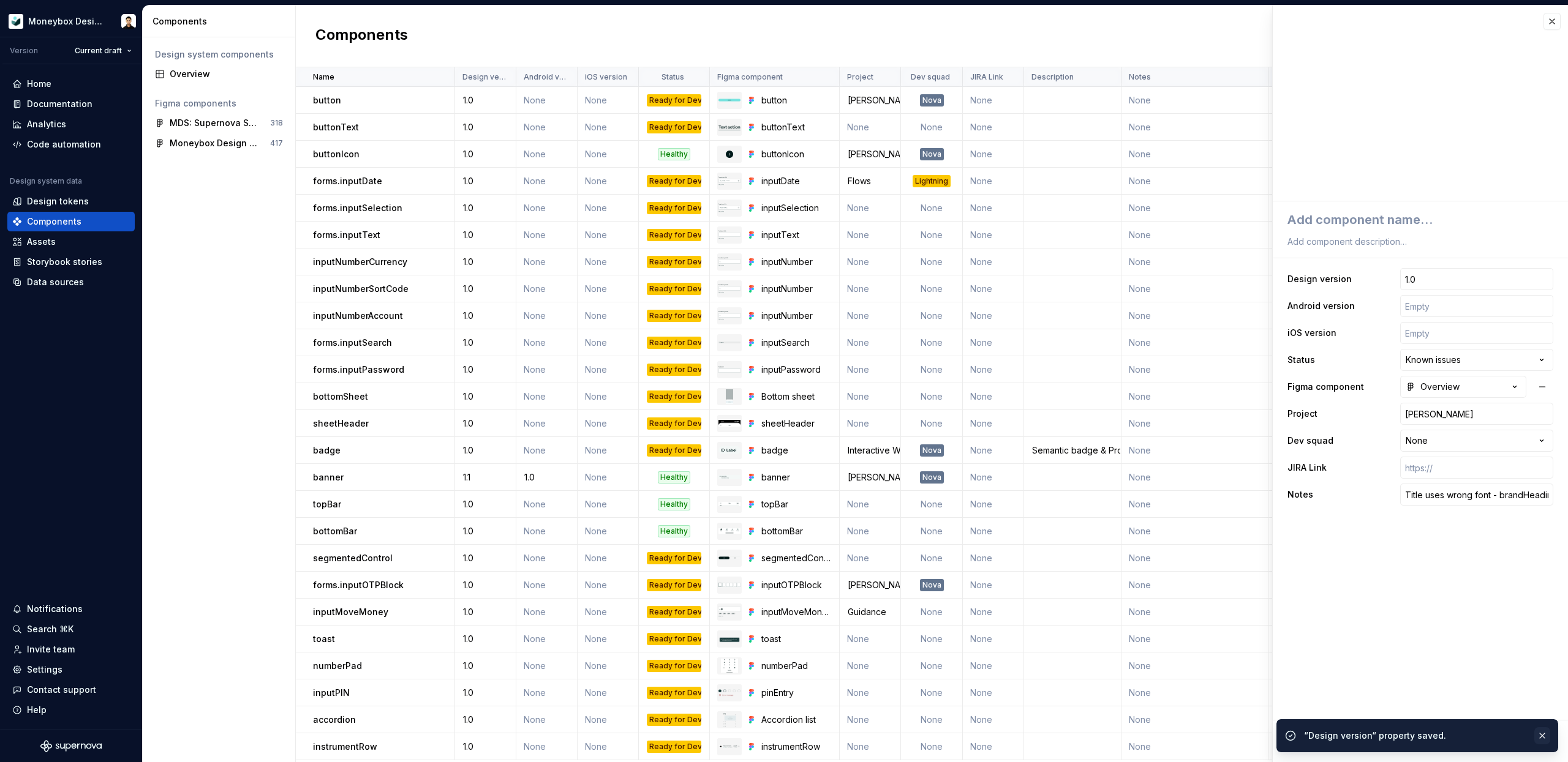
click at [1541, 733] on button "button" at bounding box center [1542, 735] width 16 height 17
click at [1367, 742] on span "Create component" at bounding box center [1345, 742] width 80 height 12
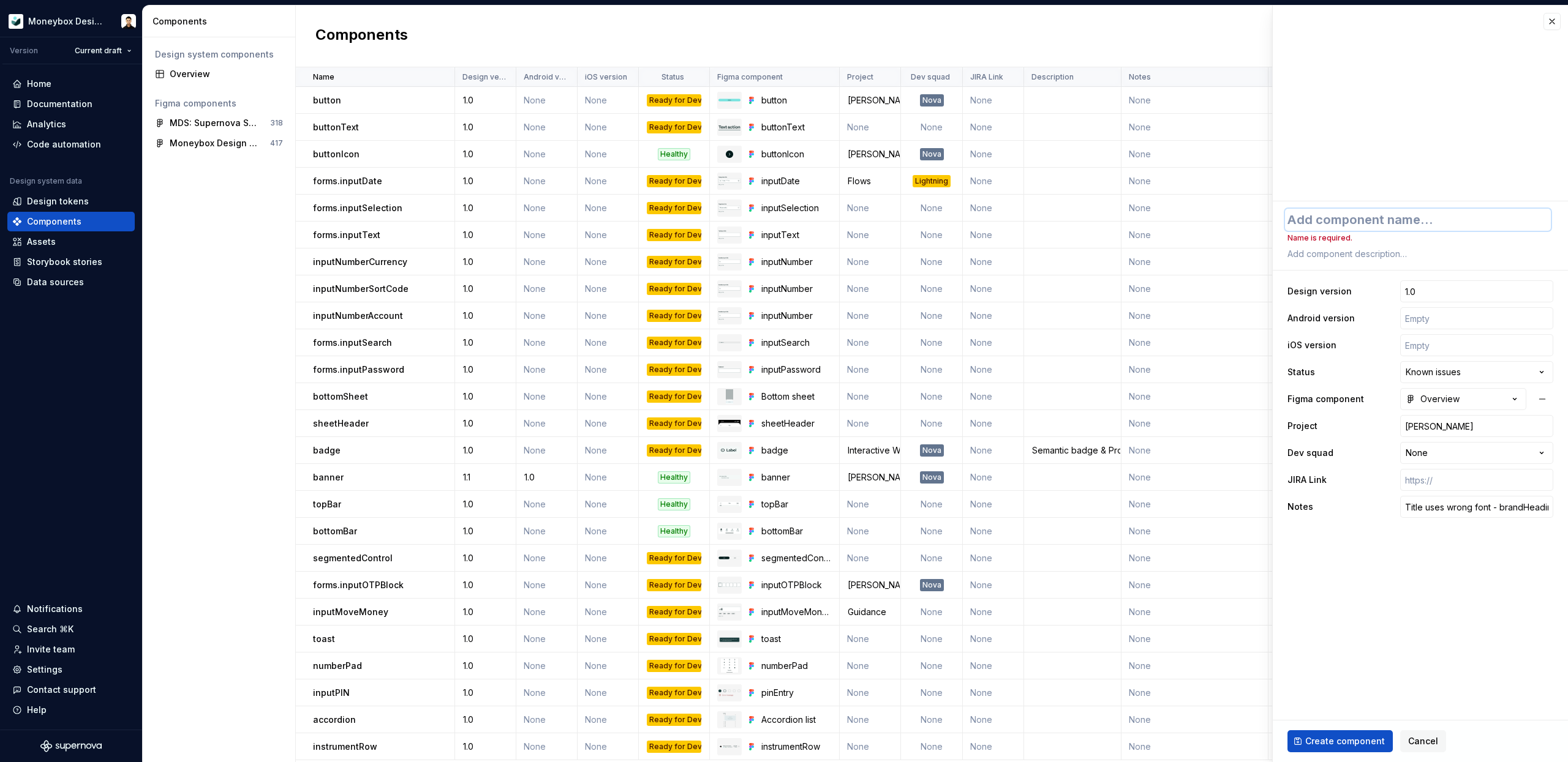
click at [1358, 219] on textarea at bounding box center [1417, 219] width 265 height 22
type textarea "*"
type textarea "a"
type textarea "*"
type textarea "an"
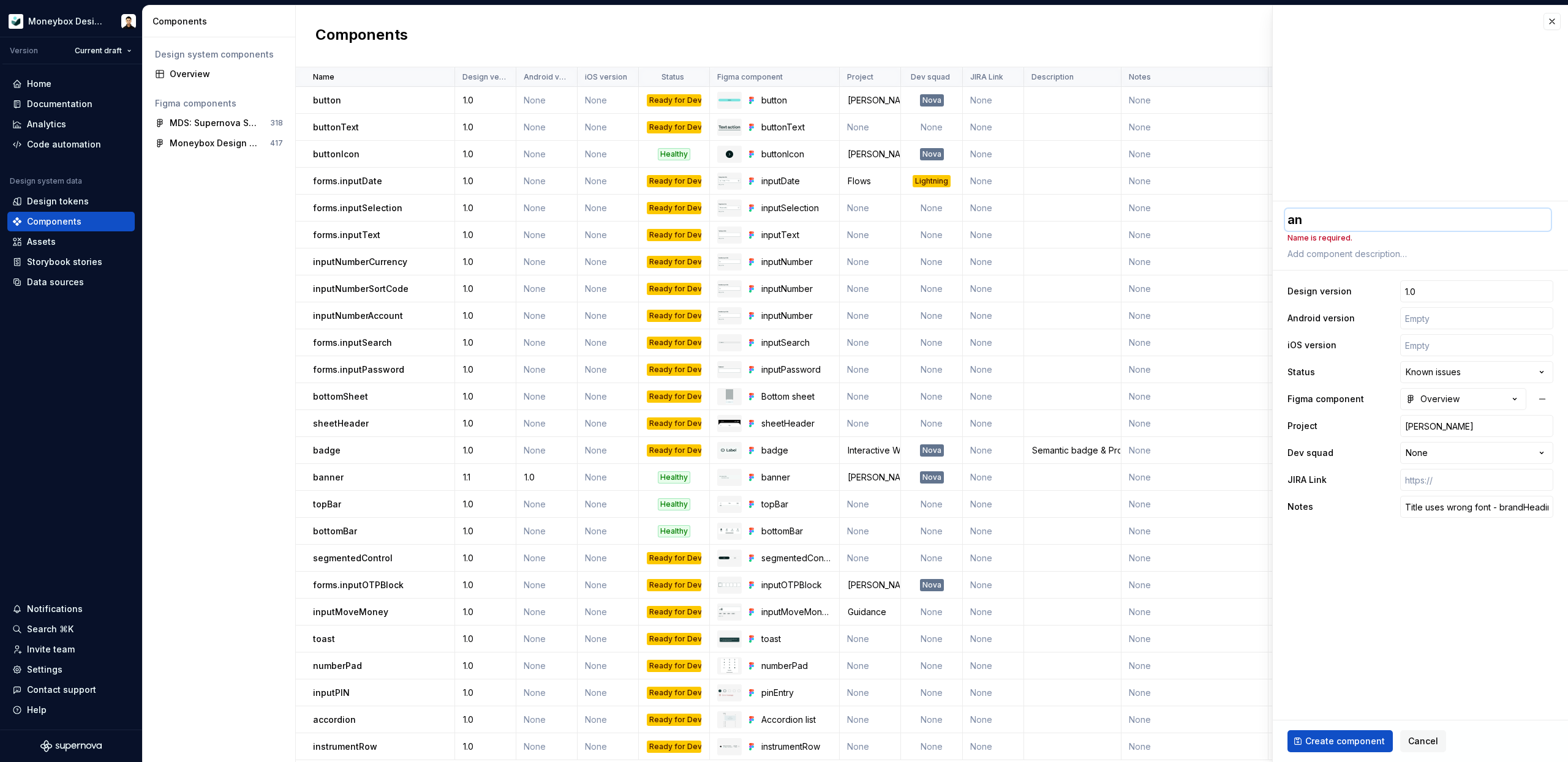
type textarea "*"
type textarea "anc"
type textarea "*"
type textarea "anch"
type textarea "*"
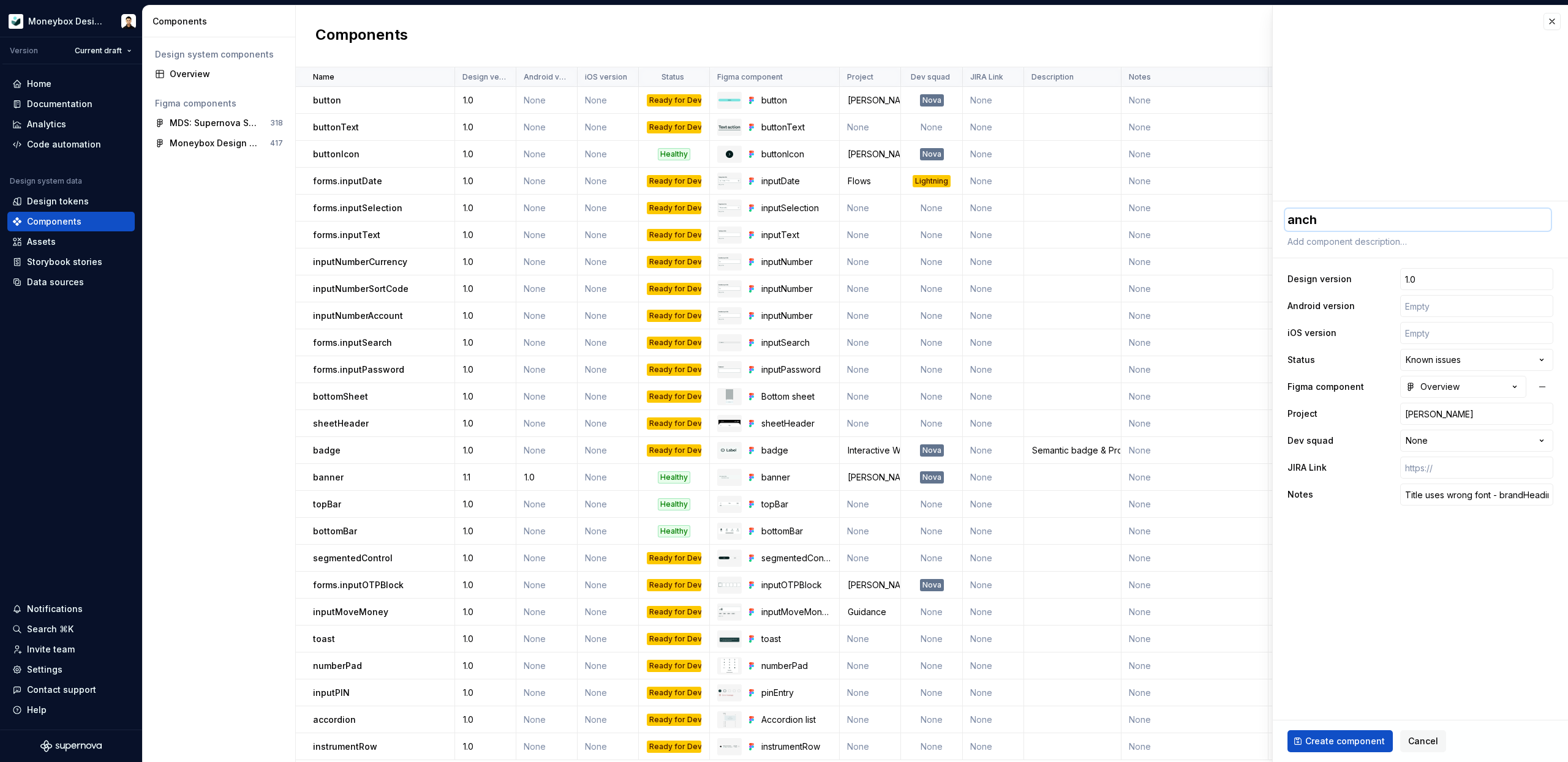
type textarea "ancho"
type textarea "*"
type textarea "anchor"
type textarea "*"
type textarea "anchorS"
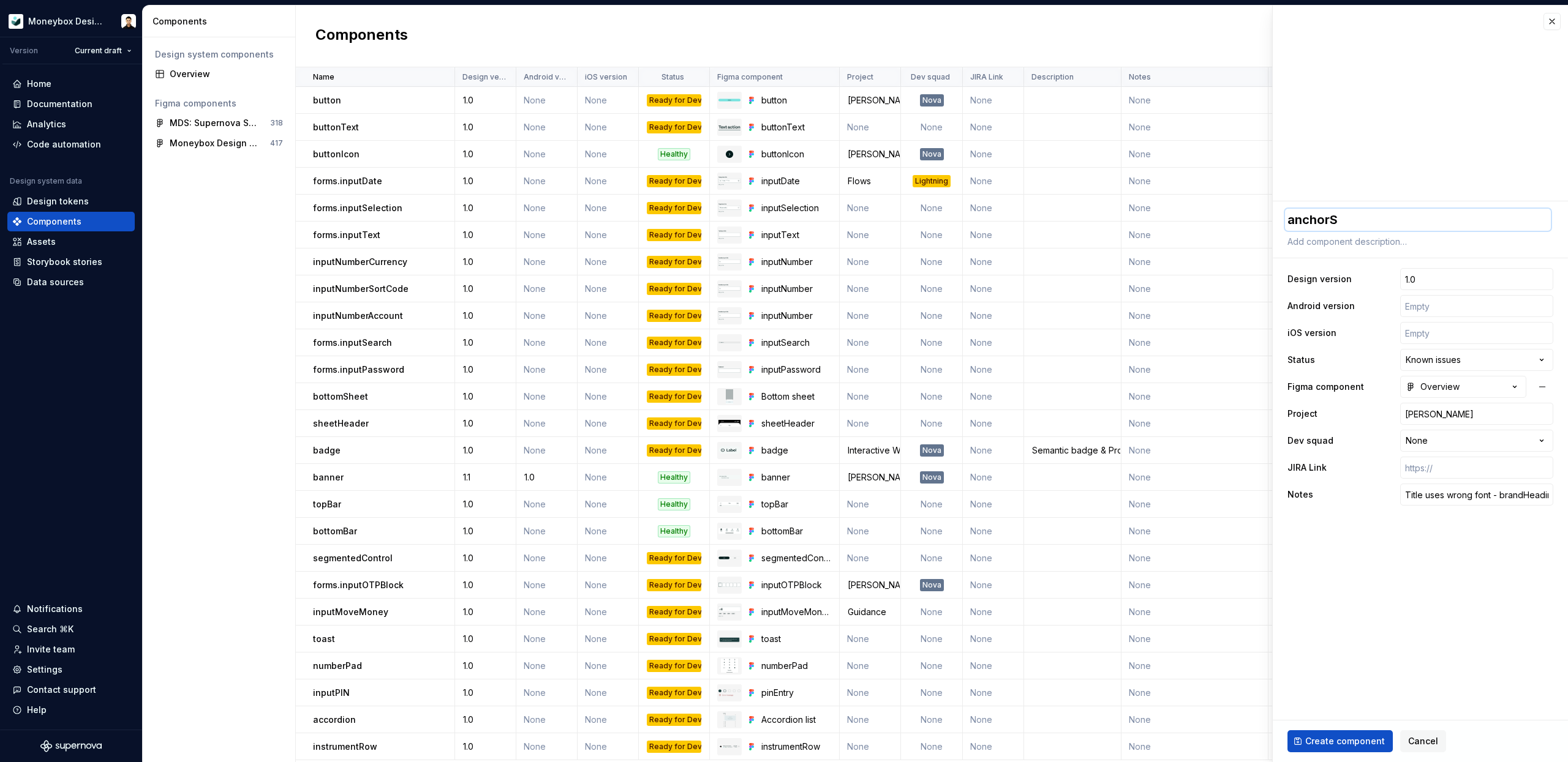
type textarea "*"
type textarea "anchorSc"
type textarea "*"
type textarea "anchorScr"
type textarea "*"
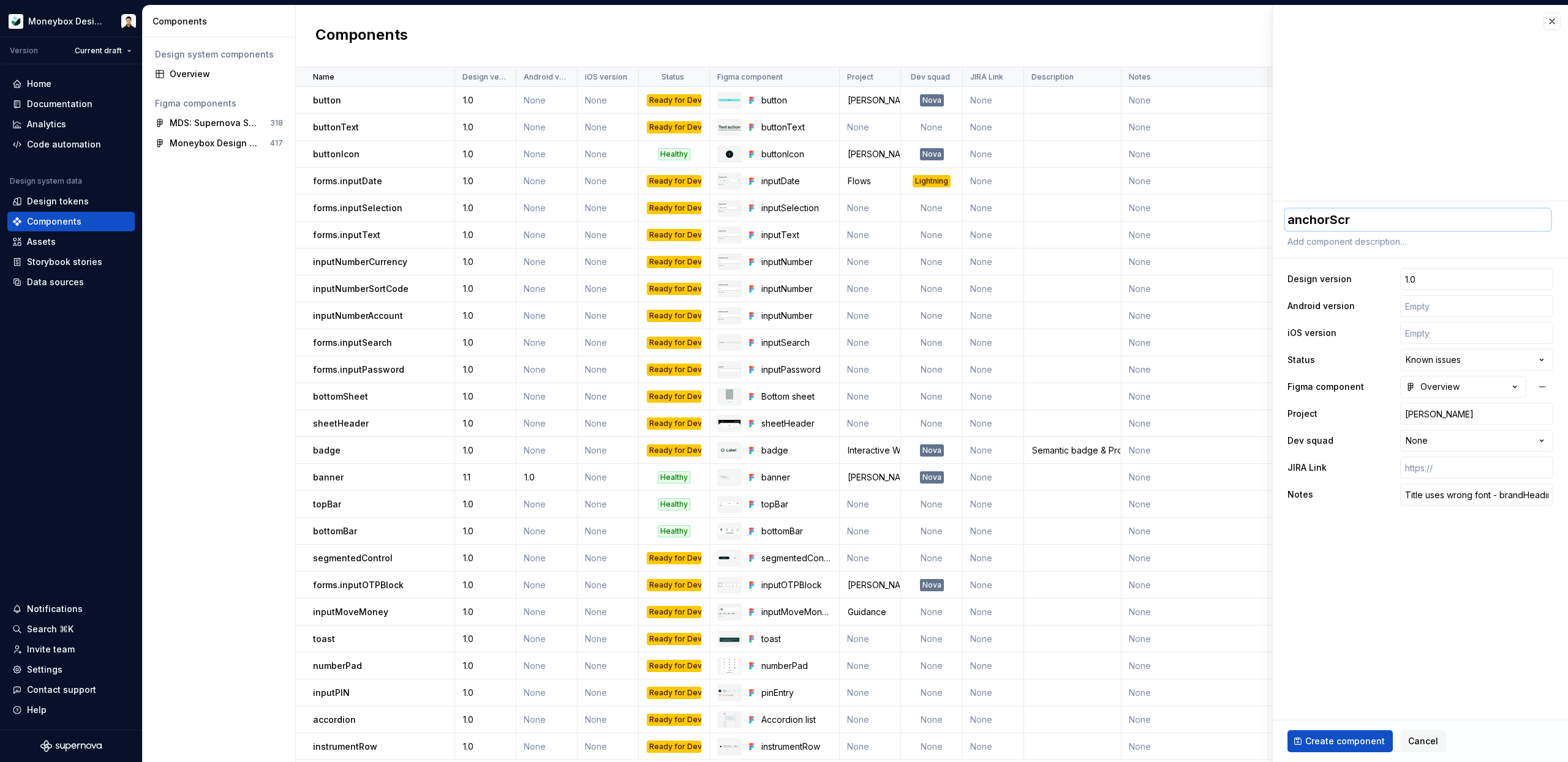
type textarea "anchorScre"
type textarea "*"
type textarea "anchorScree"
type textarea "*"
type textarea "anchorScreen"
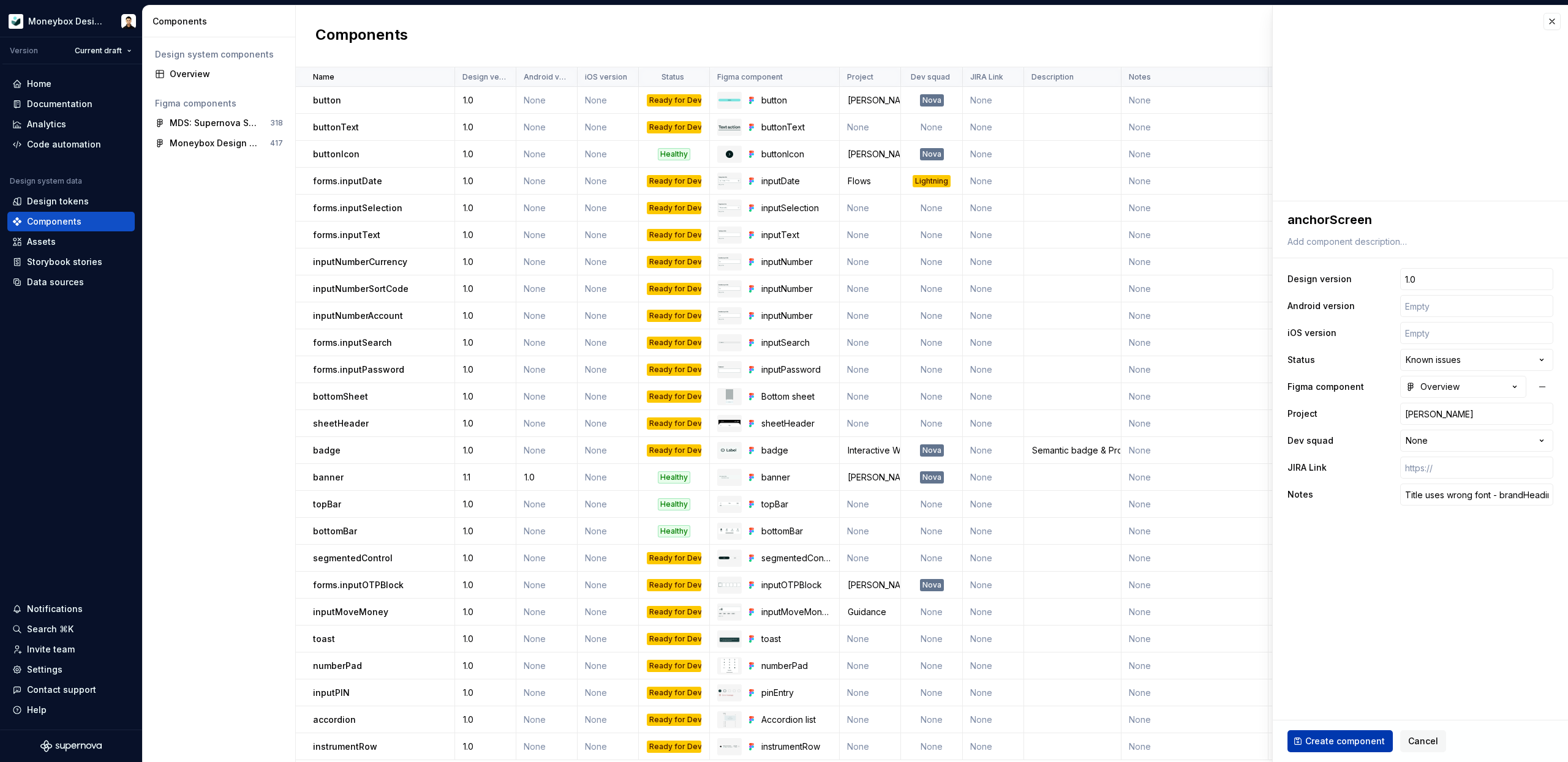
click at [1357, 734] on button "Create component" at bounding box center [1340, 741] width 106 height 22
type textarea "*"
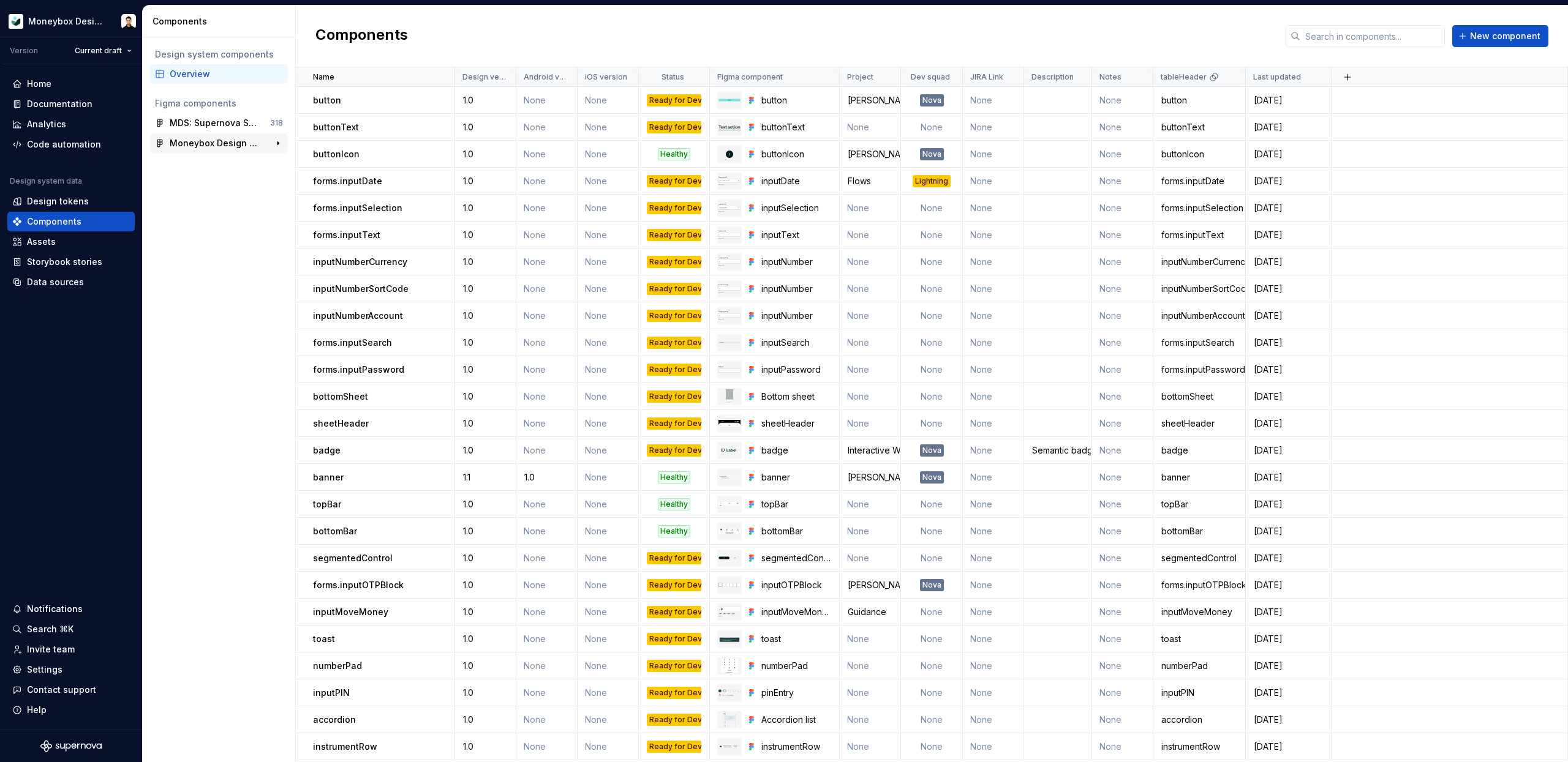
click at [221, 146] on div "Moneybox Design System" at bounding box center [215, 144] width 91 height 12
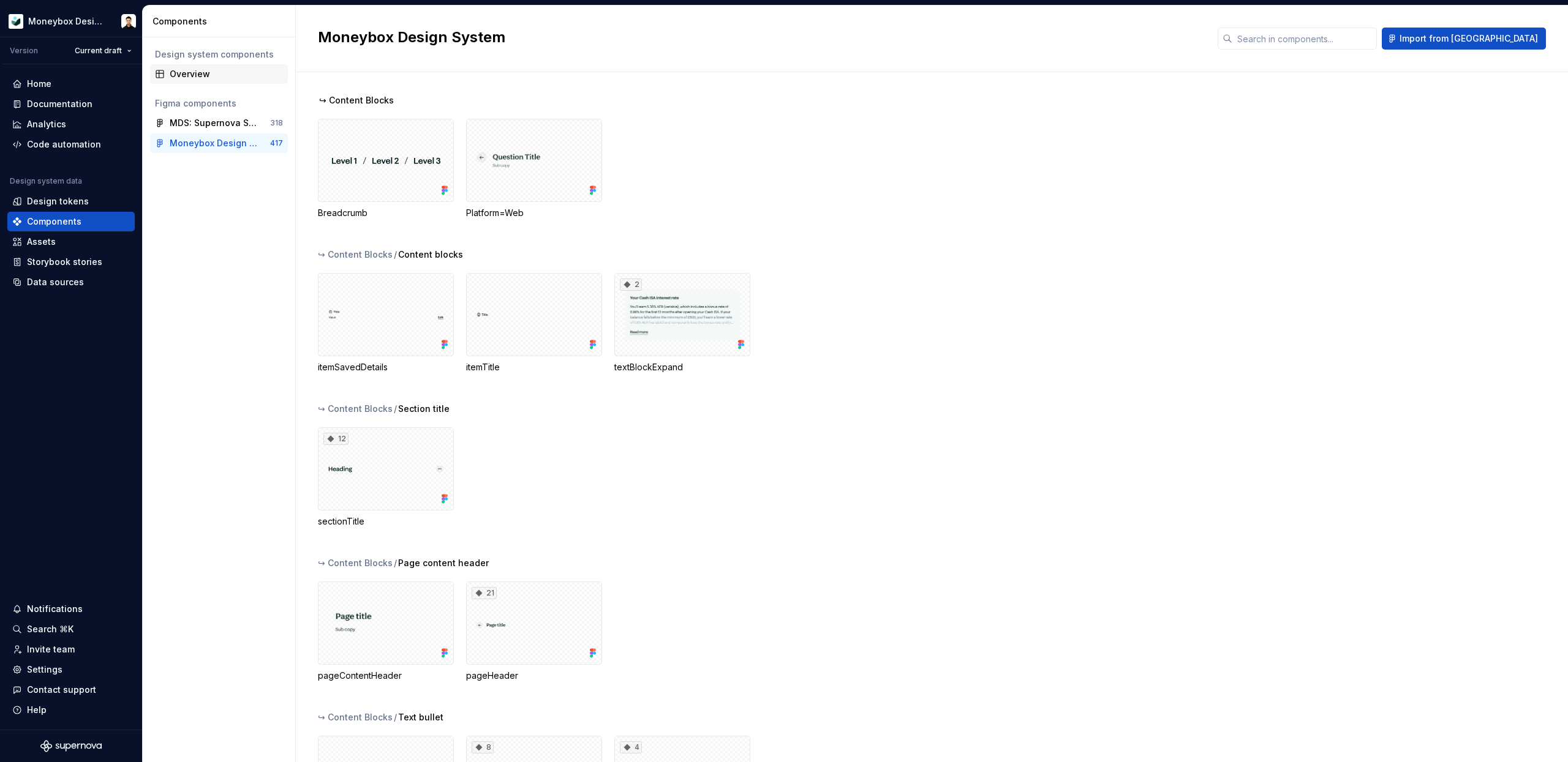
click at [209, 75] on div "Overview" at bounding box center [226, 75] width 114 height 12
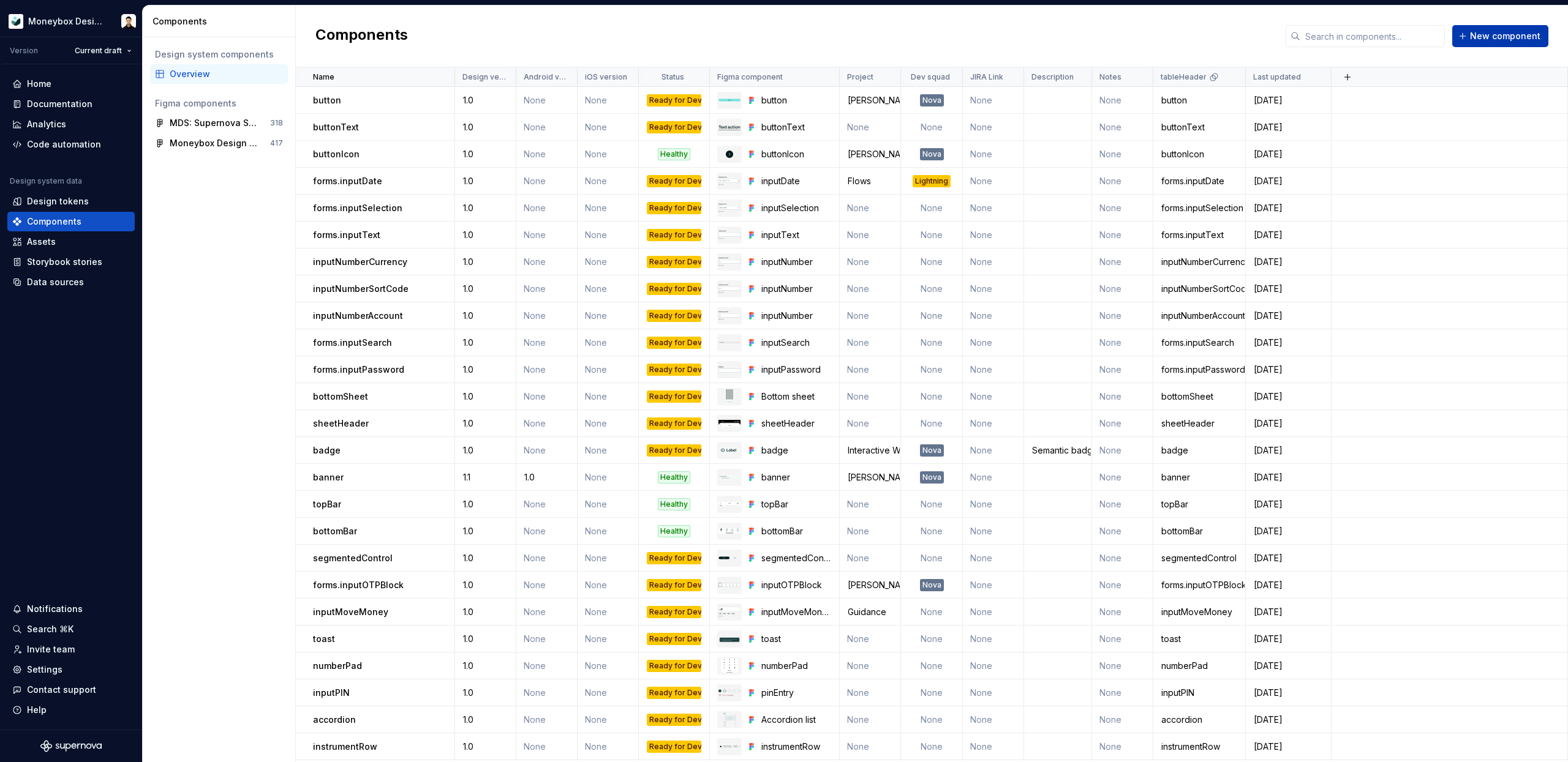
click at [1483, 33] on span "New component" at bounding box center [1504, 36] width 70 height 12
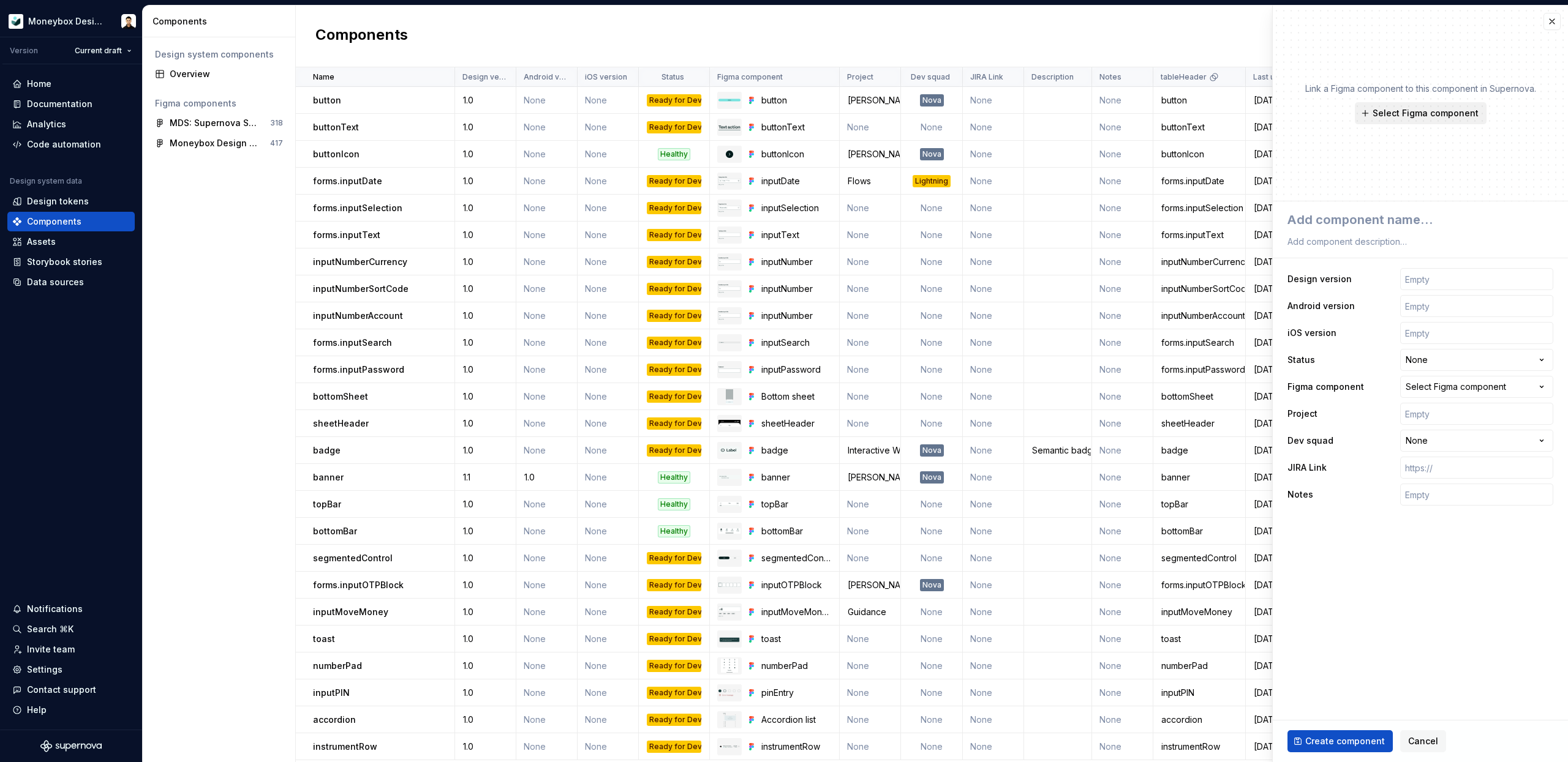
click at [1419, 115] on span "Select Figma component" at bounding box center [1424, 114] width 106 height 12
type textarea "*"
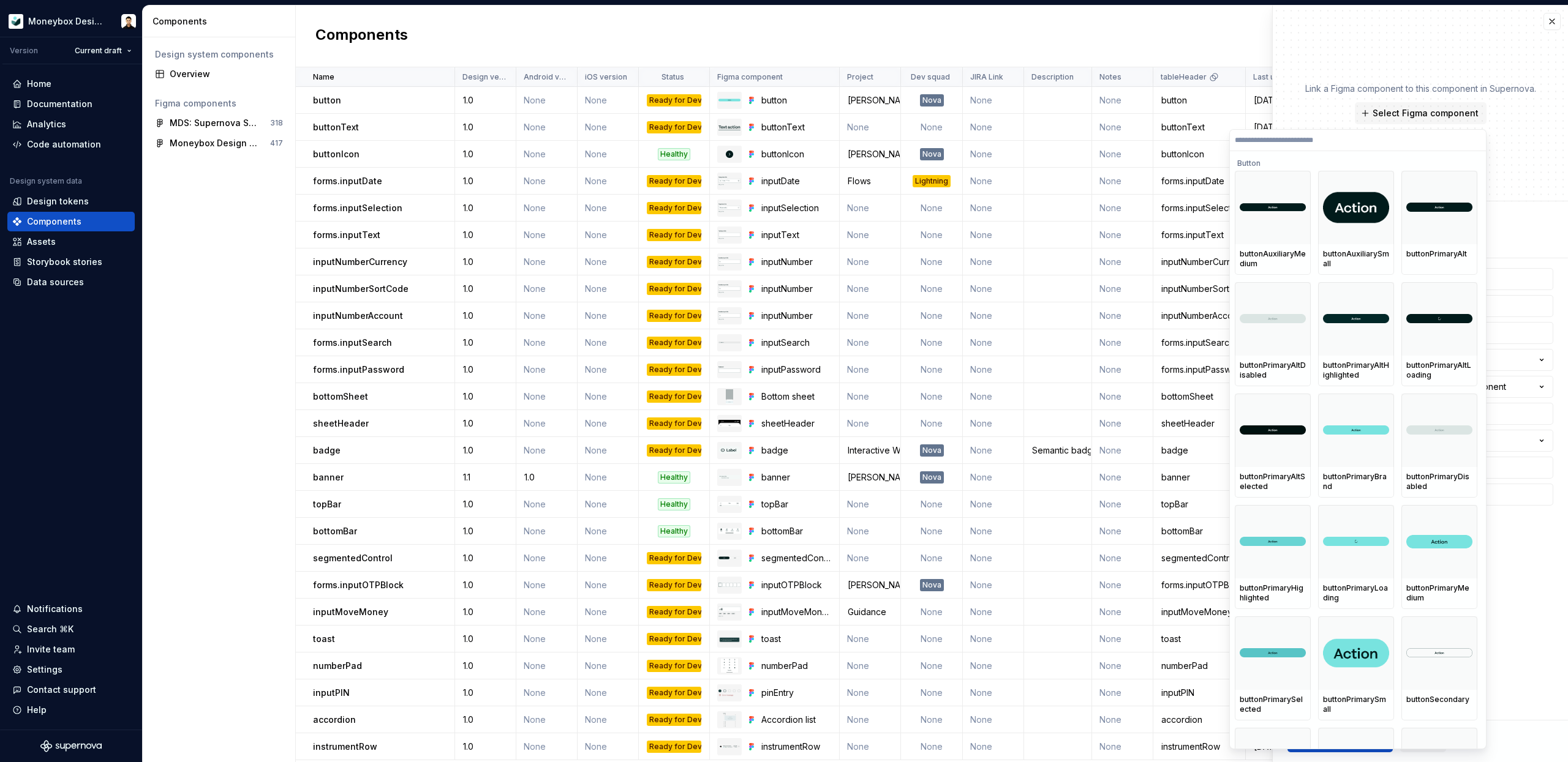
click at [1280, 159] on div "Button" at bounding box center [1355, 161] width 242 height 20
click at [1265, 134] on label at bounding box center [1358, 140] width 256 height 21
click at [1265, 136] on input "search" at bounding box center [1358, 140] width 256 height 10
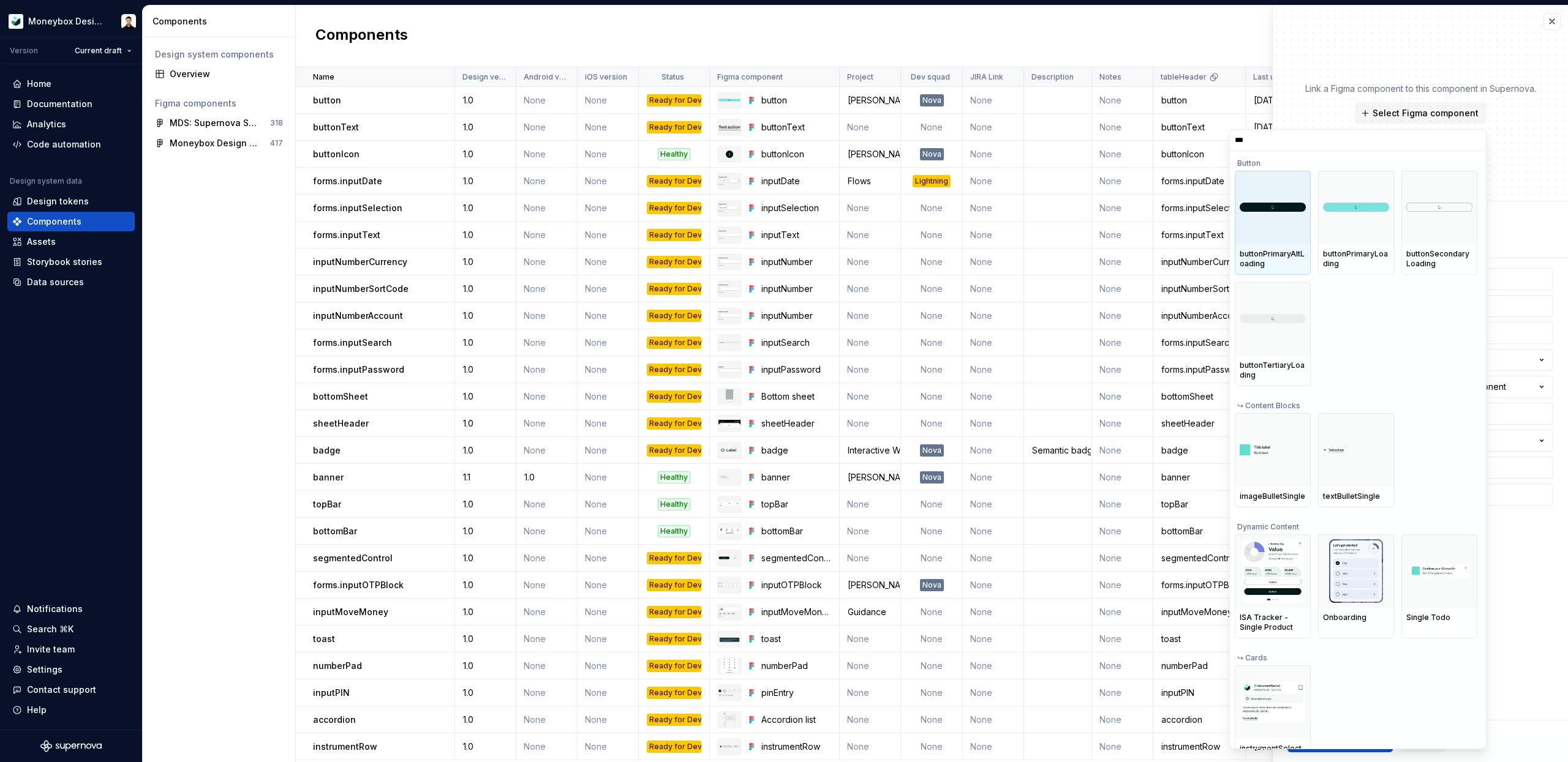
type input "****"
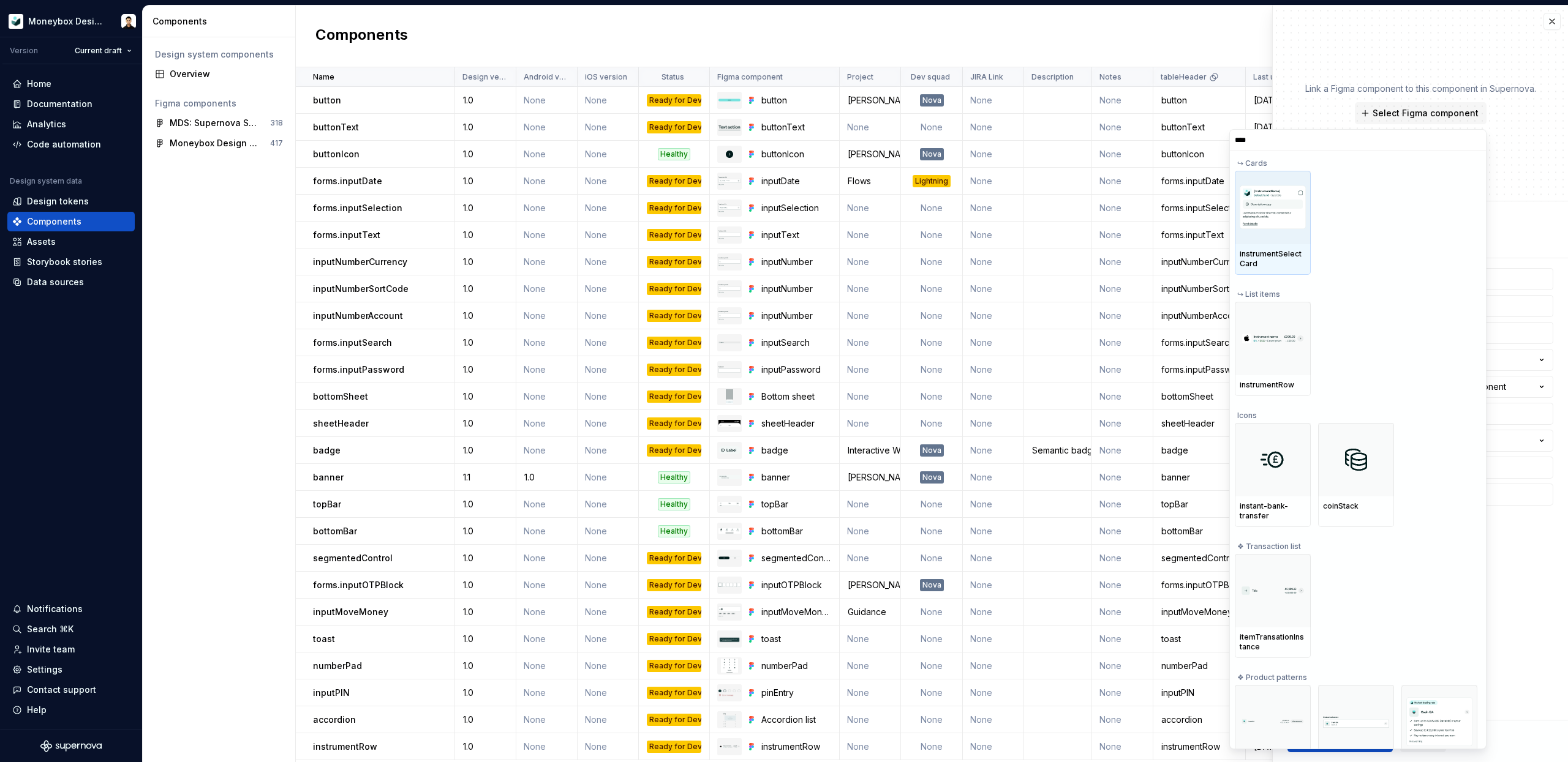
click at [1297, 208] on img at bounding box center [1273, 207] width 67 height 43
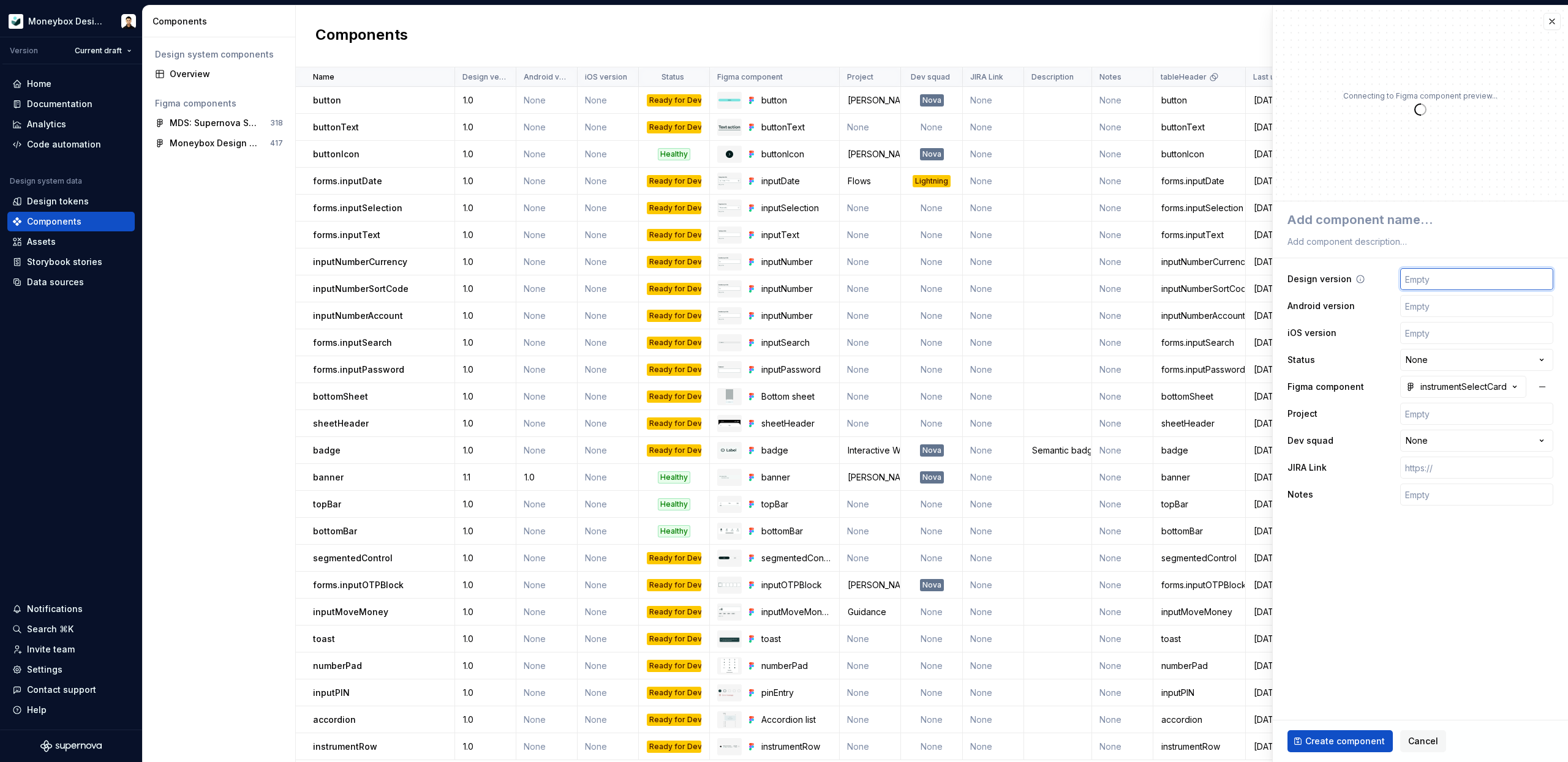
click at [1446, 281] on input "text" at bounding box center [1476, 279] width 154 height 22
type textarea "*"
type input "1.0"
click at [1446, 306] on input "text" at bounding box center [1476, 306] width 154 height 22
type textarea "*"
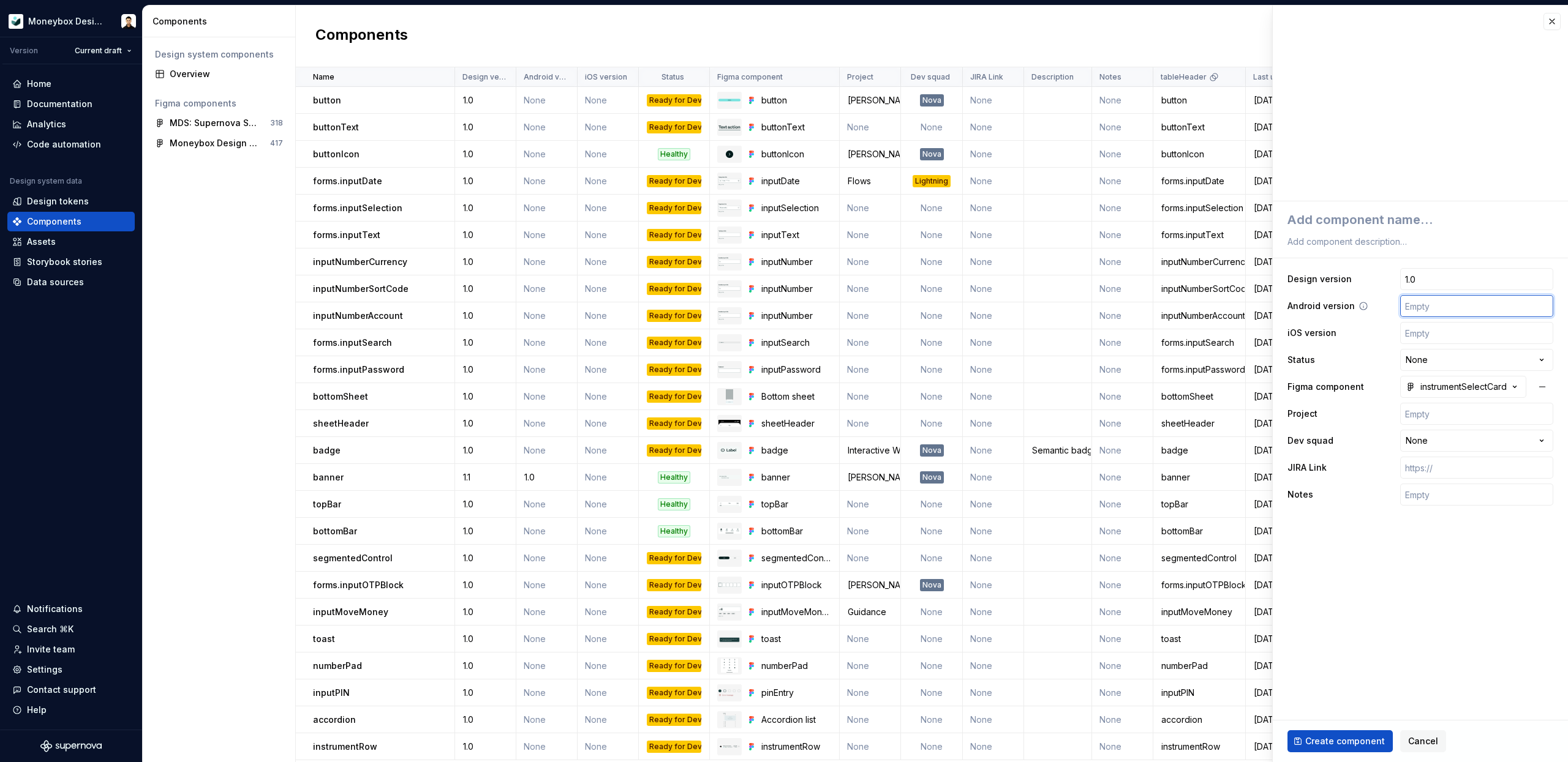
type input "J"
type textarea "*"
type input "N"
type textarea "*"
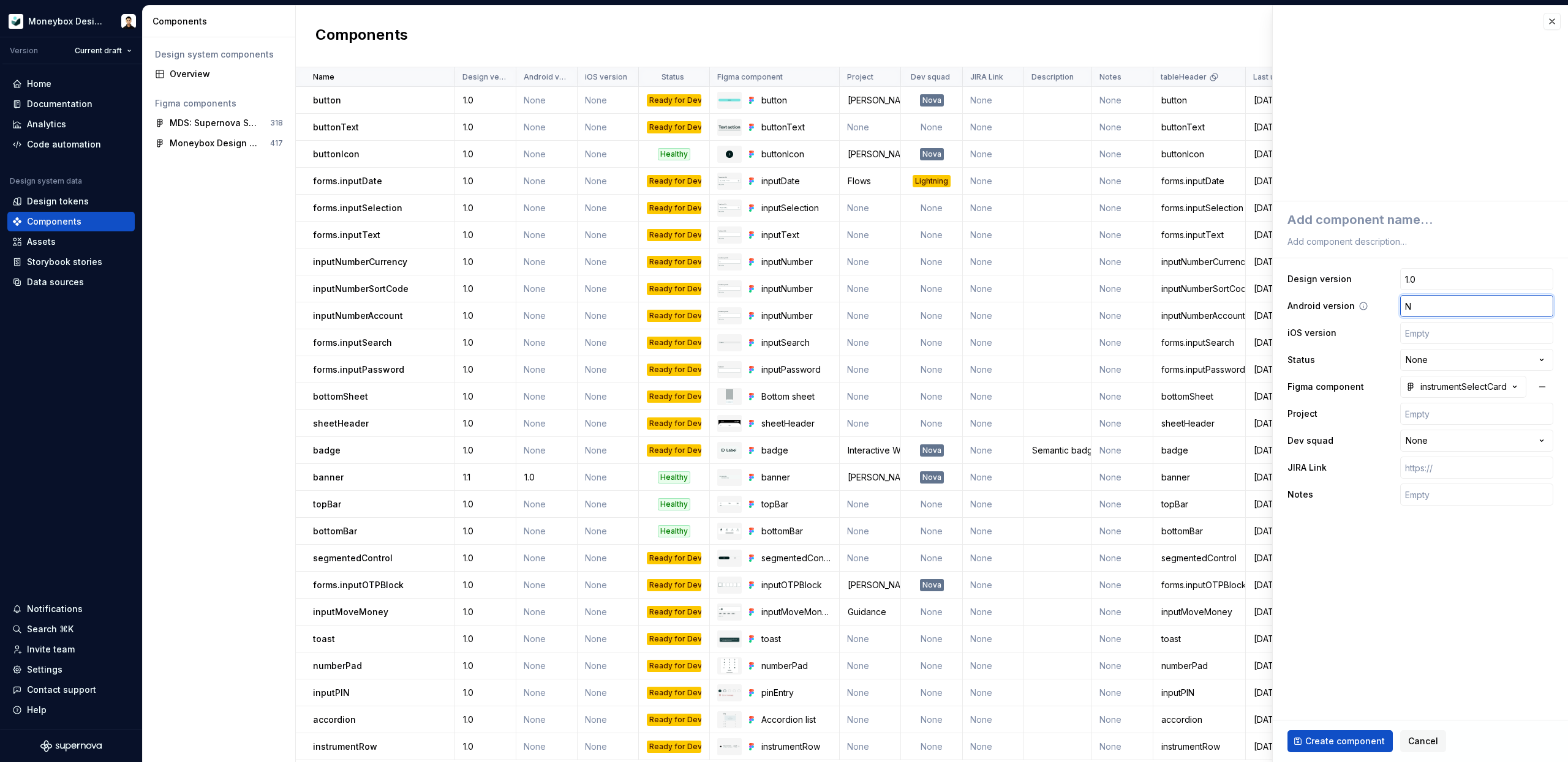
type input "N."
type textarea "*"
type input "N"
type textarea "*"
type input "N/"
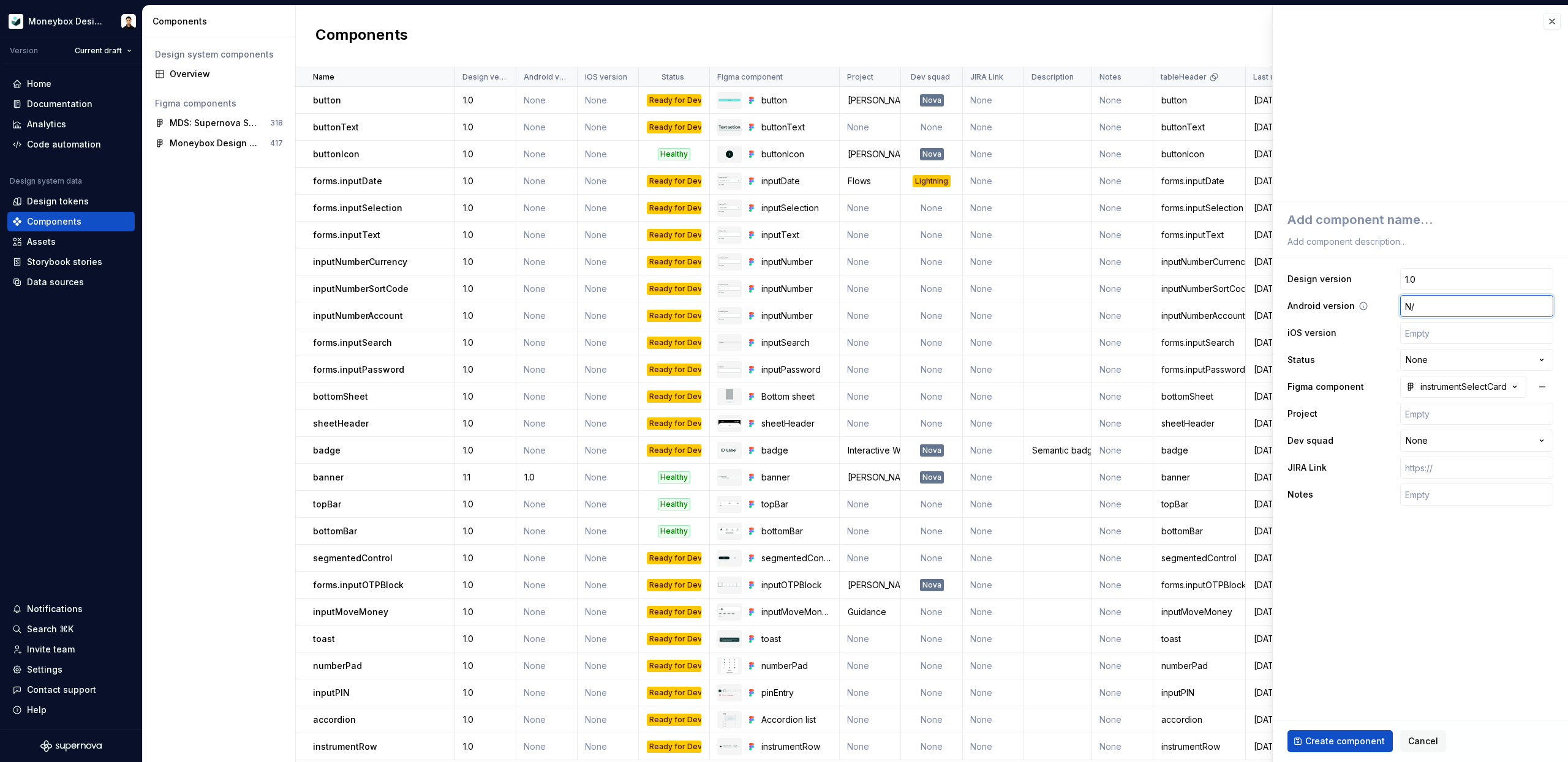
type textarea "*"
type input "N/A"
click at [1462, 334] on input "text" at bounding box center [1476, 333] width 154 height 22
paste input "N/A"
type textarea "*"
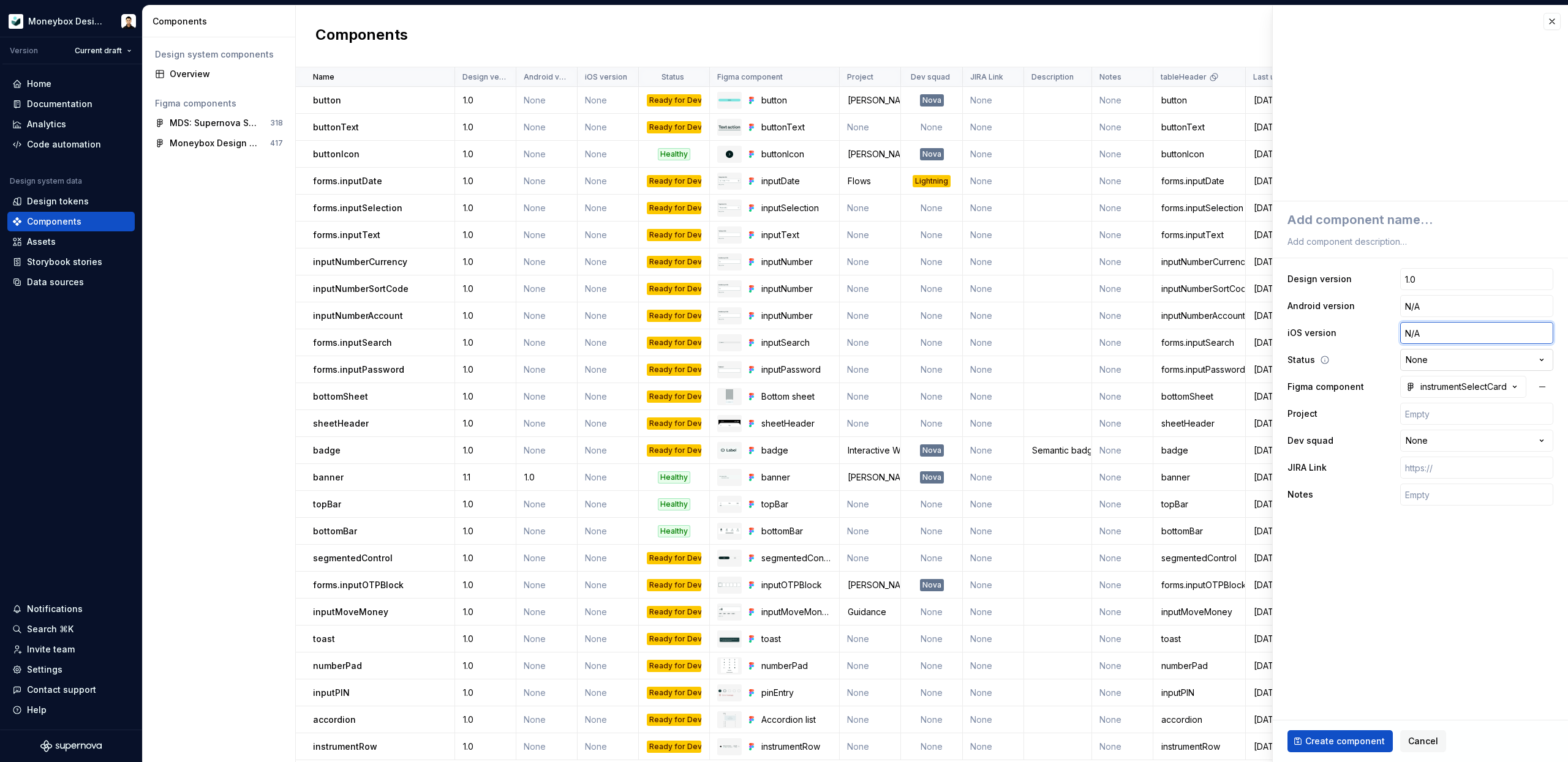
type input "N/A"
click at [1447, 358] on html "Moneybox Design System Version Current draft Home Documentation Analytics Code …" at bounding box center [784, 381] width 1568 height 762
type textarea "*"
select select "**********"
click at [1440, 416] on input "text" at bounding box center [1476, 413] width 154 height 22
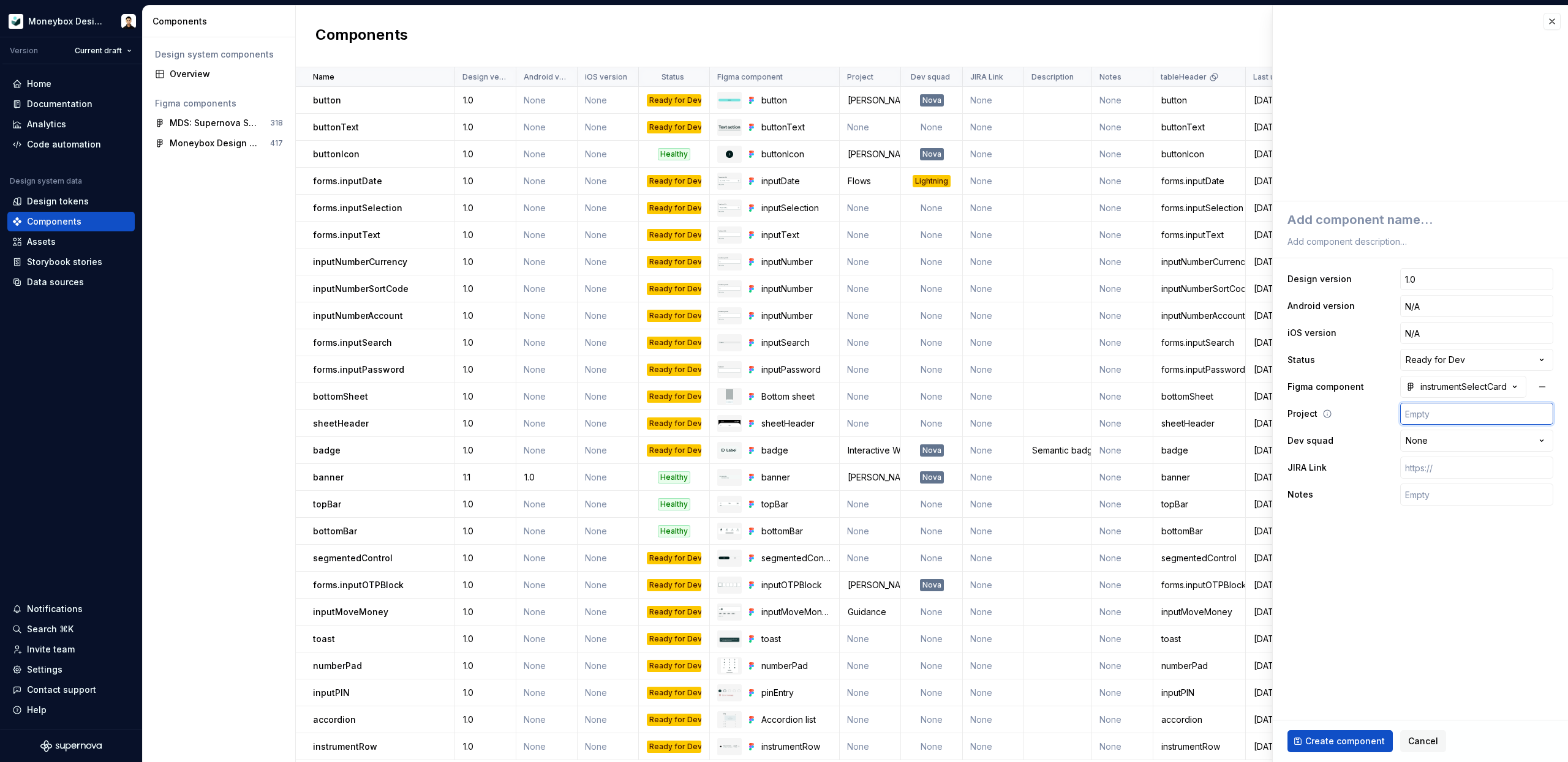
type textarea "*"
type input "M"
type textarea "*"
type input "MB"
type textarea "*"
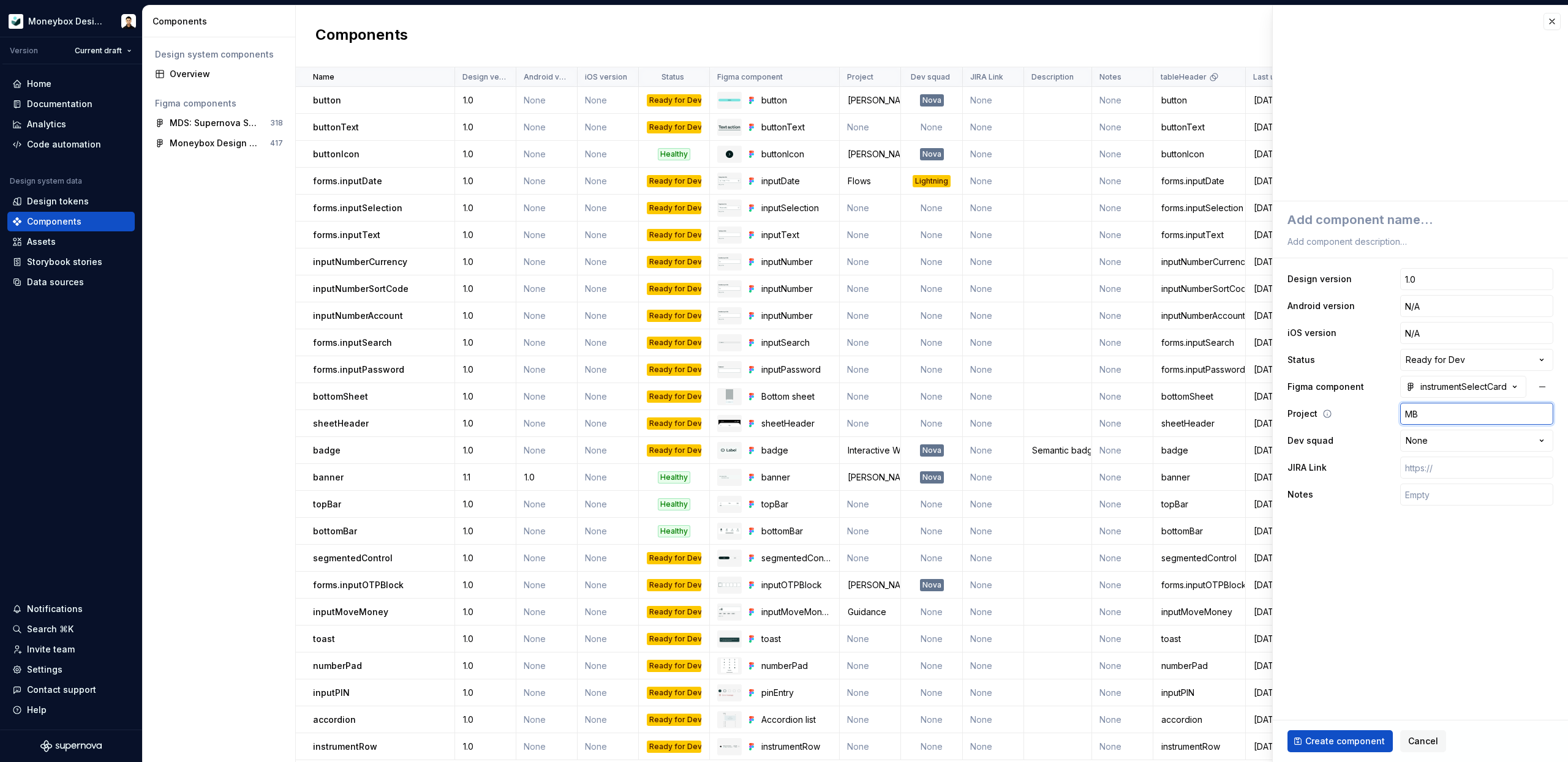
type input "MB"
type textarea "*"
type input "MB F"
type textarea "*"
type input "MB FU"
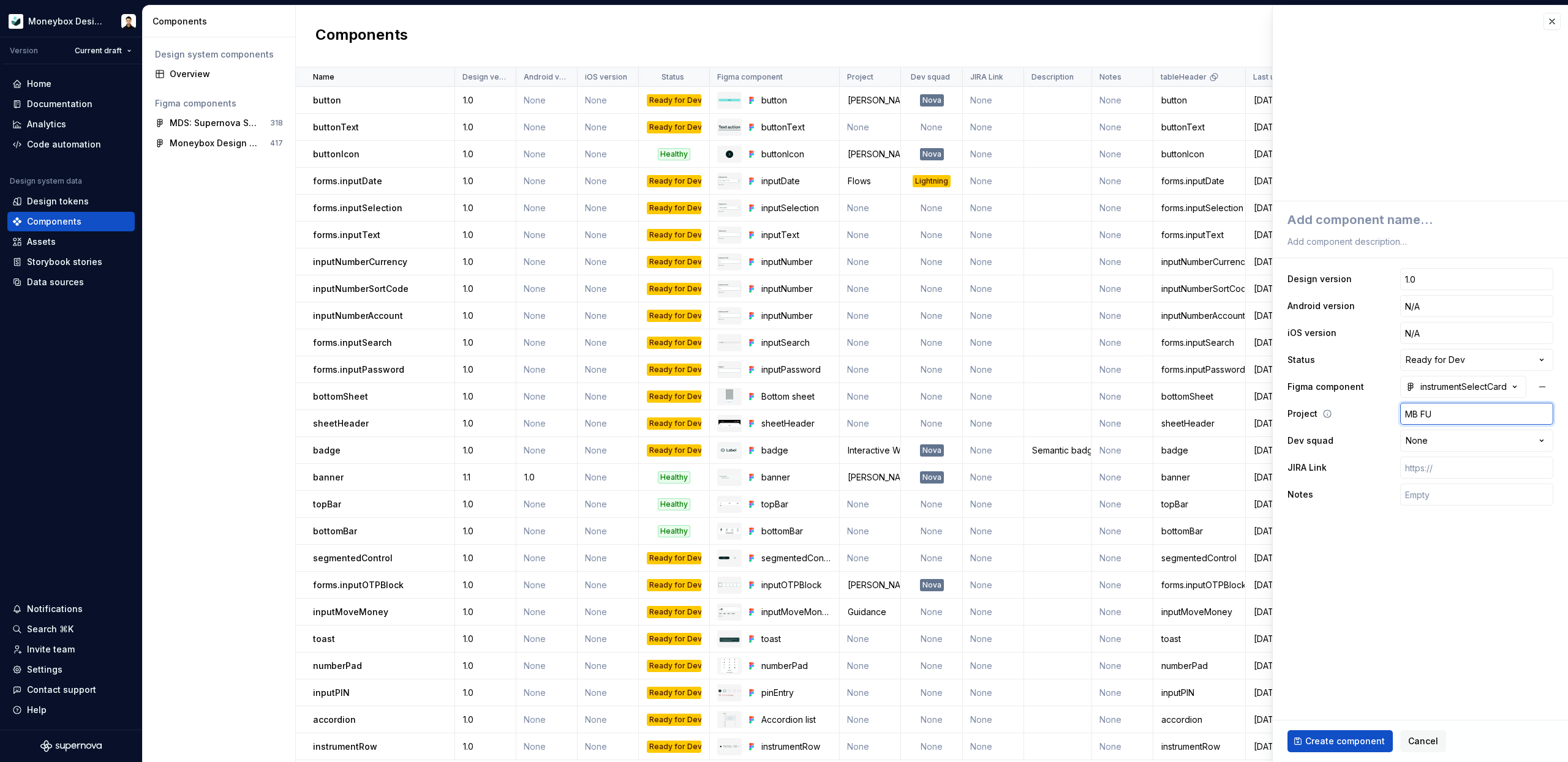
type textarea "*"
type input "MB F"
type textarea "*"
type input "MB"
type textarea "*"
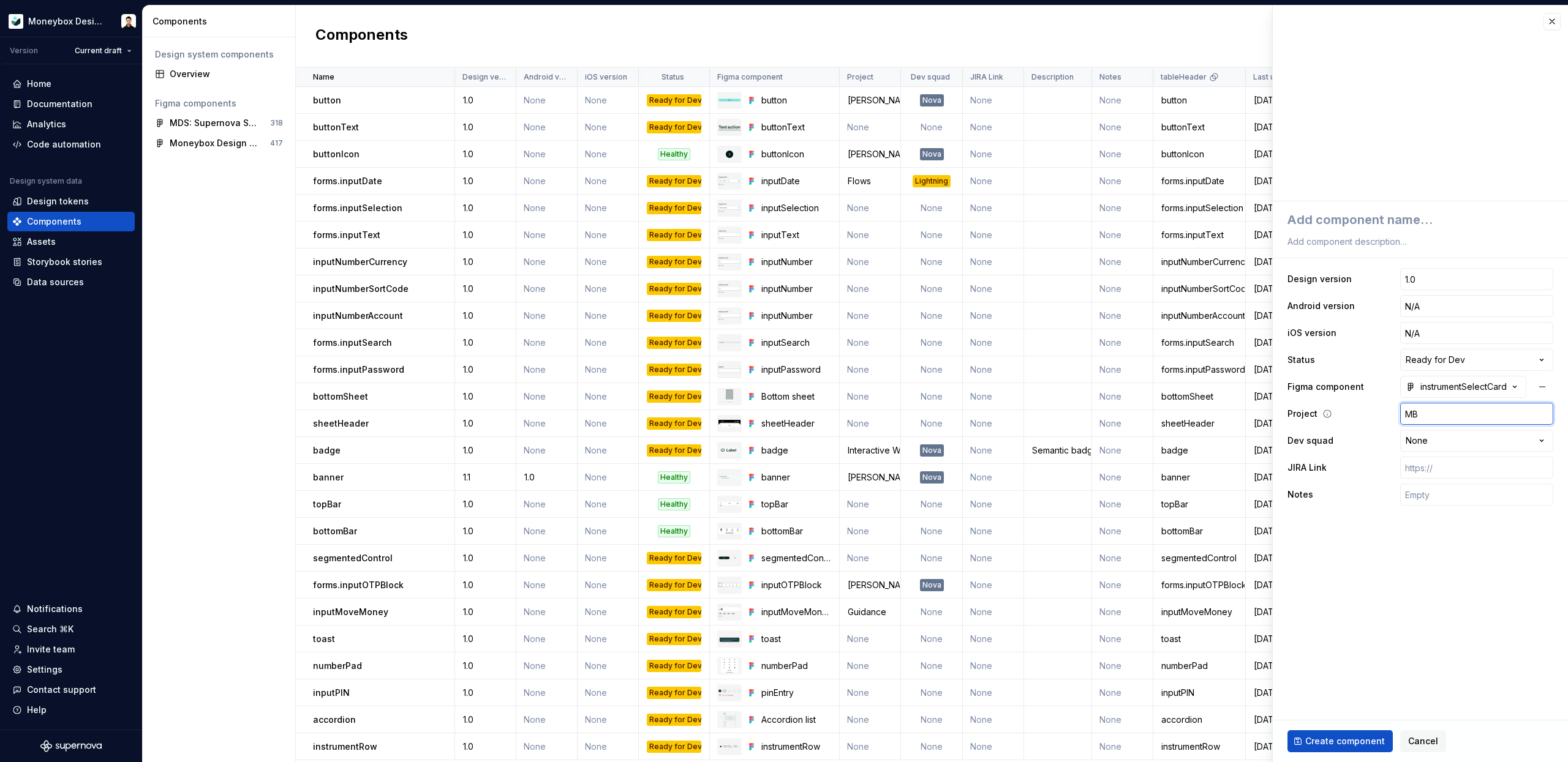
type input "MB D"
type textarea "*"
type input "MB De"
type textarea "*"
type input "MB Def"
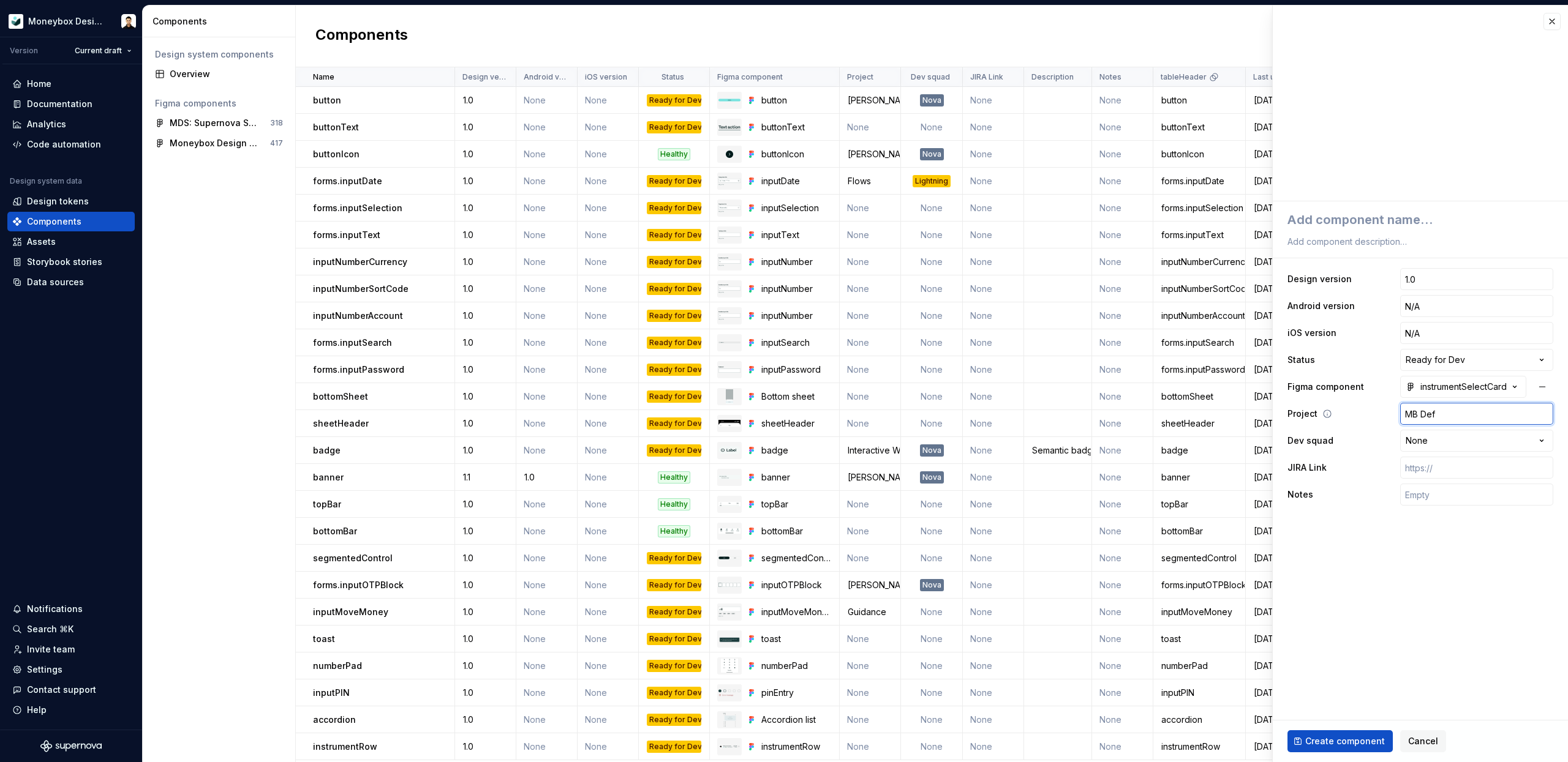
type textarea "*"
type input "MB Defa"
type textarea "*"
type input "MB Defau"
type textarea "*"
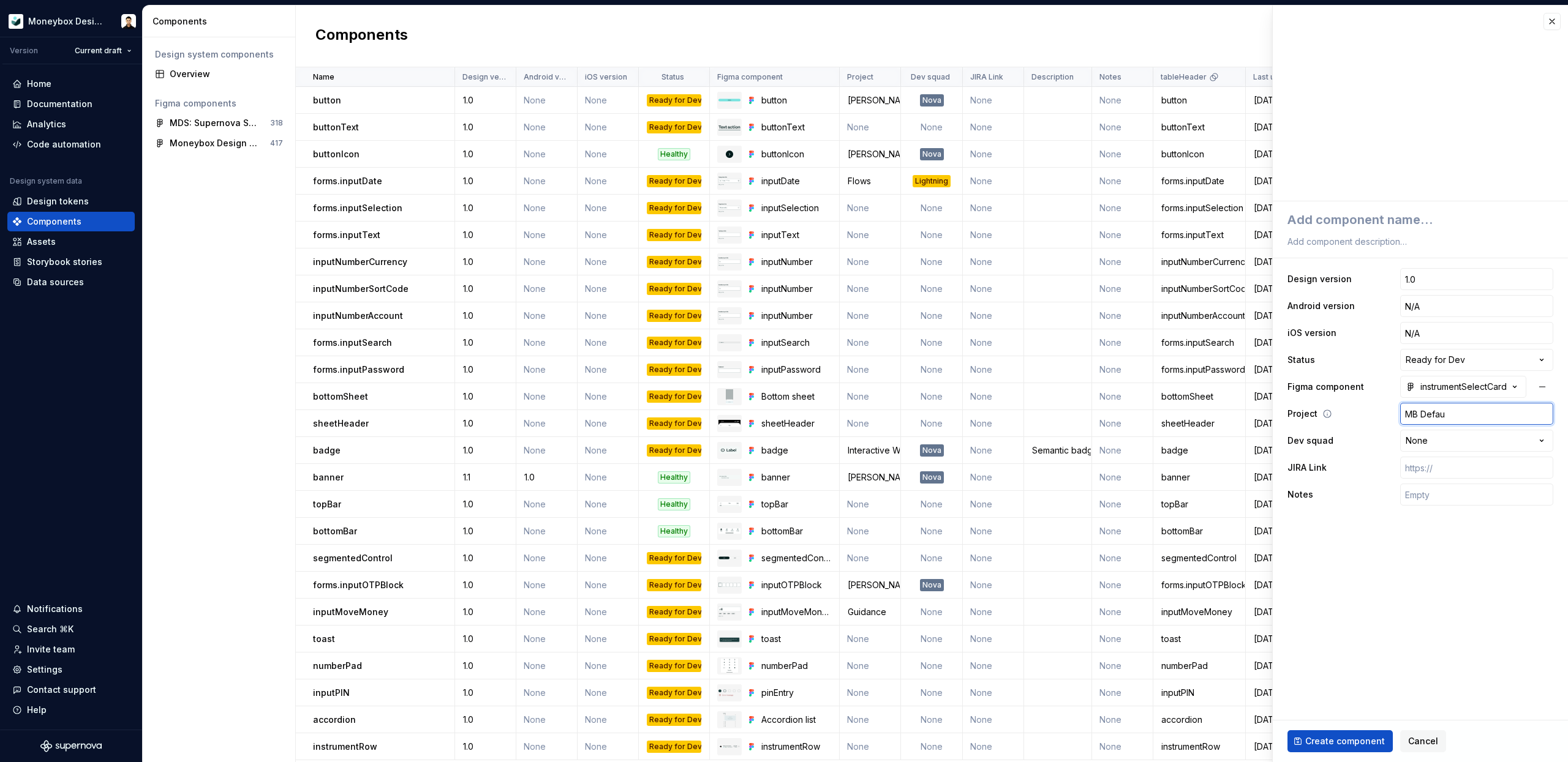
type input "MB Defaul"
type textarea "*"
type input "MB Default"
type textarea "*"
type input "MB Default"
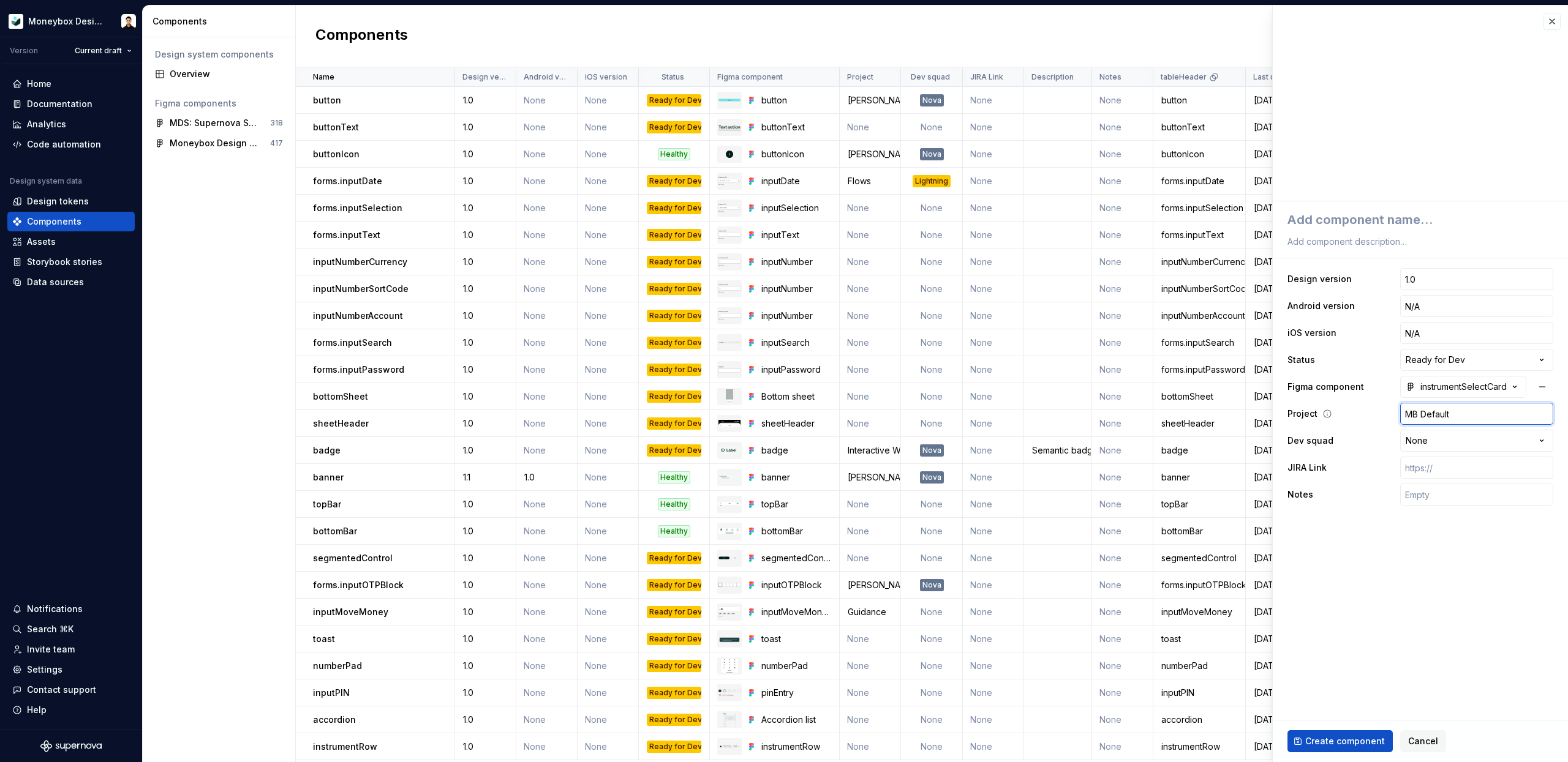
type textarea "*"
type input "MB Default f"
type textarea "*"
type input "MB Default fu"
type textarea "*"
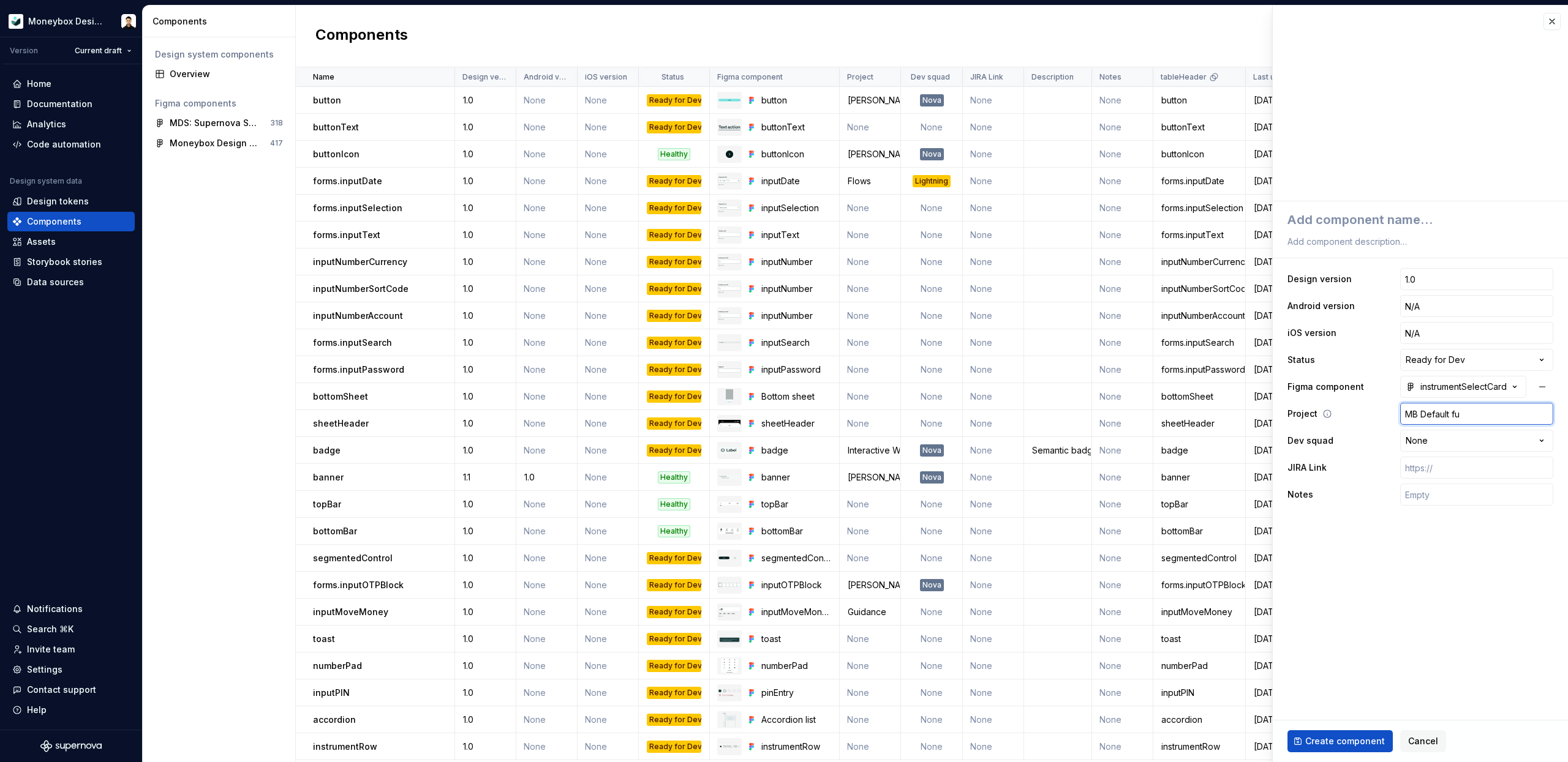
type input "MB Default fun"
type textarea "*"
type input "MB Default fund"
type textarea "*"
type input "MB Default fund"
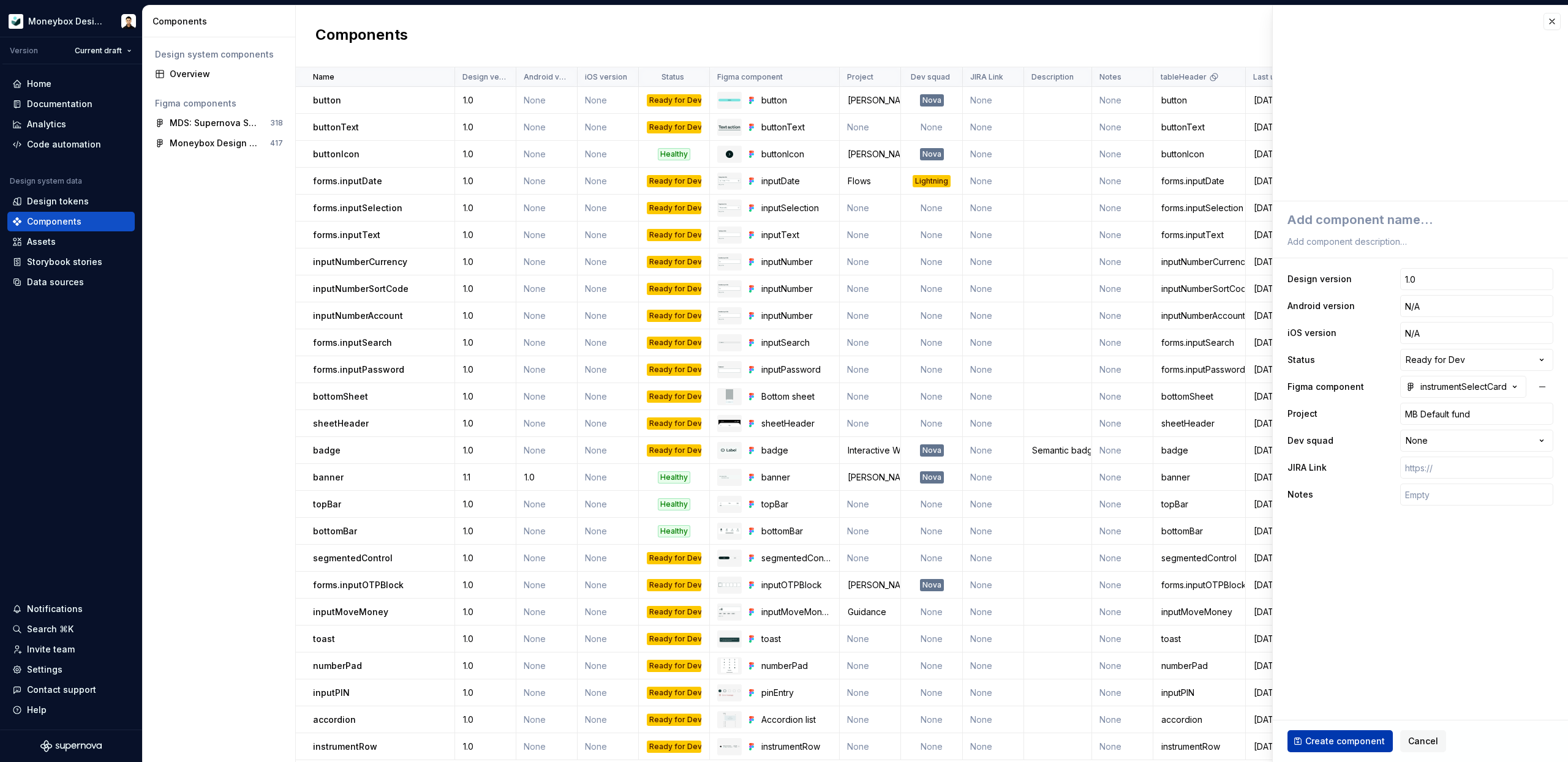
click at [1344, 735] on span "Create component" at bounding box center [1345, 742] width 80 height 12
type textarea "*"
type textarea "i"
type textarea "*"
type textarea "in"
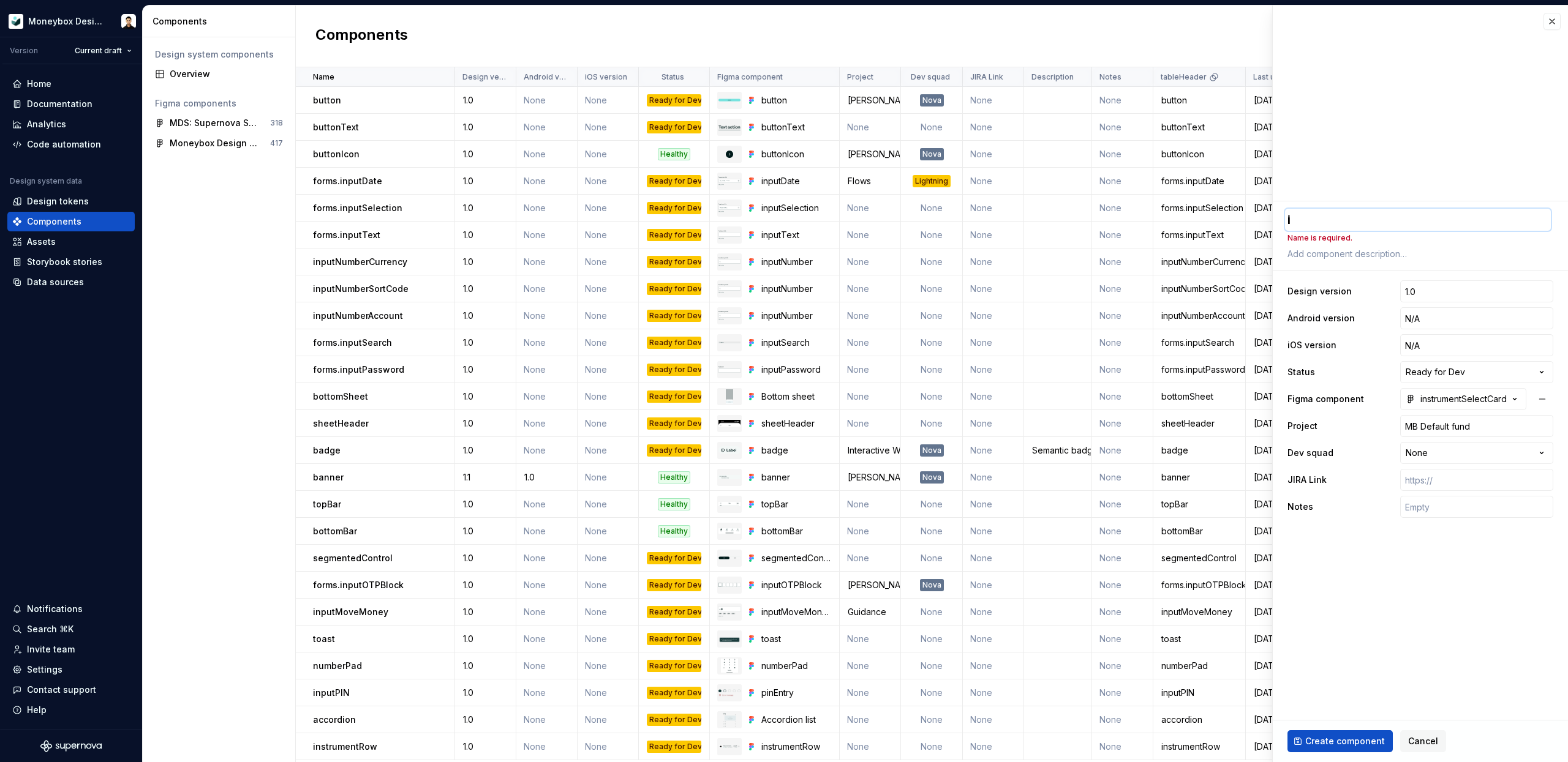
type textarea "*"
type textarea "ins"
type textarea "*"
type textarea "inst"
type textarea "*"
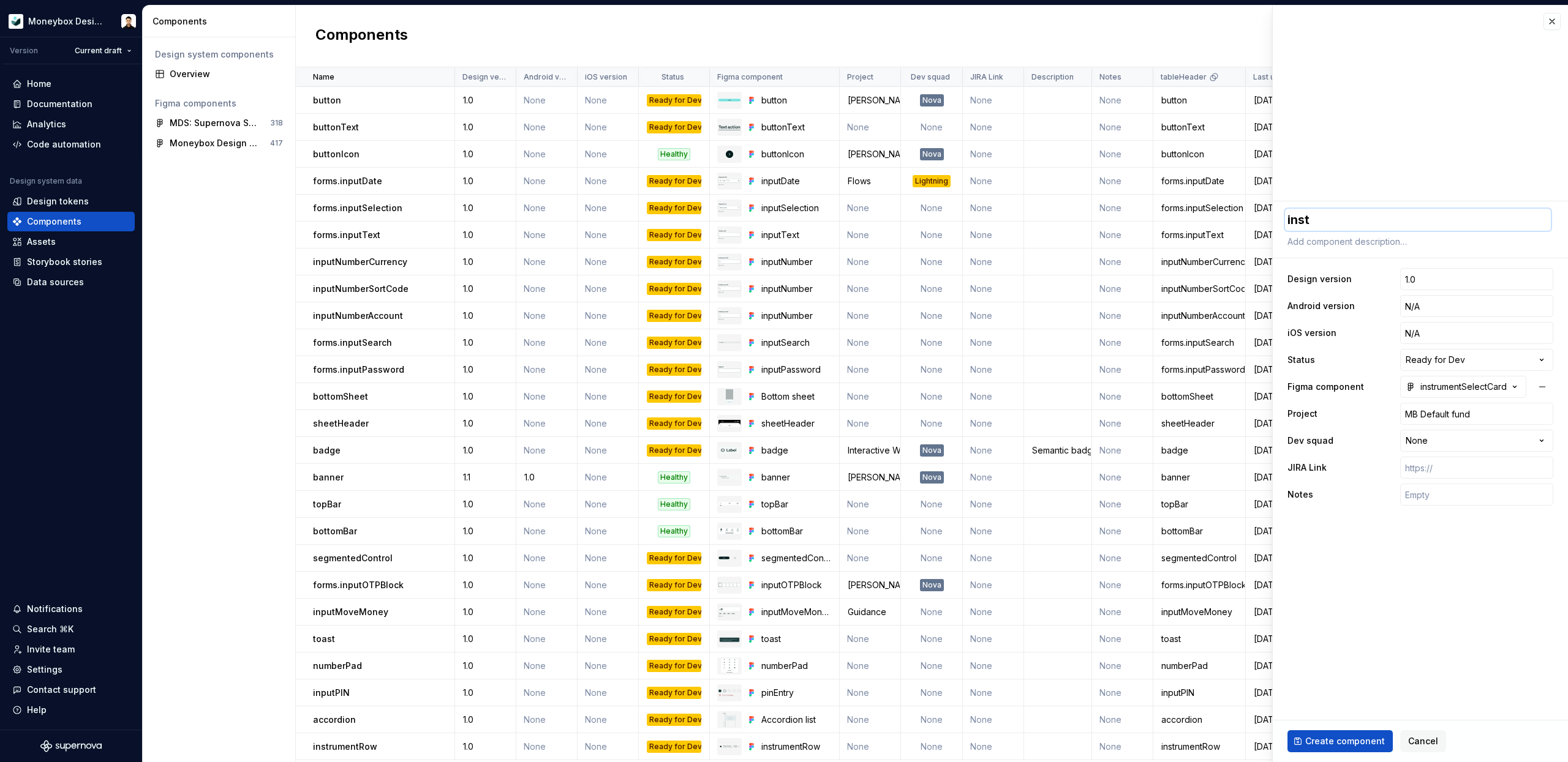
type textarea "instr"
type textarea "*"
type textarea "instru"
type textarea "*"
type textarea "instrum"
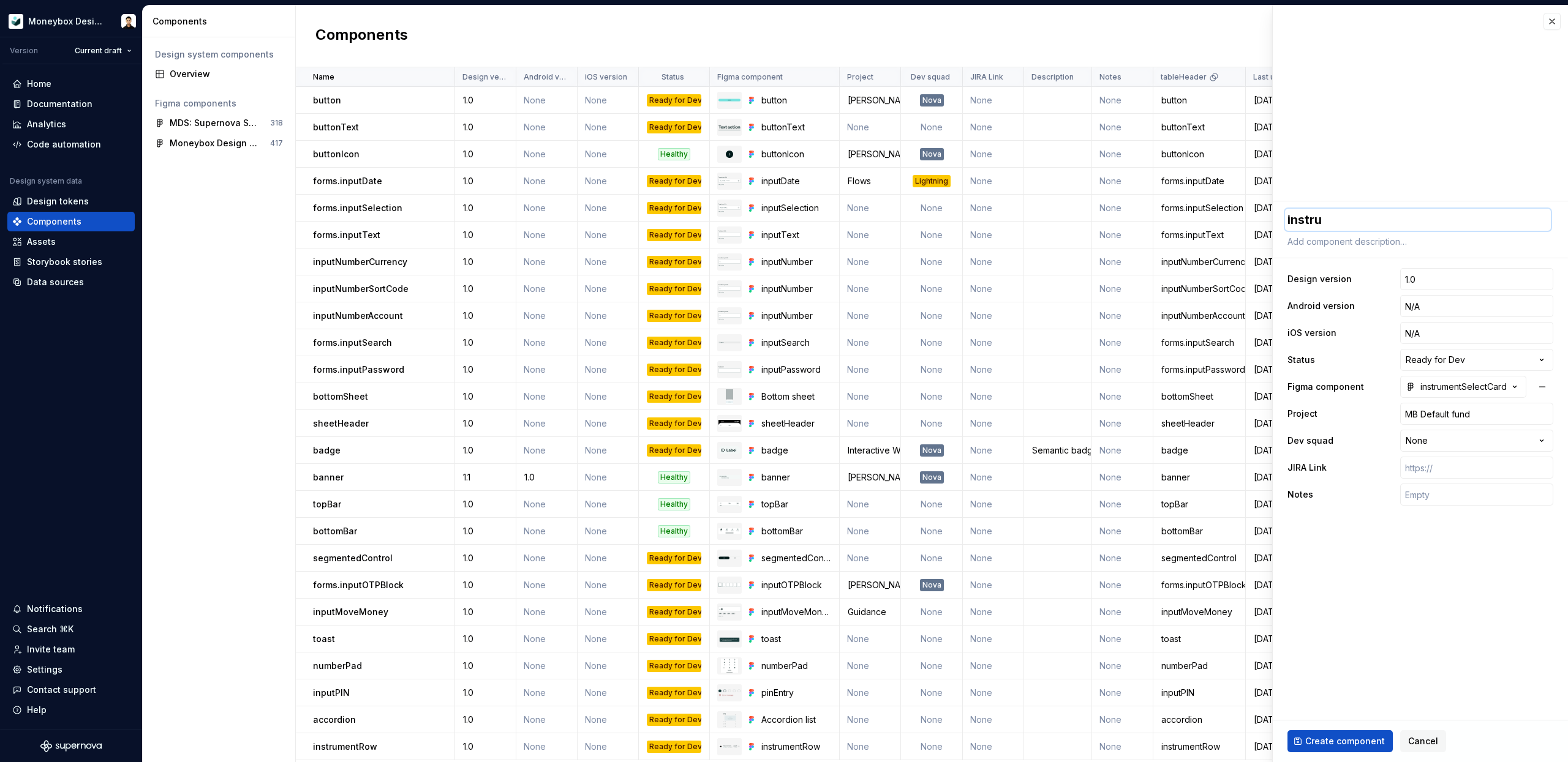
type textarea "*"
type textarea "instrume"
type textarea "*"
type textarea "instrumen"
type textarea "*"
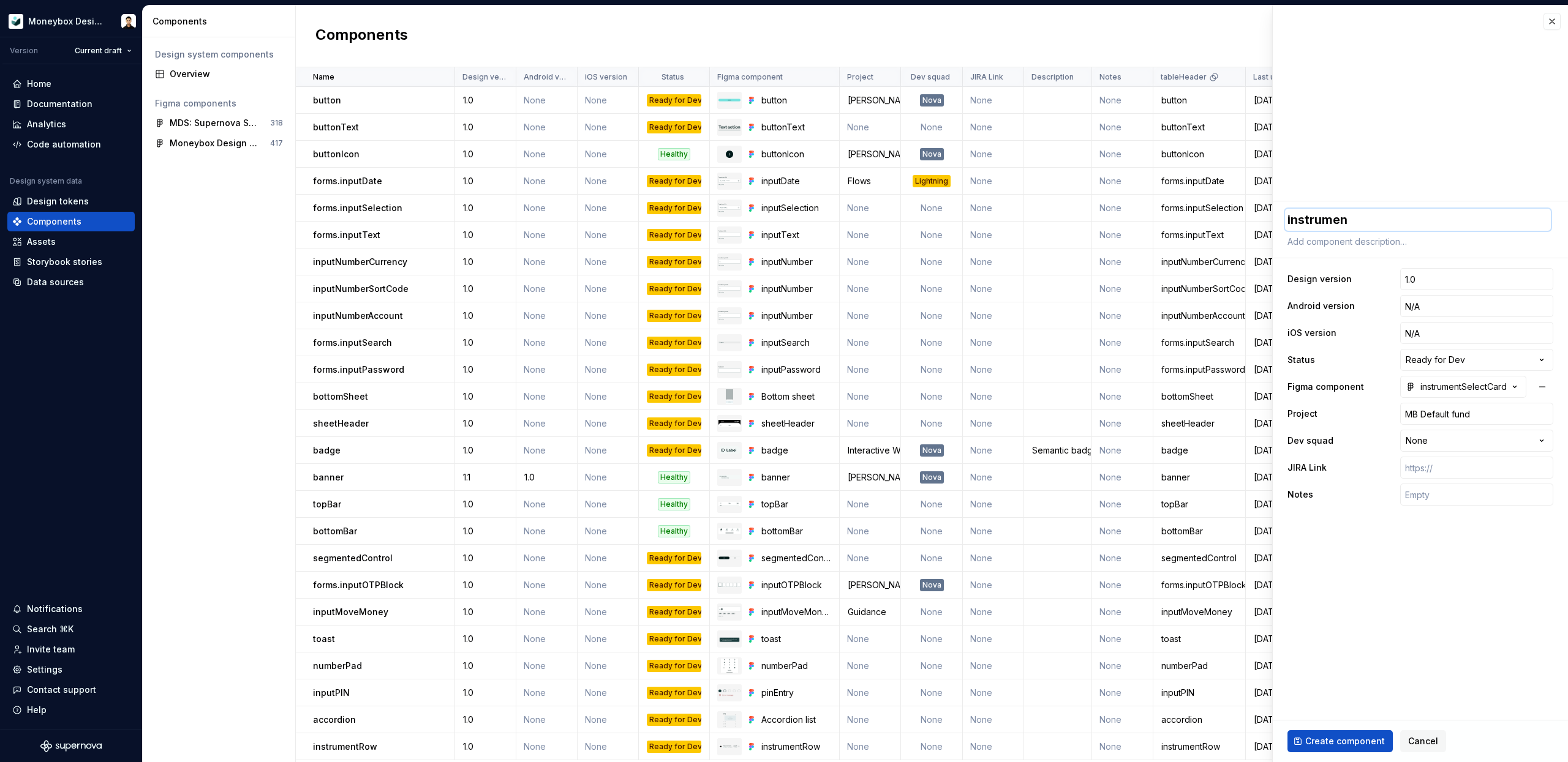
type textarea "instrument"
type textarea "*"
type textarea "instrumentS"
type textarea "*"
type textarea "instrumentSe"
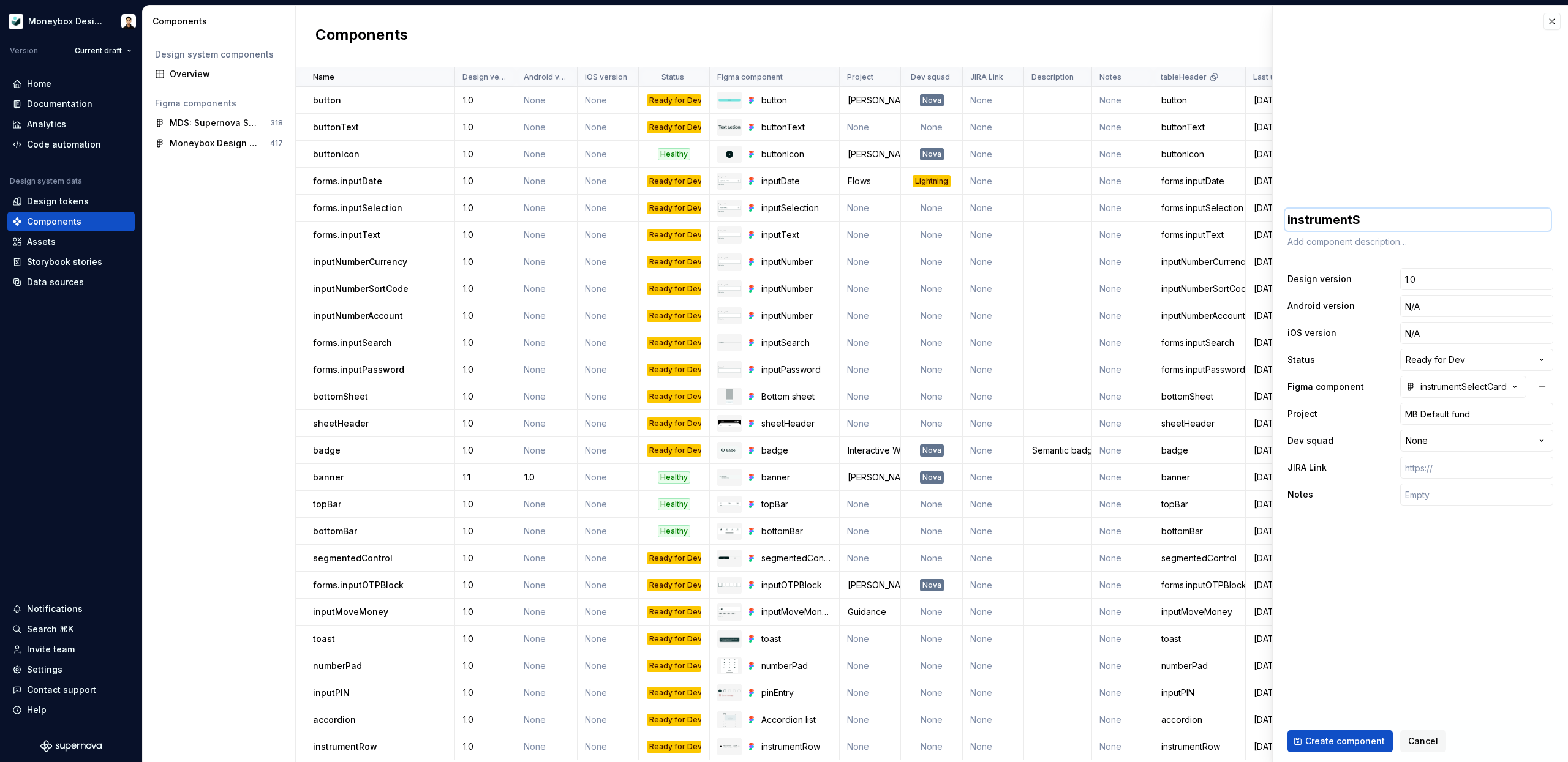
type textarea "*"
type textarea "instrumentSel"
type textarea "*"
type textarea "instrumentSele"
type textarea "*"
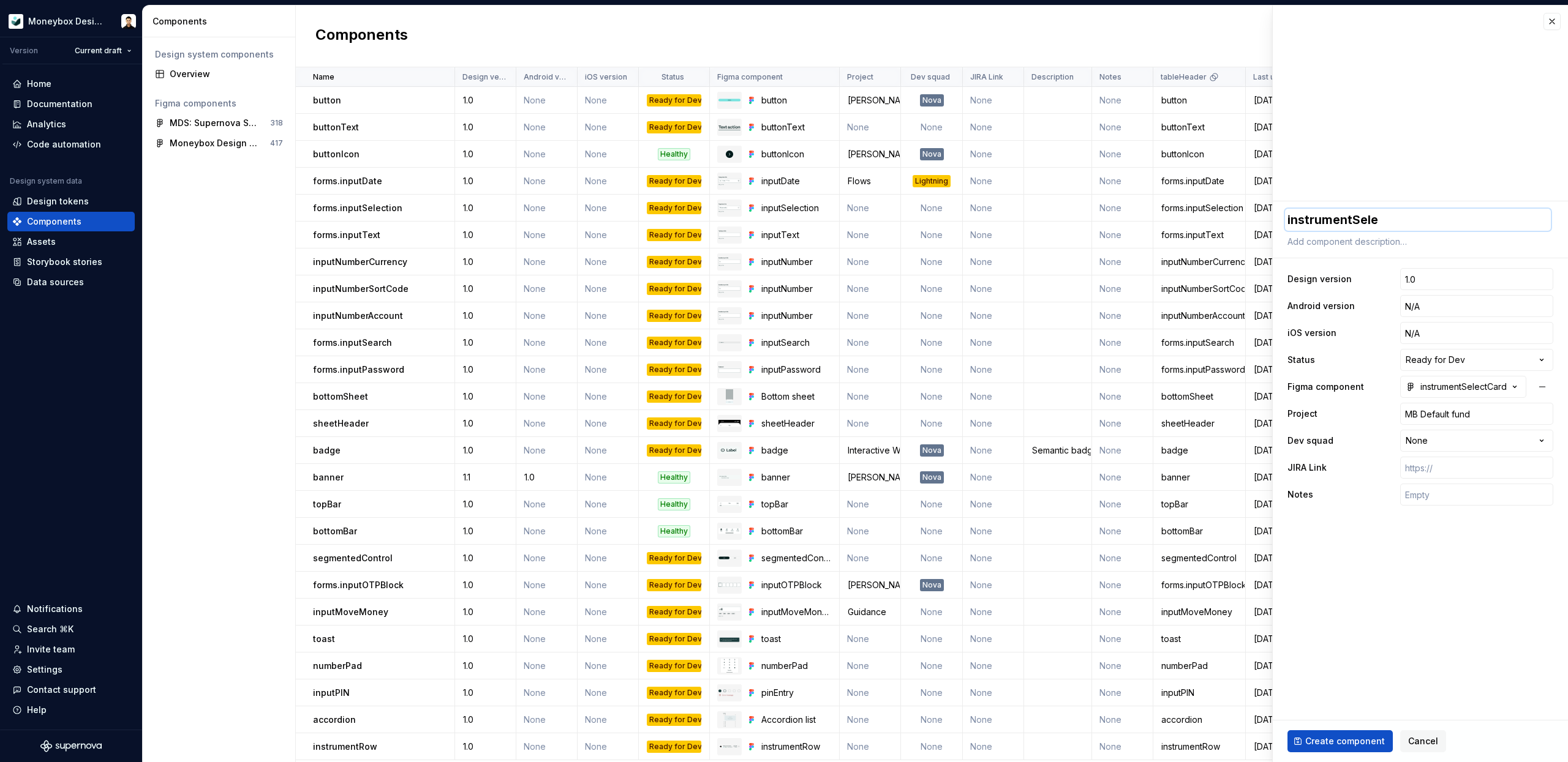
type textarea "instrumentSelec"
type textarea "*"
type textarea "instrumentSelect"
type textarea "*"
type textarea "instrumentSelectC"
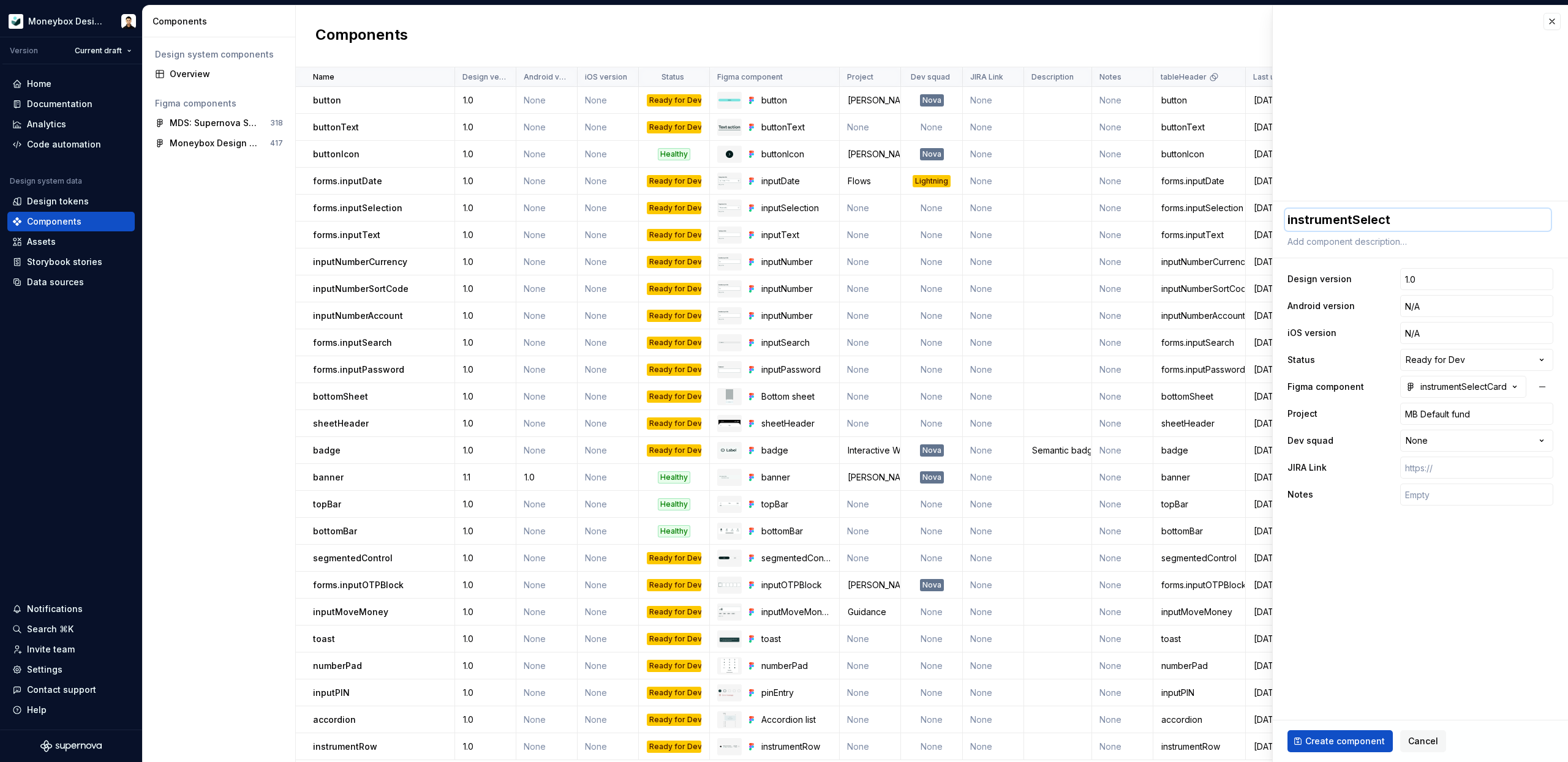
type textarea "*"
type textarea "instrumentSelectCa"
type textarea "*"
type textarea "instrumentSelectCar"
type textarea "*"
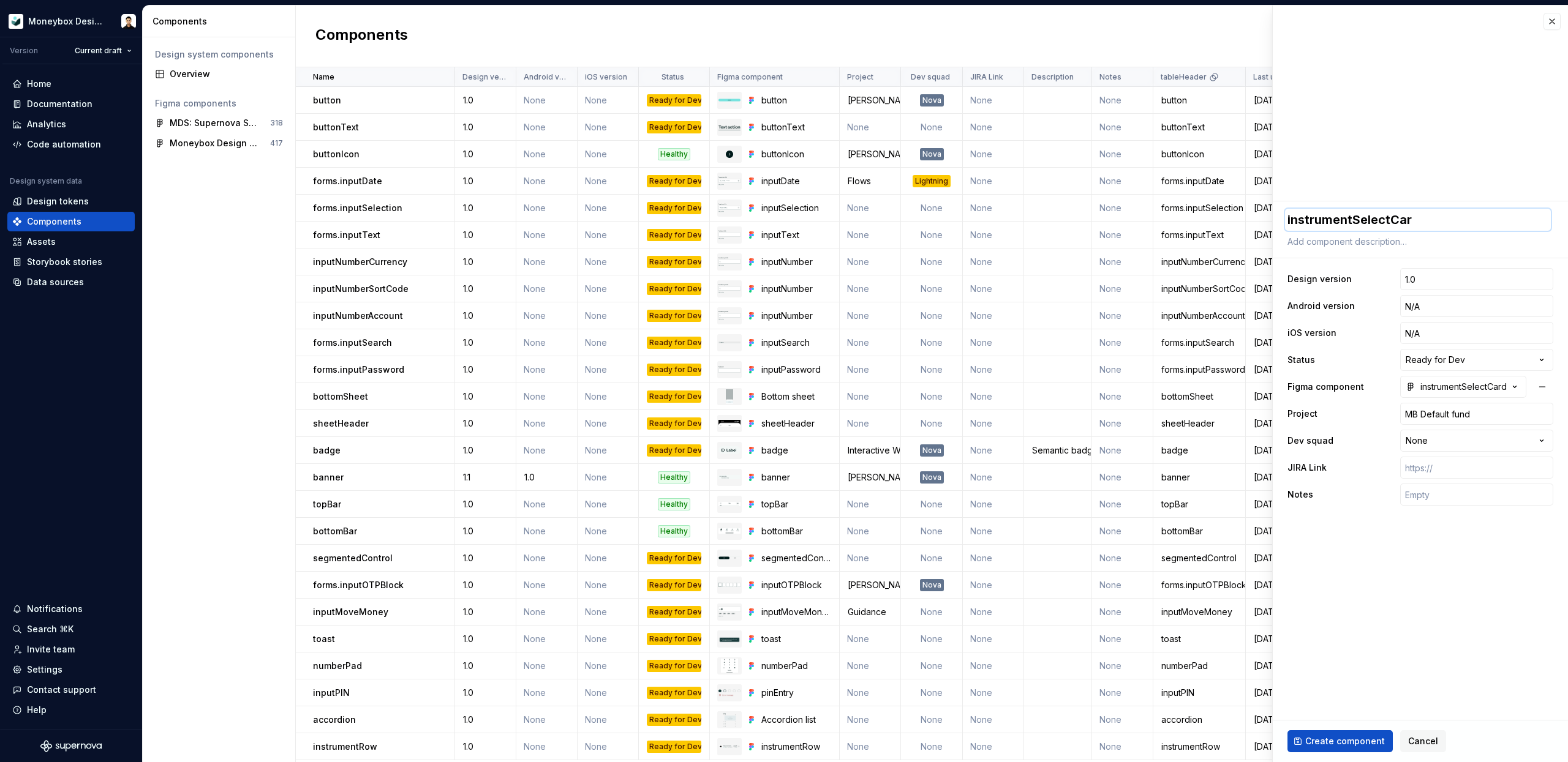
type textarea "instrumentSelectCard"
type textarea "*"
type textarea "instrumentSelectCard"
click at [1345, 746] on span "Create component" at bounding box center [1345, 742] width 80 height 12
type textarea "*"
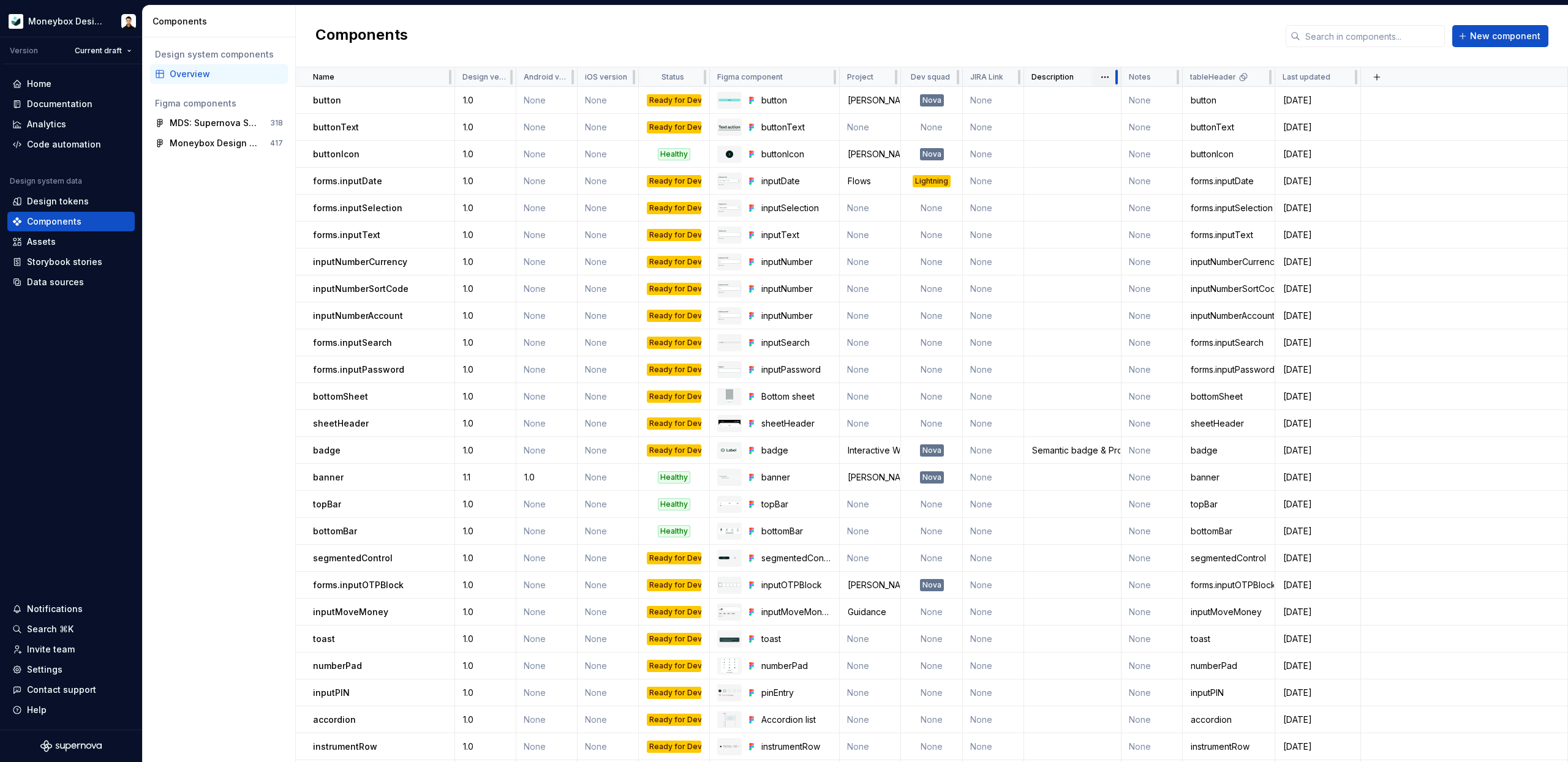
drag, startPoint x: 1090, startPoint y: 77, endPoint x: 1119, endPoint y: 85, distance: 30.1
click at [1119, 85] on div at bounding box center [1115, 77] width 10 height 20
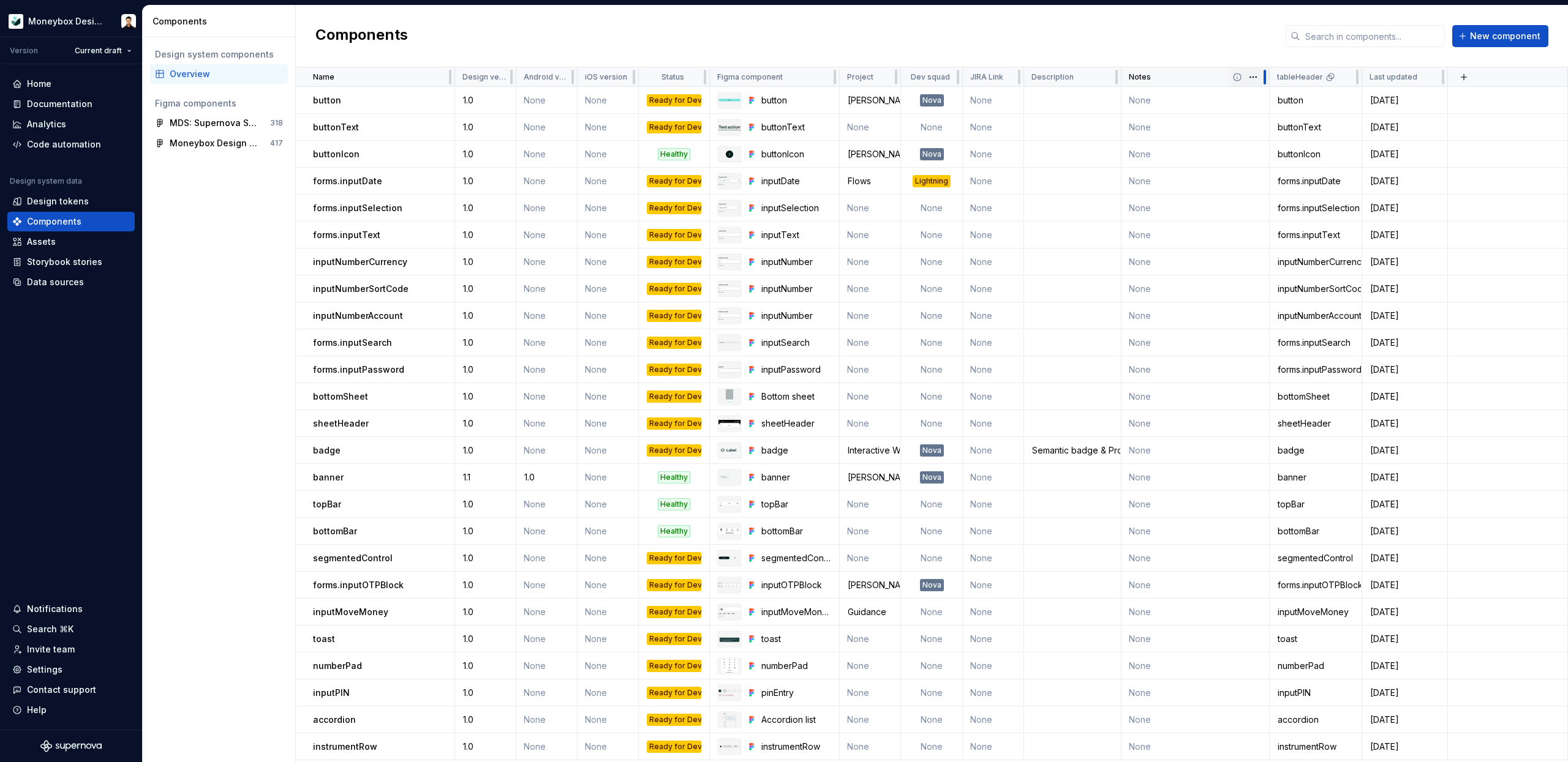
drag, startPoint x: 1175, startPoint y: 77, endPoint x: 1261, endPoint y: 76, distance: 86.0
click at [1261, 76] on div at bounding box center [1264, 77] width 10 height 20
click at [1152, 452] on td "None" at bounding box center [1195, 451] width 147 height 27
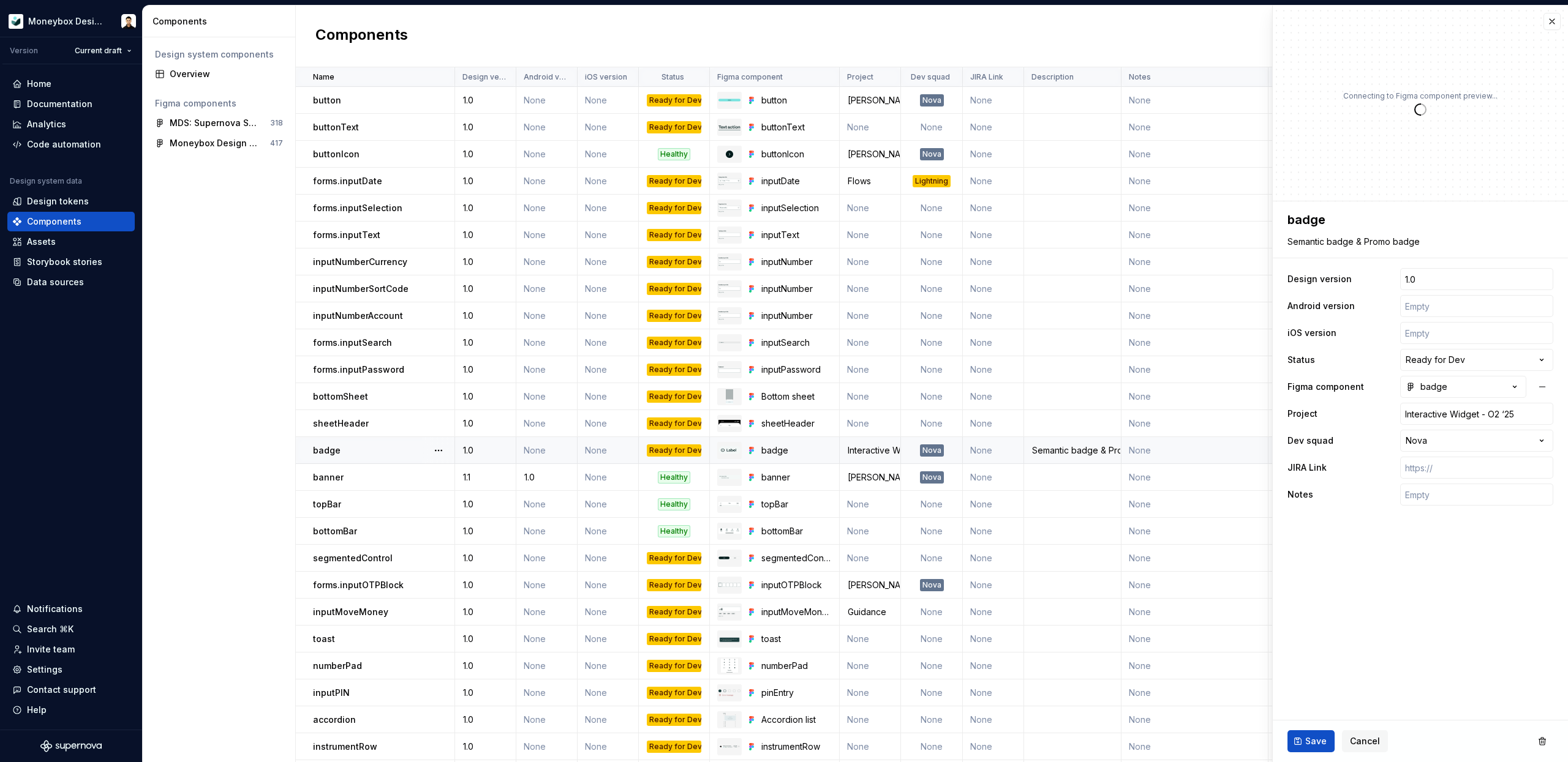
click at [1141, 451] on td "None" at bounding box center [1195, 451] width 147 height 27
type textarea "*"
click at [1558, 24] on button "button" at bounding box center [1551, 20] width 17 height 17
